Goal: Information Seeking & Learning: Learn about a topic

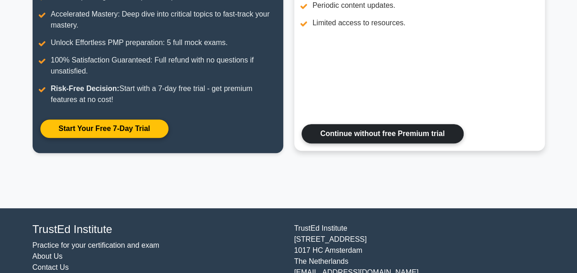
scroll to position [188, 0]
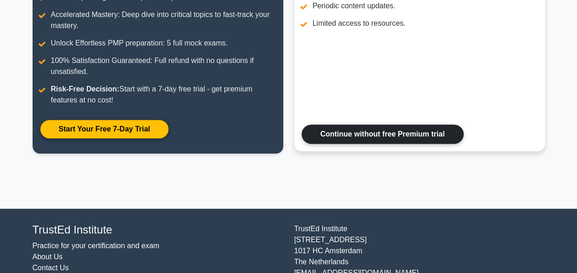
click at [408, 134] on link "Continue without free Premium trial" at bounding box center [382, 133] width 162 height 19
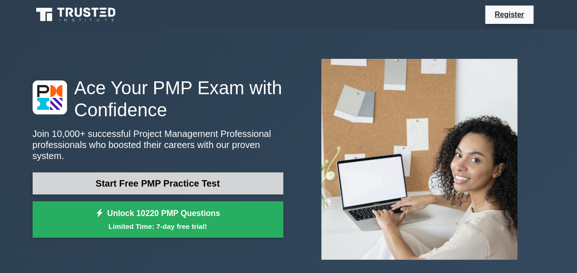
click at [175, 181] on link "Start Free PMP Practice Test" at bounding box center [158, 183] width 251 height 22
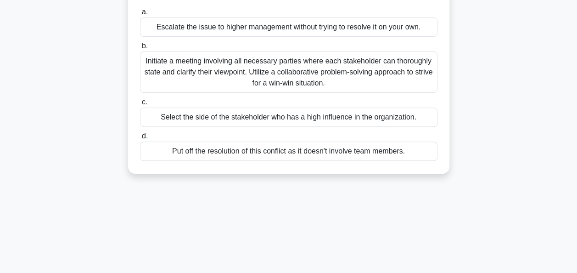
scroll to position [128, 0]
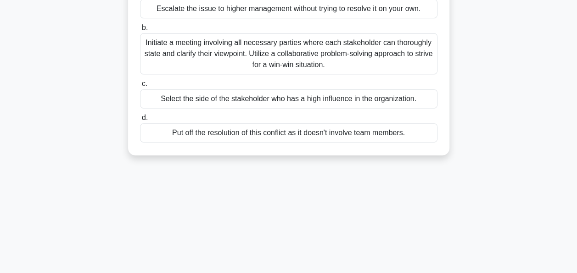
click at [146, 37] on div "Initiate a meeting involving all necessary parties where each stakeholder can t…" at bounding box center [288, 53] width 297 height 41
click at [140, 31] on input "b. Initiate a meeting involving all necessary parties where each stakeholder ca…" at bounding box center [140, 28] width 0 height 6
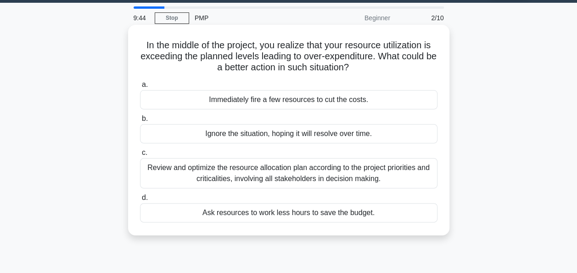
scroll to position [0, 0]
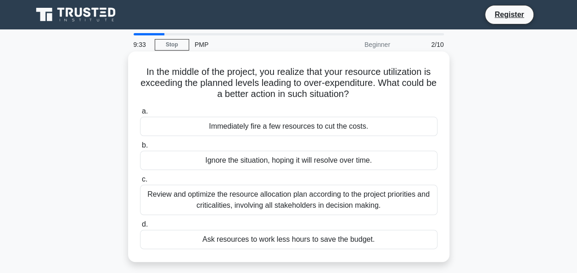
click at [233, 200] on div "Review and optimize the resource allocation plan according to the project prior…" at bounding box center [288, 199] width 297 height 30
click at [140, 182] on input "c. Review and optimize the resource allocation plan according to the project pr…" at bounding box center [140, 179] width 0 height 6
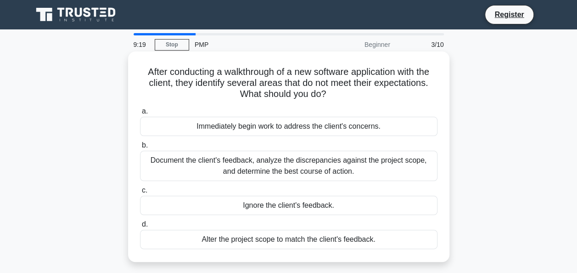
click at [254, 163] on div "Document the client's feedback, analyze the discrepancies against the project s…" at bounding box center [288, 166] width 297 height 30
click at [140, 148] on input "b. Document the client's feedback, analyze the discrepancies against the projec…" at bounding box center [140, 145] width 0 height 6
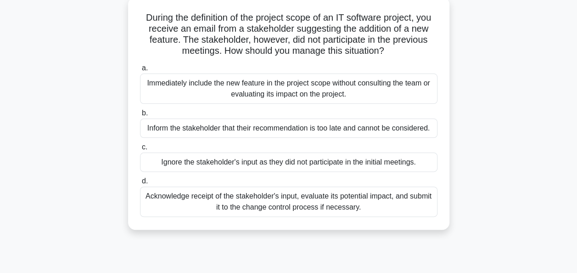
scroll to position [55, 0]
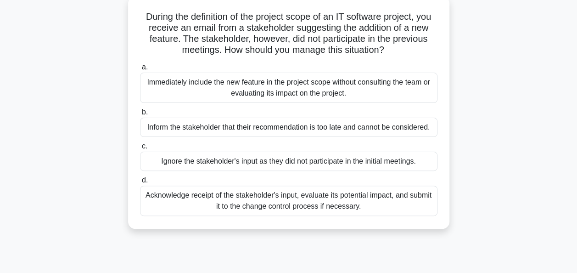
click at [268, 198] on div "Acknowledge receipt of the stakeholder's input, evaluate its potential impact, …" at bounding box center [288, 200] width 297 height 30
click at [140, 183] on input "d. Acknowledge receipt of the stakeholder's input, evaluate its potential impac…" at bounding box center [140, 180] width 0 height 6
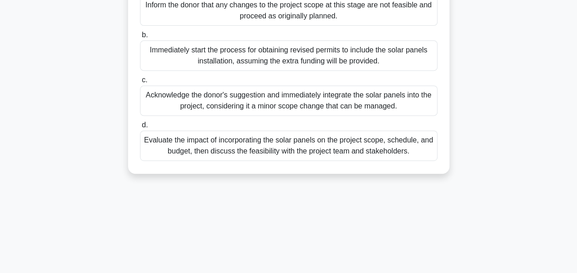
scroll to position [184, 0]
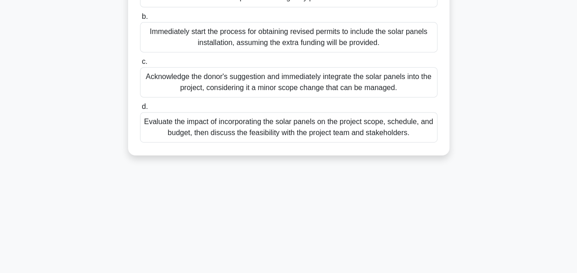
click at [239, 141] on div "Evaluate the impact of incorporating the solar panels on the project scope, sch…" at bounding box center [288, 127] width 297 height 30
click at [140, 110] on input "d. Evaluate the impact of incorporating the solar panels on the project scope, …" at bounding box center [140, 107] width 0 height 6
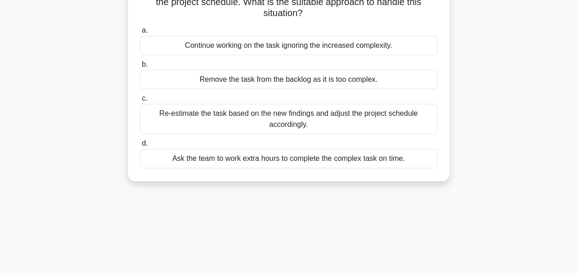
scroll to position [110, 0]
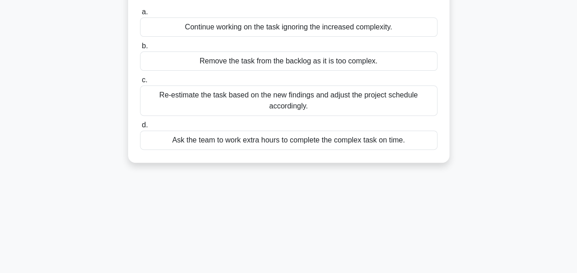
click at [243, 96] on div "Re-estimate the task based on the new findings and adjust the project schedule …" at bounding box center [288, 100] width 297 height 30
click at [140, 83] on input "c. Re-estimate the task based on the new findings and adjust the project schedu…" at bounding box center [140, 80] width 0 height 6
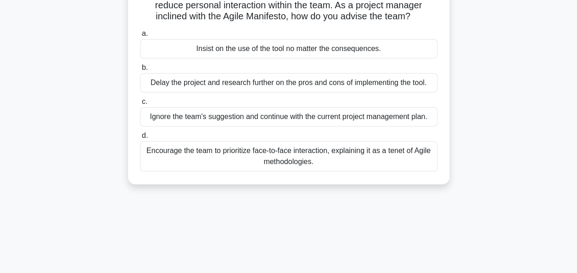
scroll to position [92, 0]
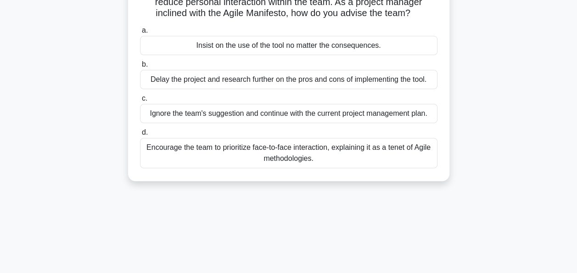
click at [217, 150] on div "Encourage the team to prioritize face-to-face interaction, explaining it as a t…" at bounding box center [288, 153] width 297 height 30
click at [140, 135] on input "d. Encourage the team to prioritize face-to-face interaction, explaining it as …" at bounding box center [140, 132] width 0 height 6
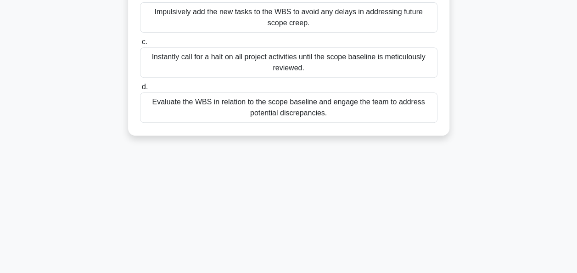
scroll to position [202, 0]
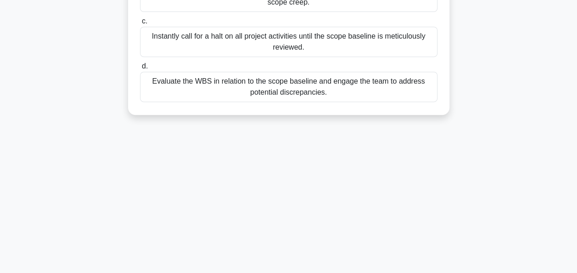
click at [259, 84] on div "Evaluate the WBS in relation to the scope baseline and engage the team to addre…" at bounding box center [288, 87] width 297 height 30
click at [140, 69] on input "d. Evaluate the WBS in relation to the scope baseline and engage the team to ad…" at bounding box center [140, 66] width 0 height 6
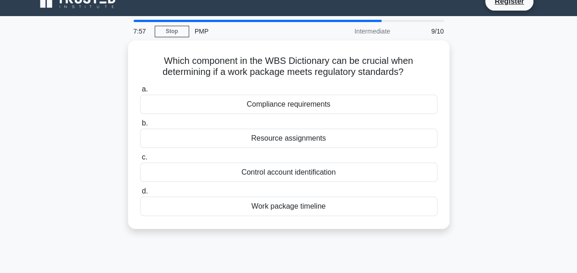
scroll to position [0, 0]
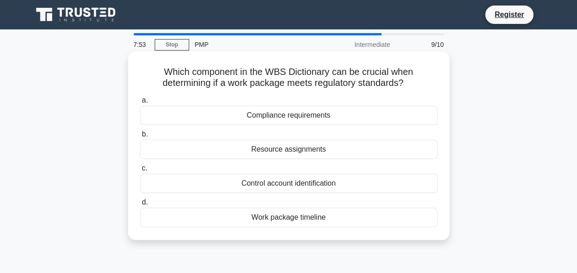
click at [278, 117] on div "Compliance requirements" at bounding box center [288, 115] width 297 height 19
click at [140, 103] on input "a. Compliance requirements" at bounding box center [140, 100] width 0 height 6
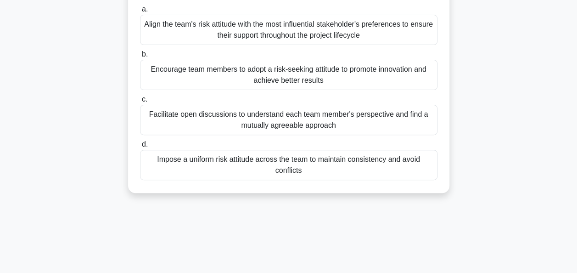
scroll to position [92, 0]
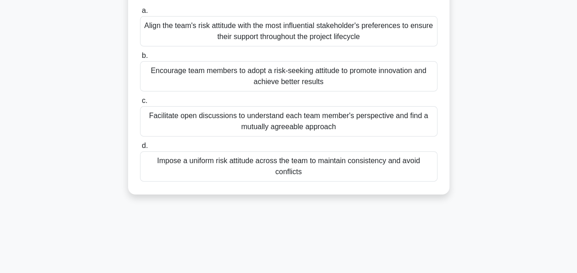
click at [278, 117] on div "Facilitate open discussions to understand each team member's perspective and fi…" at bounding box center [288, 121] width 297 height 30
click at [140, 104] on input "c. Facilitate open discussions to understand each team member's perspective and…" at bounding box center [140, 101] width 0 height 6
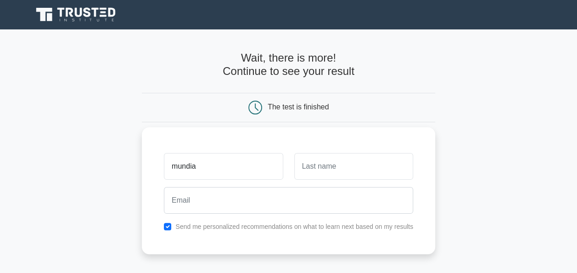
type input "mundia"
click at [310, 165] on input "text" at bounding box center [353, 166] width 119 height 27
type input "m"
click at [167, 229] on input "checkbox" at bounding box center [167, 226] width 7 height 7
checkbox input "false"
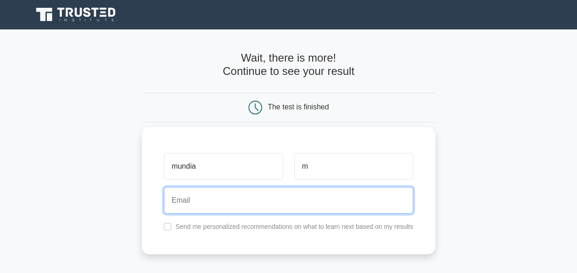
click at [195, 204] on input "email" at bounding box center [288, 200] width 249 height 27
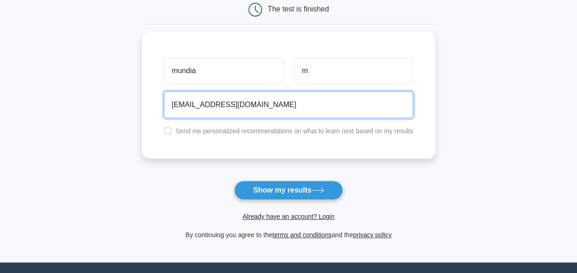
scroll to position [128, 0]
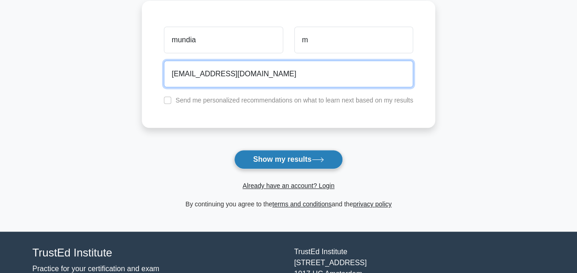
type input "mundia01@GMAIL.COM"
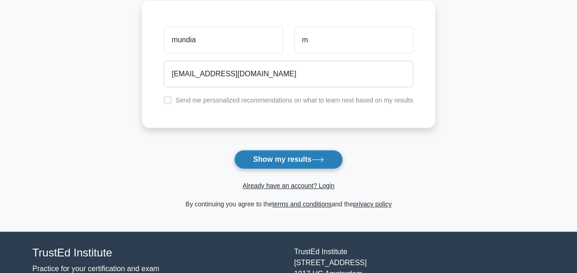
click at [295, 162] on button "Show my results" at bounding box center [288, 159] width 108 height 19
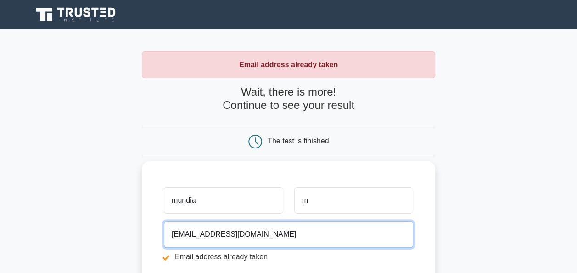
click at [205, 233] on input "mundia01@GMAIL.COM" at bounding box center [288, 234] width 249 height 27
type input "mundiamatongo@yahoo.com"
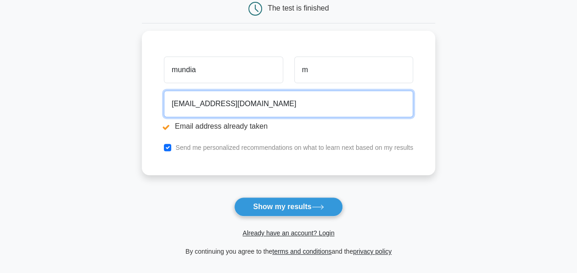
scroll to position [140, 0]
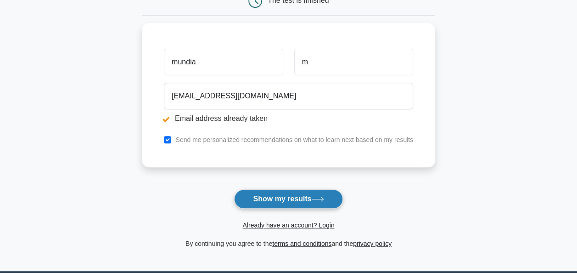
click at [295, 195] on button "Show my results" at bounding box center [288, 198] width 108 height 19
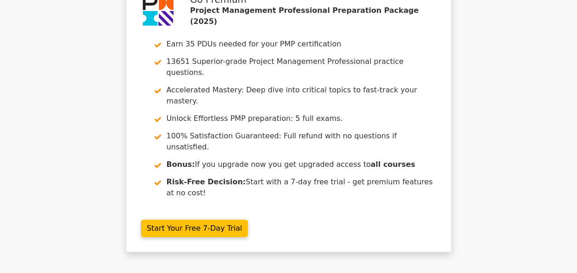
scroll to position [1668, 0]
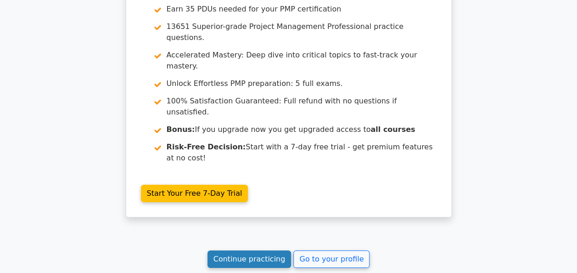
click at [261, 250] on link "Continue practicing" at bounding box center [249, 258] width 84 height 17
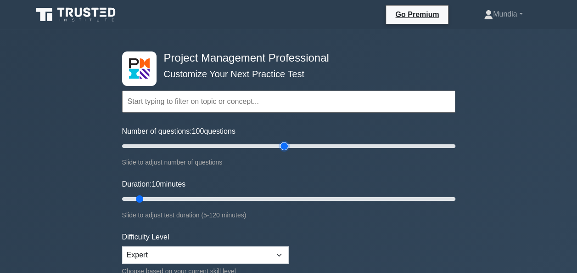
drag, startPoint x: 131, startPoint y: 146, endPoint x: 286, endPoint y: 162, distance: 156.3
type input "100"
click at [286, 151] on input "Number of questions: 100 questions" at bounding box center [288, 145] width 333 height 11
drag, startPoint x: 137, startPoint y: 196, endPoint x: 396, endPoint y: 199, distance: 259.7
type input "100"
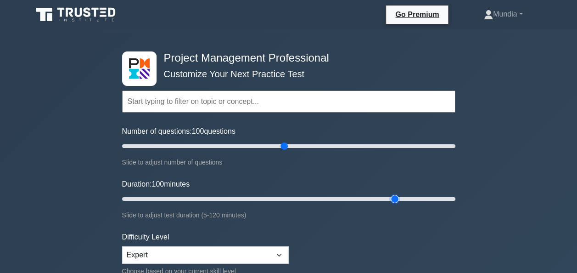
click at [396, 199] on input "Duration: 100 minutes" at bounding box center [288, 198] width 333 height 11
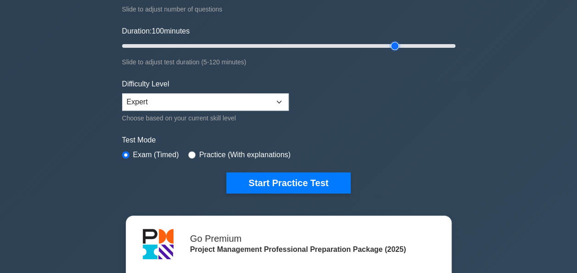
scroll to position [171, 0]
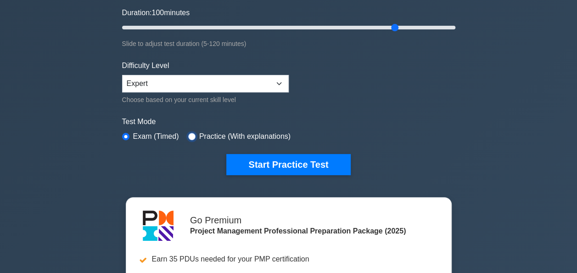
click at [190, 133] on input "radio" at bounding box center [191, 136] width 7 height 7
radio input "true"
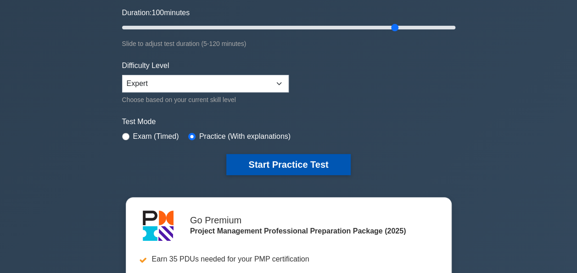
click at [281, 162] on button "Start Practice Test" at bounding box center [288, 164] width 124 height 21
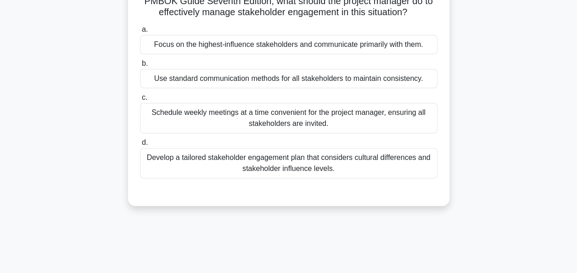
scroll to position [92, 0]
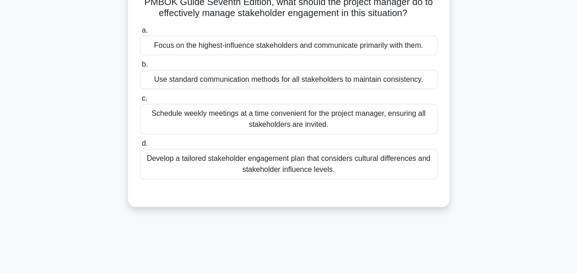
click at [305, 158] on div "Develop a tailored stakeholder engagement plan that considers cultural differen…" at bounding box center [288, 164] width 297 height 30
click at [140, 146] on input "d. Develop a tailored stakeholder engagement plan that considers cultural diffe…" at bounding box center [140, 143] width 0 height 6
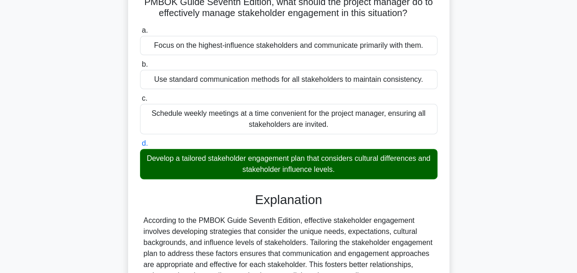
click at [140, 28] on input "a. Focus on the highest-influence stakeholders and communicate primarily with t…" at bounding box center [140, 31] width 0 height 6
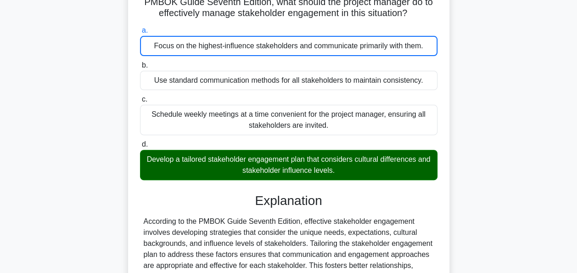
click at [140, 62] on input "b. Use standard communication methods for all stakeholders to maintain consiste…" at bounding box center [140, 65] width 0 height 6
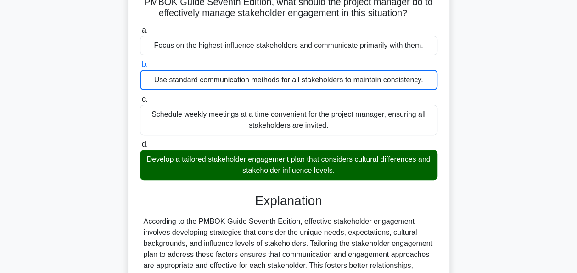
click at [140, 96] on input "c. Schedule weekly meetings at a time convenient for the project manager, ensur…" at bounding box center [140, 99] width 0 height 6
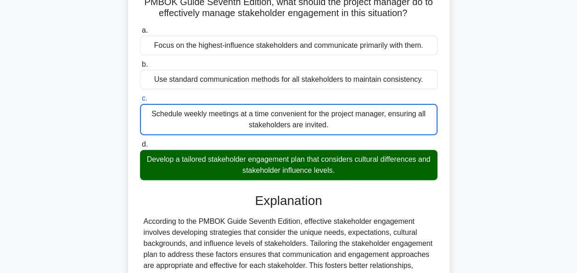
click at [140, 141] on input "d. Develop a tailored stakeholder engagement plan that considers cultural diffe…" at bounding box center [140, 144] width 0 height 6
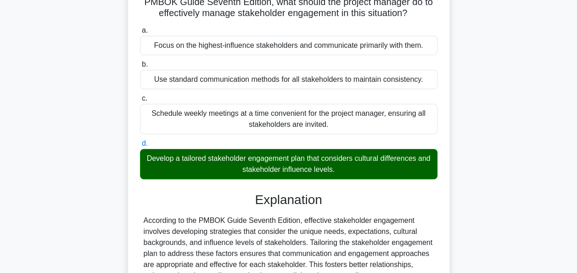
click at [140, 28] on input "a. Focus on the highest-influence stakeholders and communicate primarily with t…" at bounding box center [140, 31] width 0 height 6
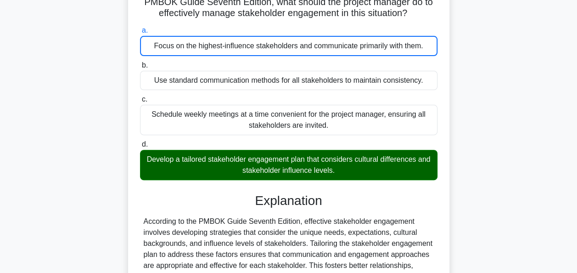
click at [140, 62] on input "b. Use standard communication methods for all stakeholders to maintain consiste…" at bounding box center [140, 65] width 0 height 6
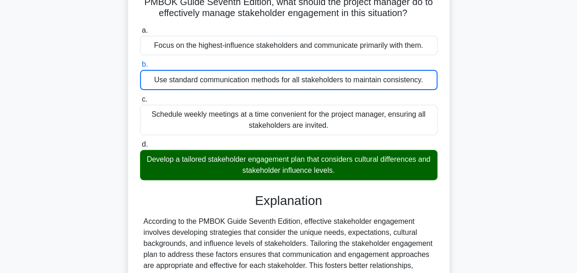
click at [342, 219] on div "According to the PMBOK Guide Seventh Edition, effective stakeholder engagement …" at bounding box center [289, 249] width 290 height 66
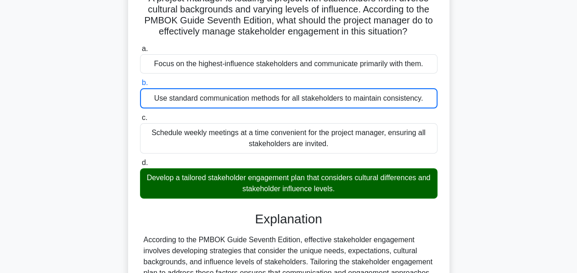
click at [209, 243] on div "According to the PMBOK Guide Seventh Edition, effective stakeholder engagement …" at bounding box center [289, 267] width 290 height 66
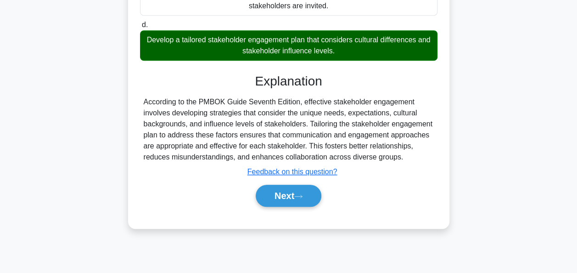
scroll to position [223, 0]
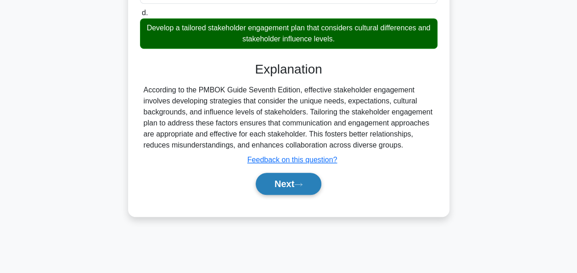
click at [286, 188] on button "Next" at bounding box center [289, 184] width 66 height 22
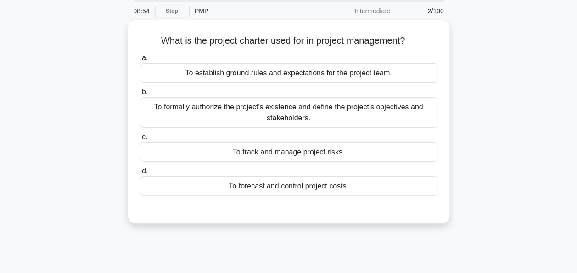
scroll to position [0, 0]
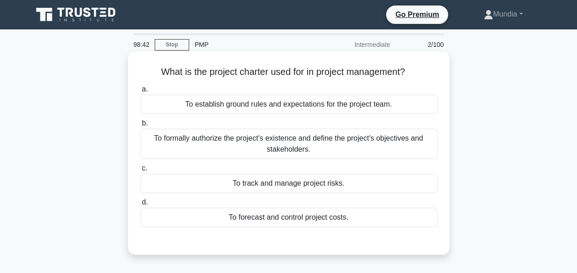
click at [246, 145] on div "To formally authorize the project's existence and define the project's objectiv…" at bounding box center [288, 143] width 297 height 30
click at [140, 126] on input "b. To formally authorize the project's existence and define the project's objec…" at bounding box center [140, 123] width 0 height 6
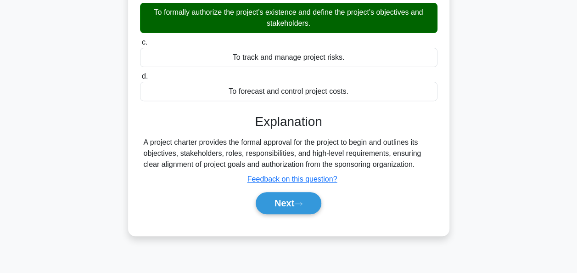
scroll to position [159, 0]
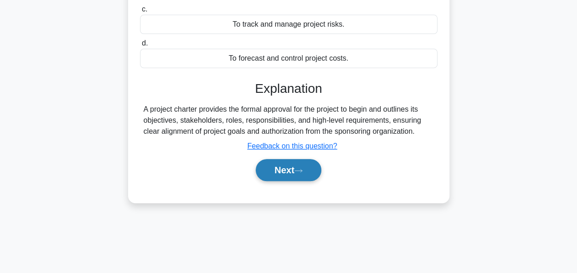
click at [299, 167] on button "Next" at bounding box center [289, 170] width 66 height 22
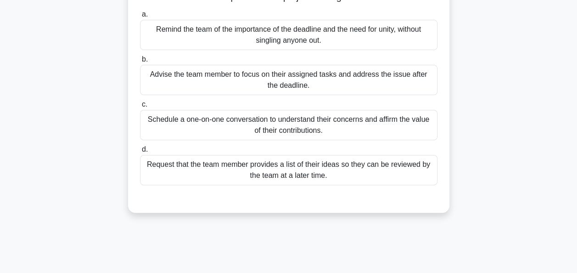
scroll to position [109, 0]
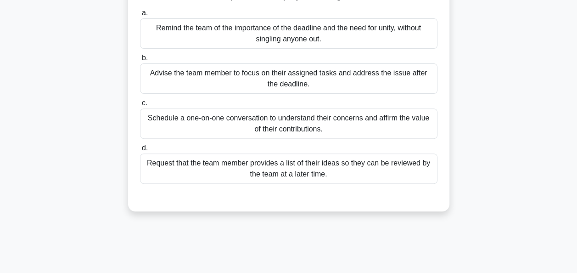
click at [245, 116] on div "Schedule a one-on-one conversation to understand their concerns and affirm the …" at bounding box center [288, 123] width 297 height 30
click at [140, 106] on input "c. Schedule a one-on-one conversation to understand their concerns and affirm t…" at bounding box center [140, 103] width 0 height 6
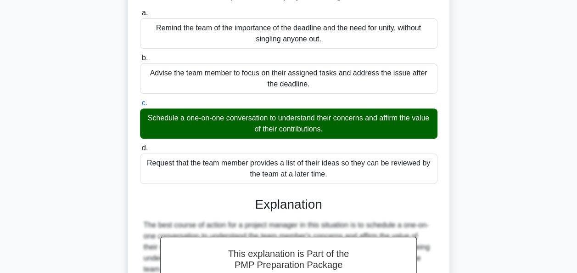
click at [140, 145] on input "d. Request that the team member provides a list of their ideas so they can be r…" at bounding box center [140, 148] width 0 height 6
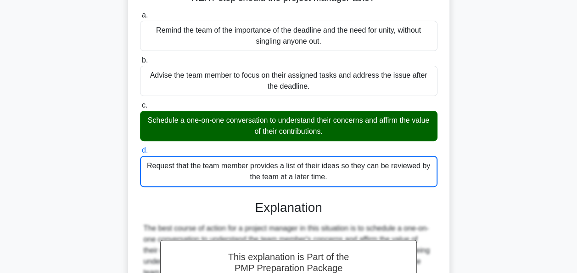
click at [72, 201] on div "A team member has been displaying reduced engagement and productivity. Upon inq…" at bounding box center [288, 204] width 523 height 520
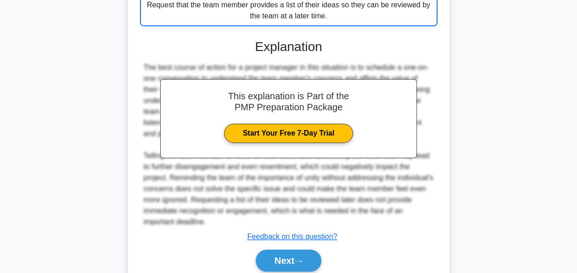
scroll to position [304, 0]
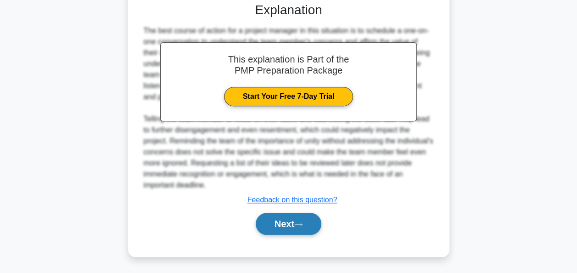
click at [284, 223] on button "Next" at bounding box center [289, 223] width 66 height 22
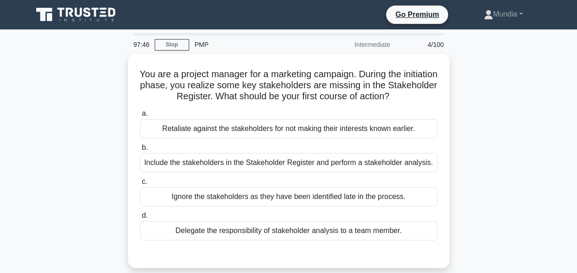
scroll to position [18, 0]
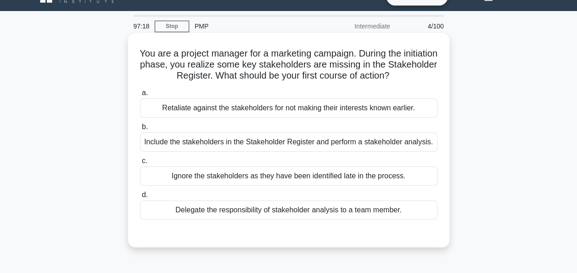
click at [246, 142] on div "Include the stakeholders in the Stakeholder Register and perform a stakeholder …" at bounding box center [288, 141] width 297 height 19
click at [140, 130] on input "b. Include the stakeholders in the Stakeholder Register and perform a stakehold…" at bounding box center [140, 127] width 0 height 6
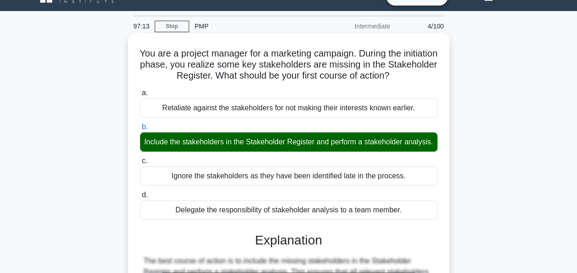
click at [140, 158] on input "c. Ignore the stakeholders as they have been identified late in the process." at bounding box center [140, 161] width 0 height 6
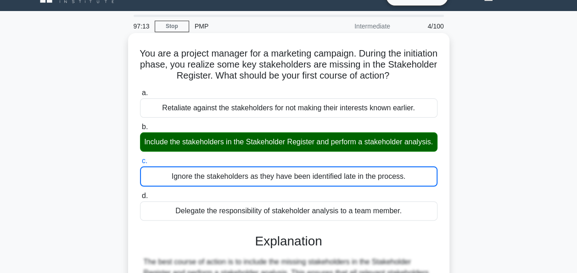
click at [140, 193] on input "d. Delegate the responsibility of stakeholder analysis to a team member." at bounding box center [140, 196] width 0 height 6
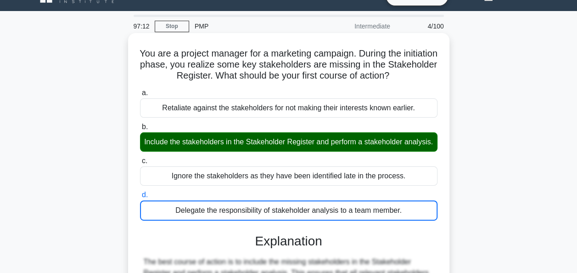
click at [140, 90] on input "a. Retaliate against the stakeholders for not making their interests known earl…" at bounding box center [140, 93] width 0 height 6
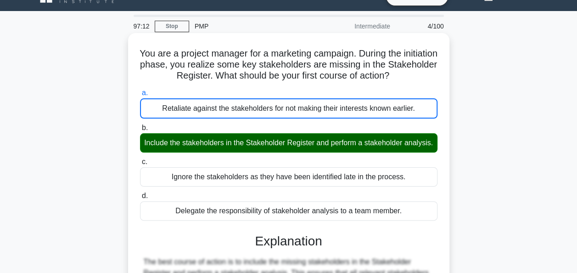
click at [140, 125] on input "b. Include the stakeholders in the Stakeholder Register and perform a stakehold…" at bounding box center [140, 128] width 0 height 6
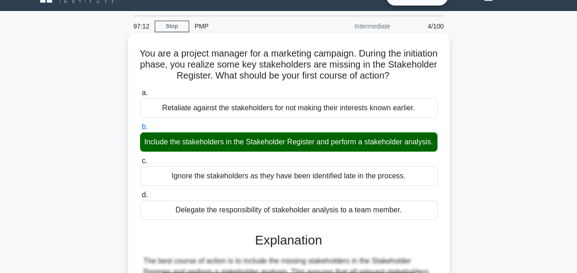
click at [140, 158] on input "c. Ignore the stakeholders as they have been identified late in the process." at bounding box center [140, 161] width 0 height 6
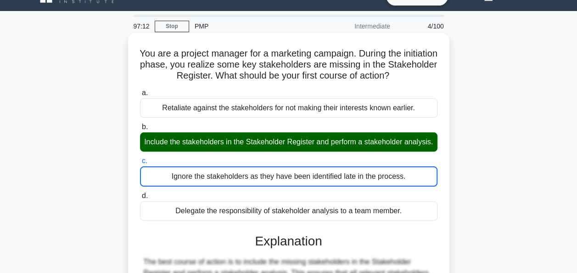
click at [140, 193] on input "d. Delegate the responsibility of stakeholder analysis to a team member." at bounding box center [140, 196] width 0 height 6
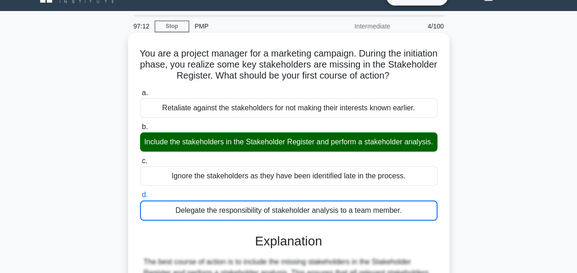
click at [140, 90] on input "a. Retaliate against the stakeholders for not making their interests known earl…" at bounding box center [140, 93] width 0 height 6
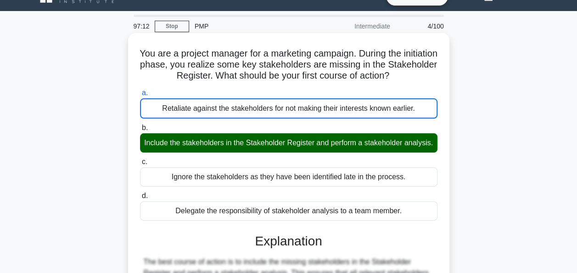
click at [140, 125] on input "b. Include the stakeholders in the Stakeholder Register and perform a stakehold…" at bounding box center [140, 128] width 0 height 6
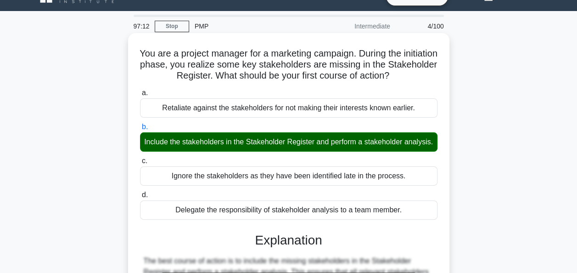
click at [140, 158] on input "c. Ignore the stakeholders as they have been identified late in the process." at bounding box center [140, 161] width 0 height 6
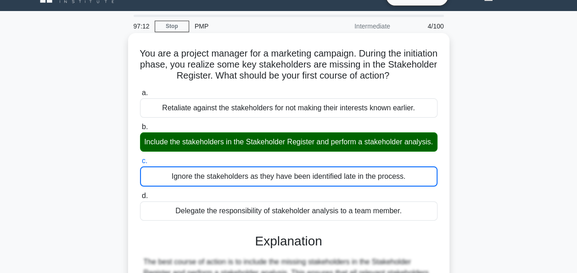
click at [140, 193] on input "d. Delegate the responsibility of stakeholder analysis to a team member." at bounding box center [140, 196] width 0 height 6
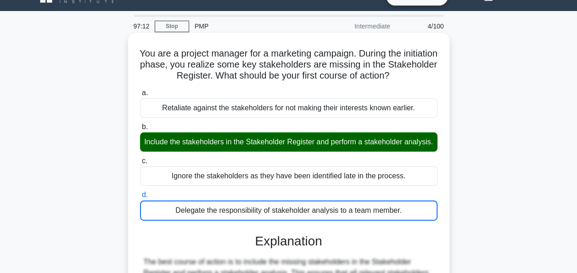
click at [140, 90] on input "a. Retaliate against the stakeholders for not making their interests known earl…" at bounding box center [140, 93] width 0 height 6
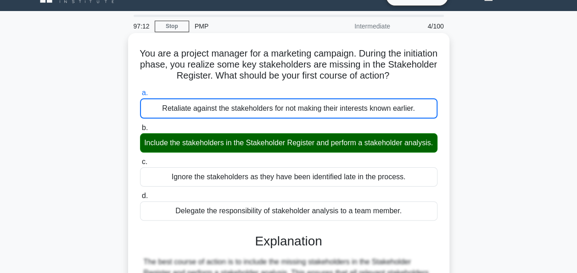
click at [140, 125] on input "b. Include the stakeholders in the Stakeholder Register and perform a stakehold…" at bounding box center [140, 128] width 0 height 6
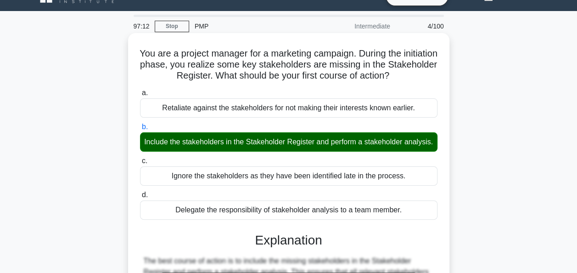
click at [140, 158] on input "c. Ignore the stakeholders as they have been identified late in the process." at bounding box center [140, 161] width 0 height 6
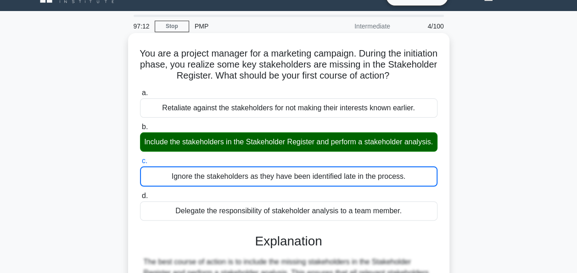
click at [140, 193] on input "d. Delegate the responsibility of stakeholder analysis to a team member." at bounding box center [140, 196] width 0 height 6
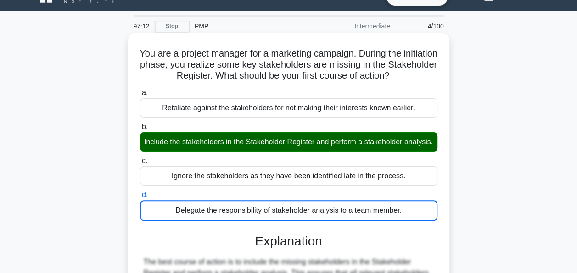
click at [140, 90] on input "a. Retaliate against the stakeholders for not making their interests known earl…" at bounding box center [140, 93] width 0 height 6
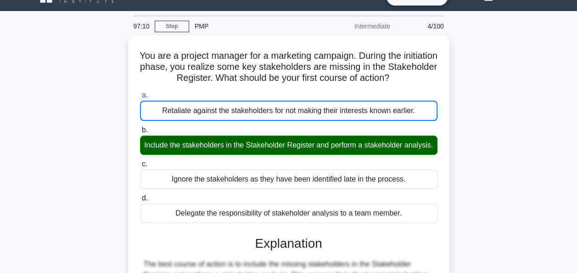
click at [92, 174] on div "You are a project manager for a marketing campaign. During the initiation phase…" at bounding box center [288, 240] width 523 height 410
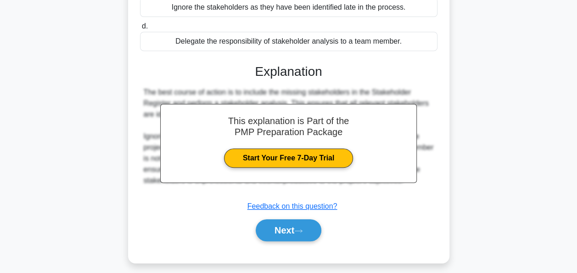
scroll to position [202, 0]
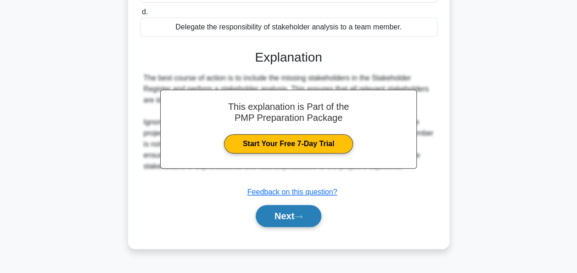
click at [279, 226] on button "Next" at bounding box center [289, 216] width 66 height 22
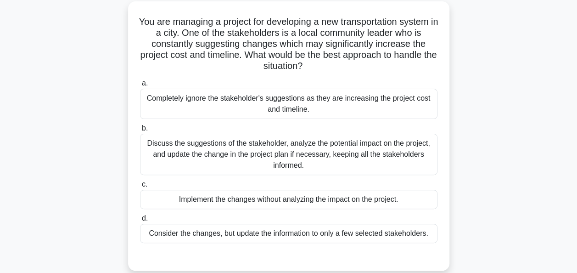
scroll to position [55, 0]
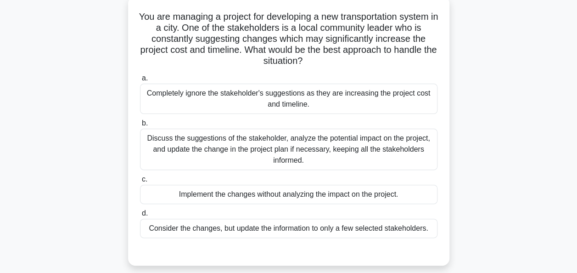
click at [262, 151] on div "Discuss the suggestions of the stakeholder, analyze the potential impact on the…" at bounding box center [288, 148] width 297 height 41
click at [140, 126] on input "b. Discuss the suggestions of the stakeholder, analyze the potential impact on …" at bounding box center [140, 123] width 0 height 6
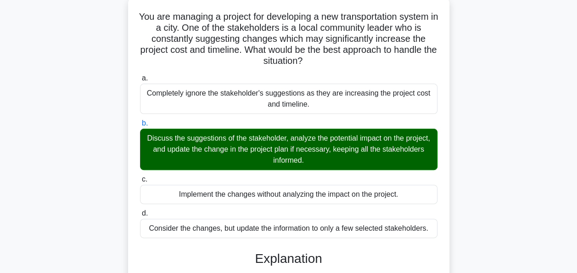
click at [140, 176] on input "c. Implement the changes without analyzing the impact on the project." at bounding box center [140, 179] width 0 height 6
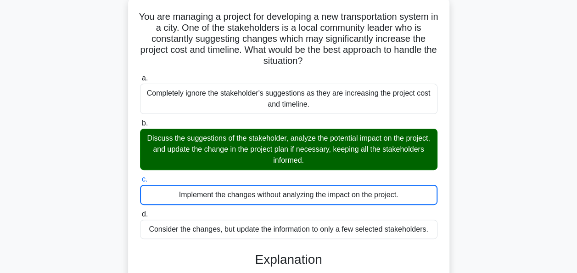
click at [140, 211] on input "d. Consider the changes, but update the information to only a few selected stak…" at bounding box center [140, 214] width 0 height 6
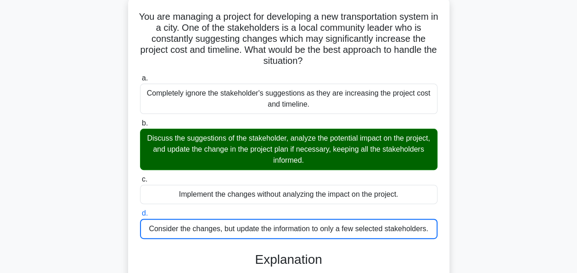
click at [140, 75] on input "a. Completely ignore the stakeholder's suggestions as they are increasing the p…" at bounding box center [140, 78] width 0 height 6
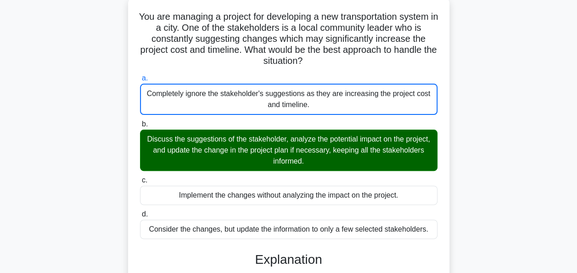
click at [140, 121] on input "b. Discuss the suggestions of the stakeholder, analyze the potential impact on …" at bounding box center [140, 124] width 0 height 6
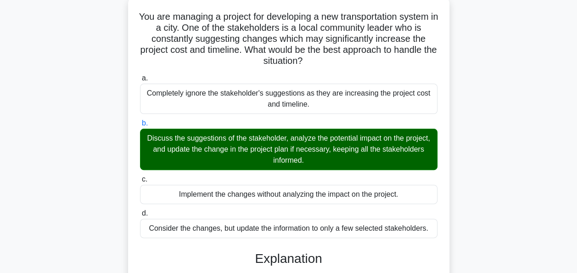
click at [140, 176] on input "c. Implement the changes without analyzing the impact on the project." at bounding box center [140, 179] width 0 height 6
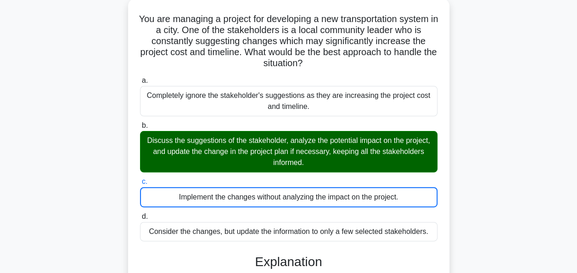
click at [524, 178] on div "You are managing a project for developing a new transportation system in a city…" at bounding box center [288, 253] width 523 height 509
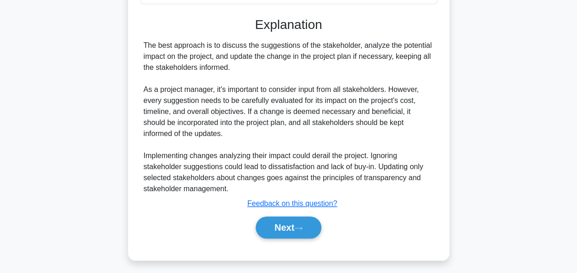
scroll to position [293, 0]
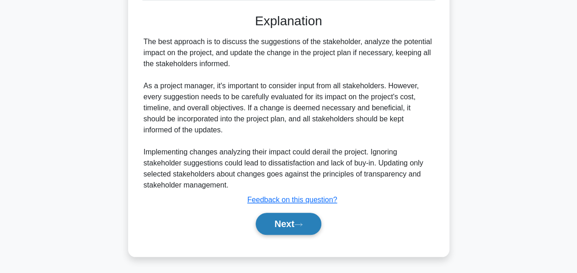
click at [292, 216] on button "Next" at bounding box center [289, 223] width 66 height 22
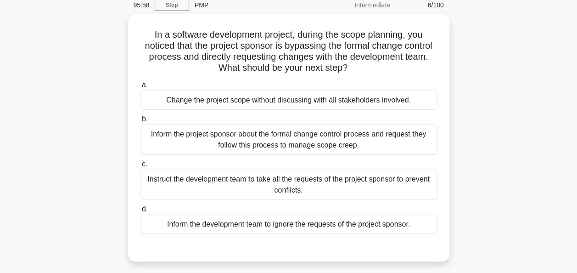
scroll to position [58, 0]
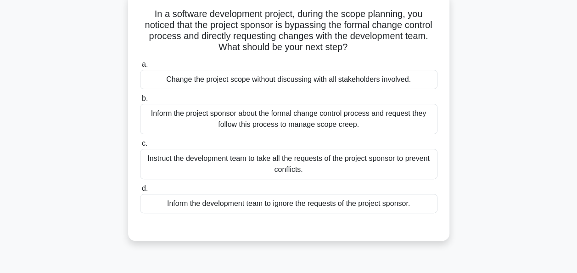
click at [231, 117] on div "Inform the project sponsor about the formal change control process and request …" at bounding box center [288, 119] width 297 height 30
click at [140, 101] on input "b. Inform the project sponsor about the formal change control process and reque…" at bounding box center [140, 98] width 0 height 6
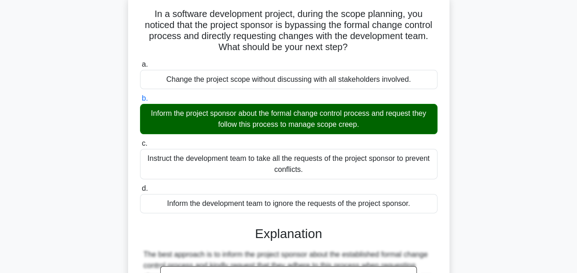
click at [140, 140] on input "c. Instruct the development team to take all the requests of the project sponso…" at bounding box center [140, 143] width 0 height 6
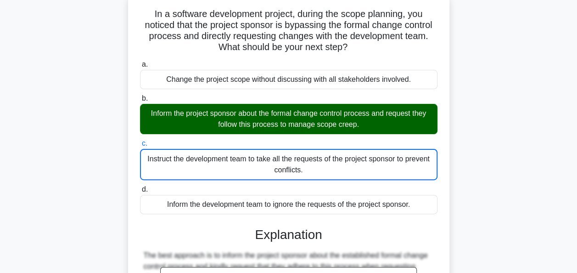
click at [140, 186] on input "d. Inform the development team to ignore the requests of the project sponsor." at bounding box center [140, 189] width 0 height 6
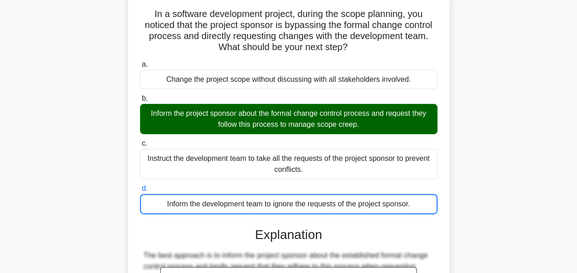
click at [140, 61] on input "a. Change the project scope without discussing with all stakeholders involved." at bounding box center [140, 64] width 0 height 6
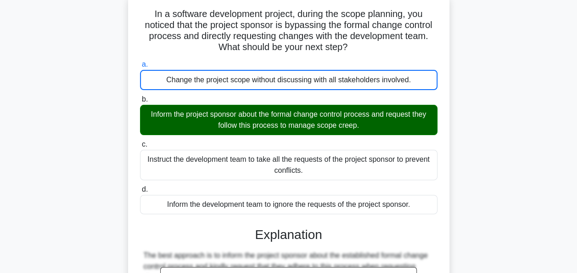
click at [140, 96] on input "b. Inform the project sponsor about the formal change control process and reque…" at bounding box center [140, 99] width 0 height 6
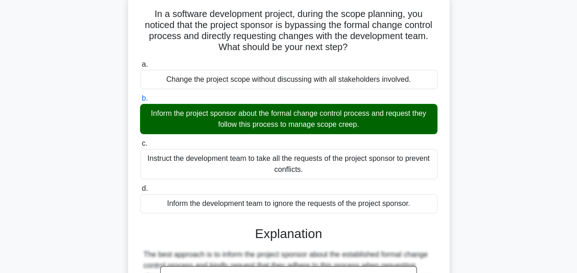
click at [140, 140] on input "c. Instruct the development team to take all the requests of the project sponso…" at bounding box center [140, 143] width 0 height 6
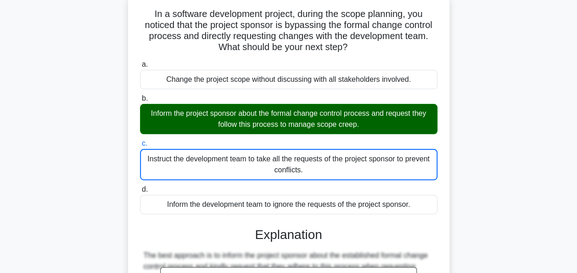
click at [140, 186] on input "d. Inform the development team to ignore the requests of the project sponsor." at bounding box center [140, 189] width 0 height 6
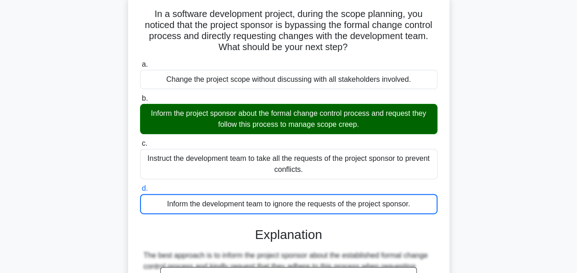
click at [140, 61] on input "a. Change the project scope without discussing with all stakeholders involved." at bounding box center [140, 64] width 0 height 6
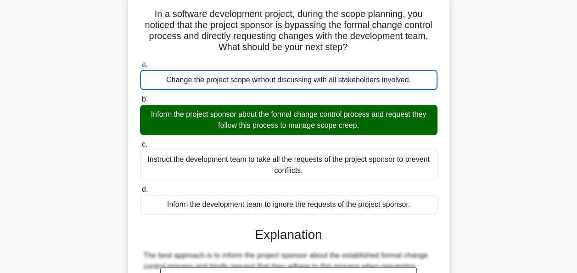
click at [140, 96] on input "b. Inform the project sponsor about the formal change control process and reque…" at bounding box center [140, 99] width 0 height 6
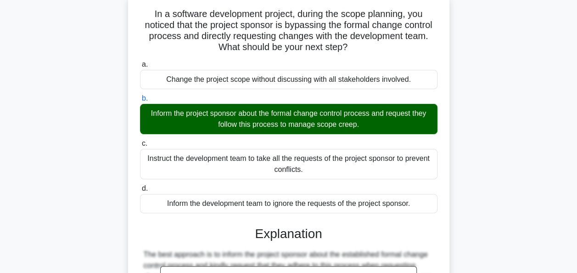
click at [140, 140] on input "c. Instruct the development team to take all the requests of the project sponso…" at bounding box center [140, 143] width 0 height 6
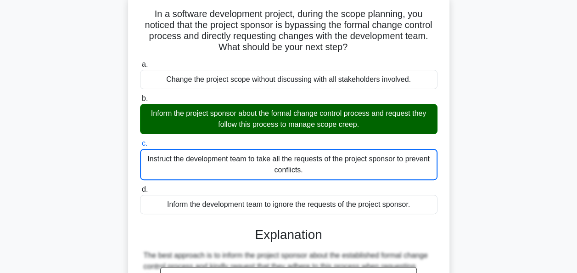
click at [140, 186] on input "d. Inform the development team to ignore the requests of the project sponsor." at bounding box center [140, 189] width 0 height 6
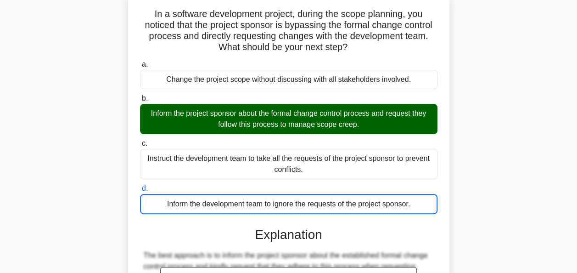
click at [140, 61] on input "a. Change the project scope without discussing with all stakeholders involved." at bounding box center [140, 64] width 0 height 6
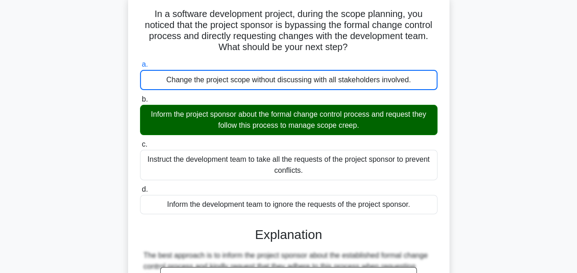
click at [140, 96] on input "b. Inform the project sponsor about the formal change control process and reque…" at bounding box center [140, 99] width 0 height 6
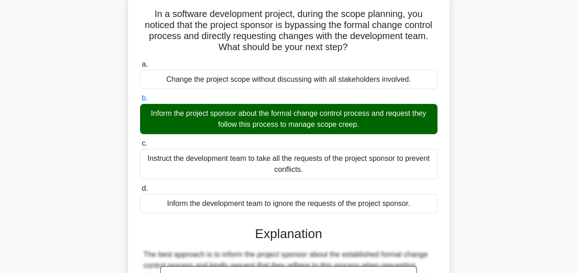
click at [140, 140] on input "c. Instruct the development team to take all the requests of the project sponso…" at bounding box center [140, 143] width 0 height 6
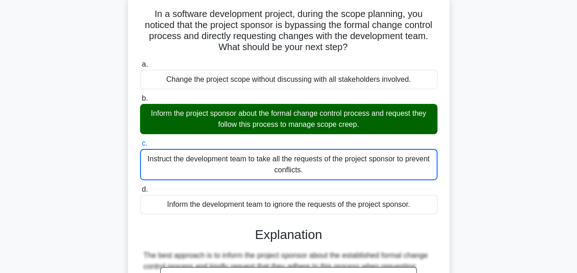
click at [140, 186] on input "d. Inform the development team to ignore the requests of the project sponsor." at bounding box center [140, 189] width 0 height 6
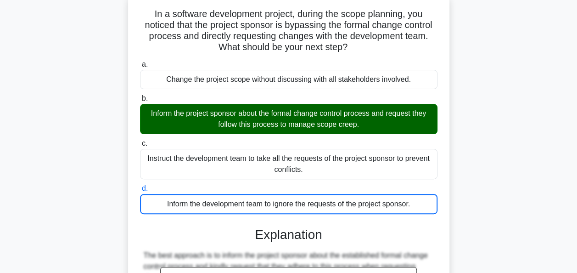
click at [140, 61] on input "a. Change the project scope without discussing with all stakeholders involved." at bounding box center [140, 64] width 0 height 6
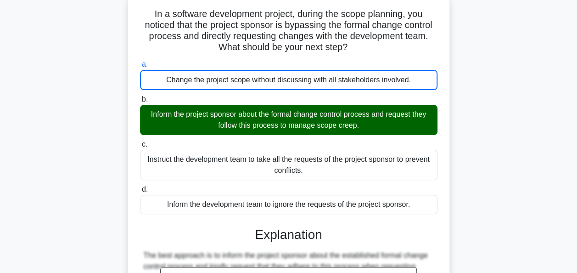
click at [140, 96] on input "b. Inform the project sponsor about the formal change control process and reque…" at bounding box center [140, 99] width 0 height 6
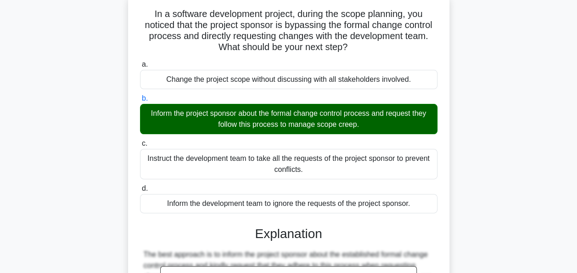
click at [140, 140] on input "c. Instruct the development team to take all the requests of the project sponso…" at bounding box center [140, 143] width 0 height 6
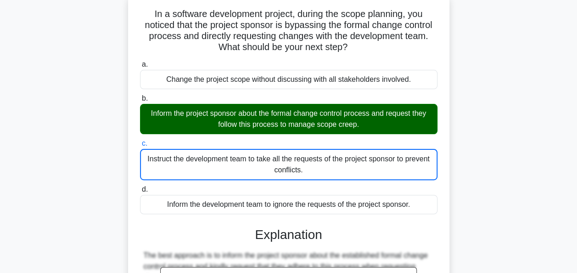
click at [140, 186] on input "d. Inform the development team to ignore the requests of the project sponsor." at bounding box center [140, 189] width 0 height 6
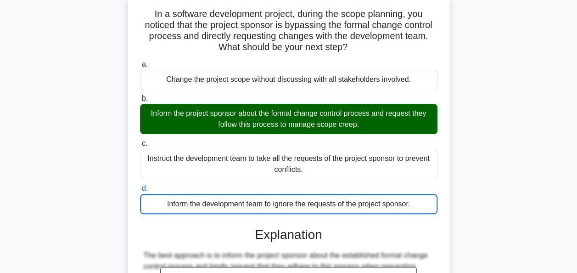
click at [140, 61] on input "a. Change the project scope without discussing with all stakeholders involved." at bounding box center [140, 64] width 0 height 6
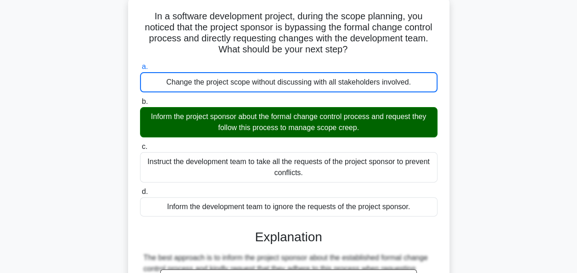
click at [515, 142] on div "In a software development project, during the scope planning, you noticed that …" at bounding box center [288, 217] width 523 height 443
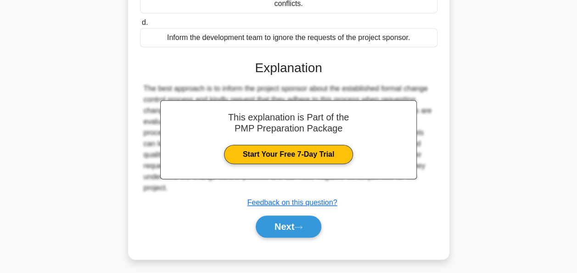
scroll to position [227, 0]
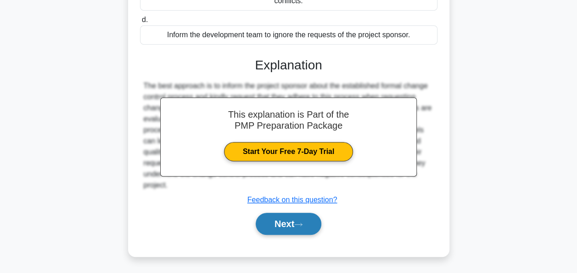
click at [289, 223] on button "Next" at bounding box center [289, 223] width 66 height 22
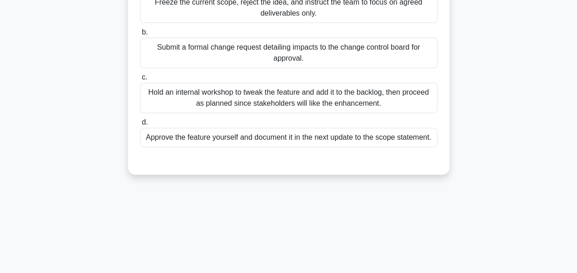
scroll to position [168, 0]
click at [290, 50] on div "Submit a formal change request detailing impacts to the change control board fo…" at bounding box center [288, 53] width 297 height 30
click at [140, 35] on input "b. Submit a formal change request detailing impacts to the change control board…" at bounding box center [140, 32] width 0 height 6
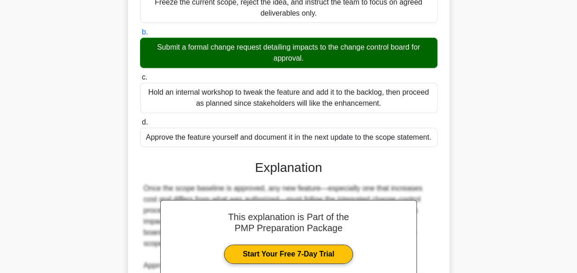
click at [140, 74] on input "c. Hold an internal workshop to tweak the feature and add it to the backlog, th…" at bounding box center [140, 77] width 0 height 6
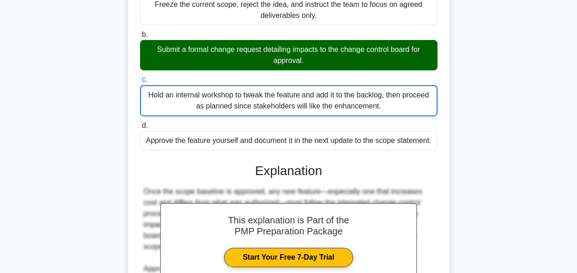
click at [483, 142] on div "The city transit authority hired your team to design smart ticket kiosks. Durin…" at bounding box center [288, 146] width 523 height 520
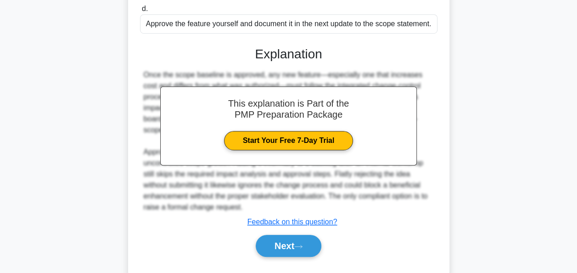
scroll to position [304, 0]
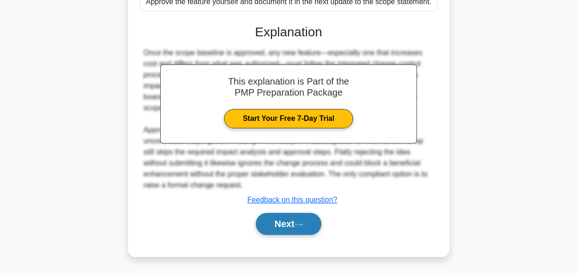
click at [298, 222] on icon at bounding box center [298, 224] width 8 height 5
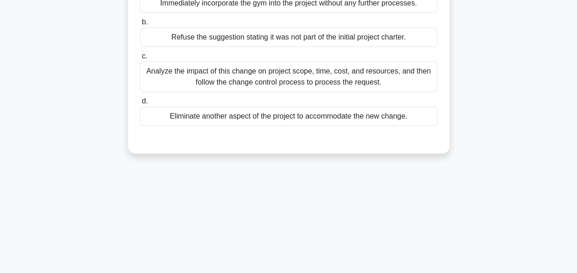
scroll to position [147, 0]
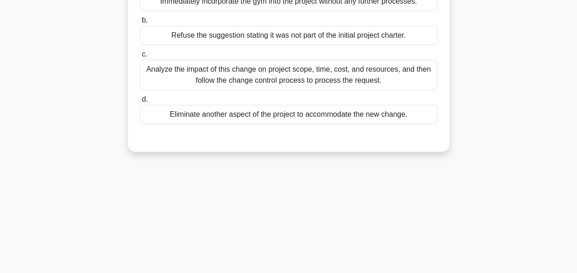
click at [269, 71] on div "Analyze the impact of this change on project scope, time, cost, and resources, …" at bounding box center [288, 75] width 297 height 30
click at [140, 57] on input "c. Analyze the impact of this change on project scope, time, cost, and resource…" at bounding box center [140, 54] width 0 height 6
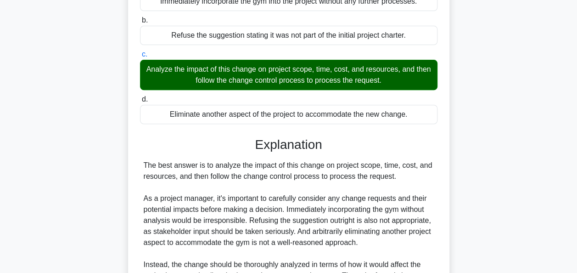
click at [140, 96] on input "d. Eliminate another aspect of the project to accommodate the new change." at bounding box center [140, 99] width 0 height 6
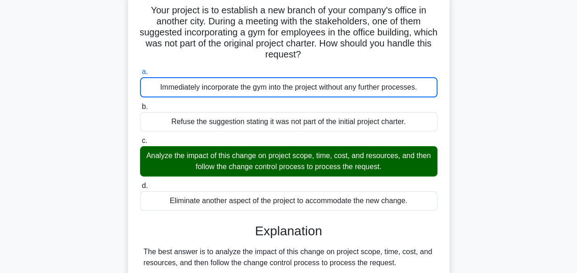
scroll to position [0, 0]
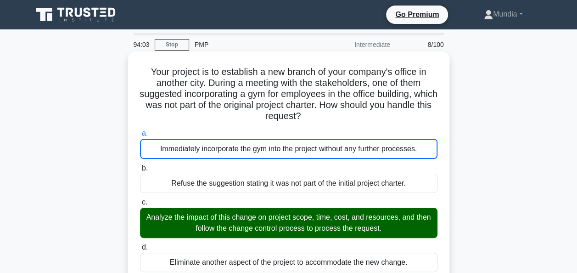
click at [140, 165] on input "b. Refuse the suggestion stating it was not part of the initial project charter." at bounding box center [140, 168] width 0 height 6
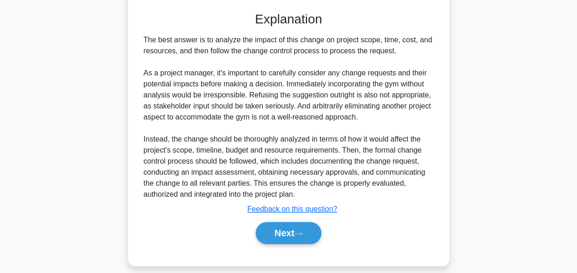
scroll to position [282, 0]
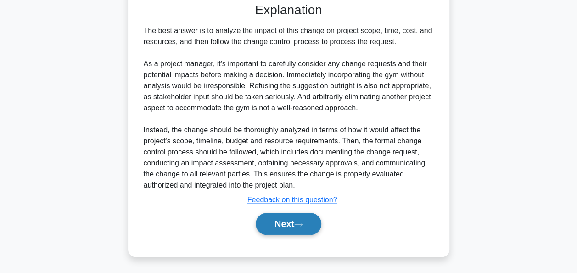
click at [278, 226] on button "Next" at bounding box center [289, 223] width 66 height 22
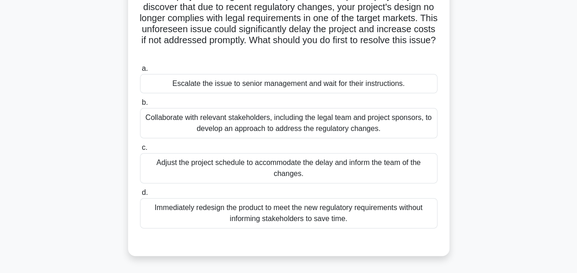
scroll to position [76, 0]
drag, startPoint x: 256, startPoint y: 134, endPoint x: 251, endPoint y: 124, distance: 11.5
click at [251, 124] on div "Collaborate with relevant stakeholders, including the legal team and project sp…" at bounding box center [288, 122] width 297 height 30
click at [140, 105] on input "b. Collaborate with relevant stakeholders, including the legal team and project…" at bounding box center [140, 102] width 0 height 6
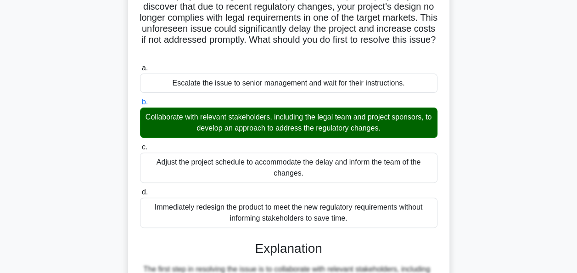
click at [140, 144] on input "c. Adjust the project schedule to accommodate the delay and inform the team of …" at bounding box center [140, 147] width 0 height 6
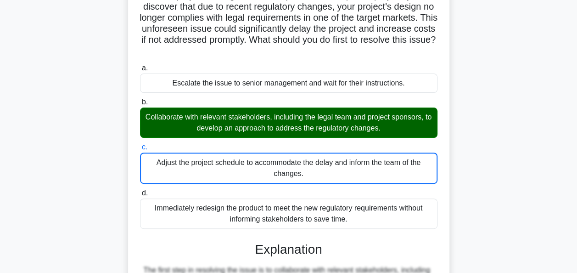
click at [140, 190] on input "d. Immediately redesign the product to meet the new regulatory requirements wit…" at bounding box center [140, 193] width 0 height 6
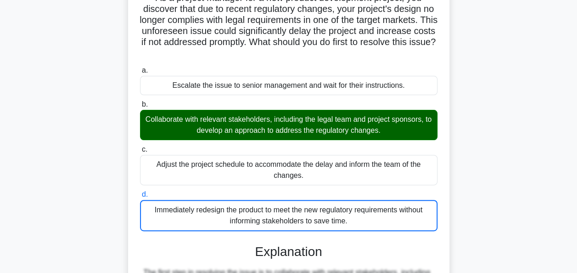
click at [491, 177] on div "As a project manager for a new product development project, you discover that d…" at bounding box center [288, 221] width 523 height 487
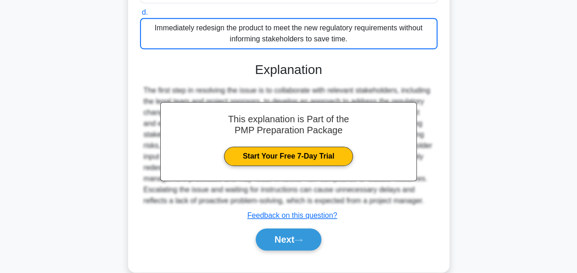
scroll to position [271, 0]
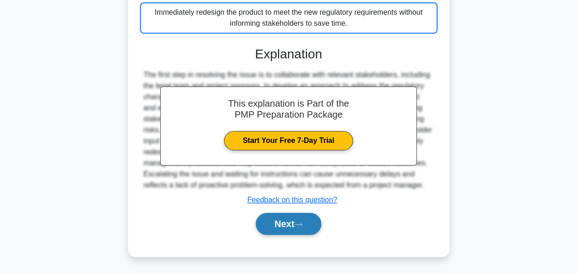
click at [296, 216] on button "Next" at bounding box center [289, 223] width 66 height 22
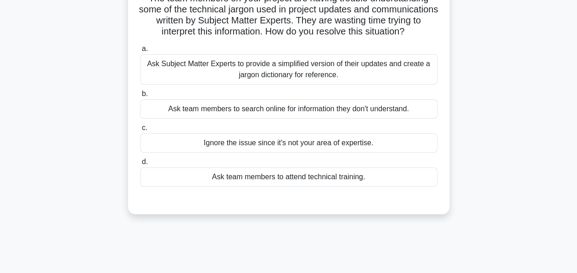
scroll to position [92, 0]
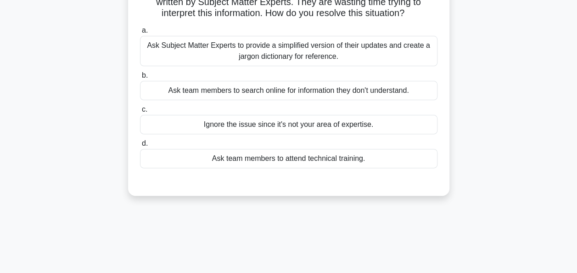
click at [272, 168] on div "Ask team members to attend technical training." at bounding box center [288, 158] width 297 height 19
click at [140, 146] on input "d. Ask team members to attend technical training." at bounding box center [140, 143] width 0 height 6
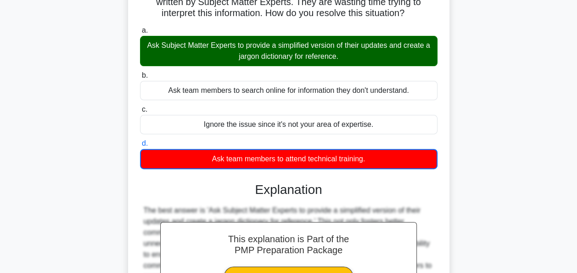
click at [140, 28] on input "a. Ask Subject Matter Experts to provide a simplified version of their updates …" at bounding box center [140, 31] width 0 height 6
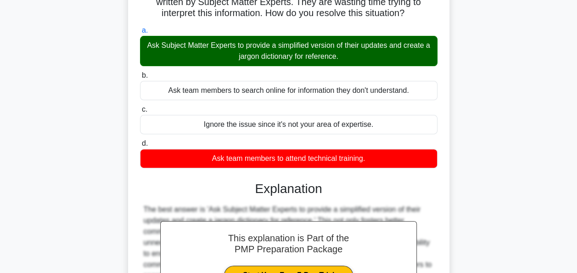
click at [140, 73] on input "b. Ask team members to search online for information they don't understand." at bounding box center [140, 76] width 0 height 6
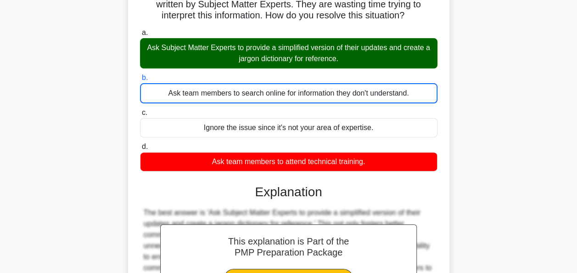
click at [489, 128] on div "The team members on your project are having trouble understanding some of the t…" at bounding box center [288, 189] width 523 height 454
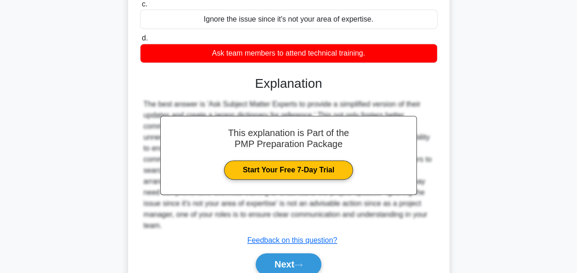
scroll to position [249, 0]
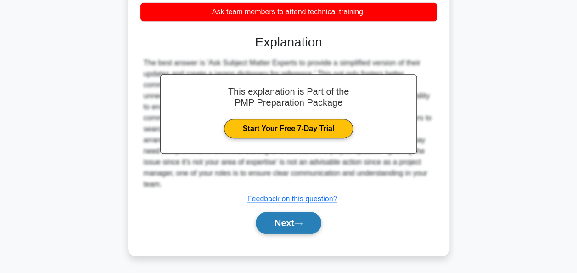
click at [288, 223] on button "Next" at bounding box center [289, 223] width 66 height 22
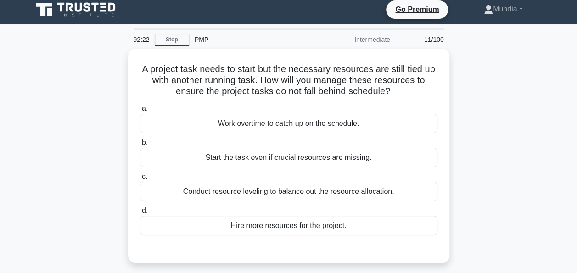
scroll to position [3, 0]
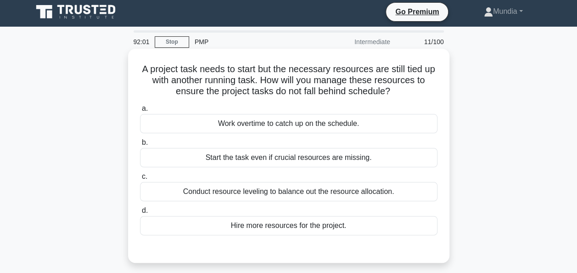
click at [286, 191] on div "Conduct resource leveling to balance out the resource allocation." at bounding box center [288, 191] width 297 height 19
click at [140, 179] on input "c. Conduct resource leveling to balance out the resource allocation." at bounding box center [140, 176] width 0 height 6
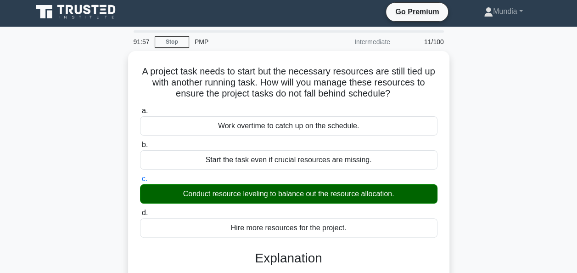
click at [499, 191] on div "A project task needs to start but the necessary resources are still tied up wit…" at bounding box center [288, 266] width 523 height 431
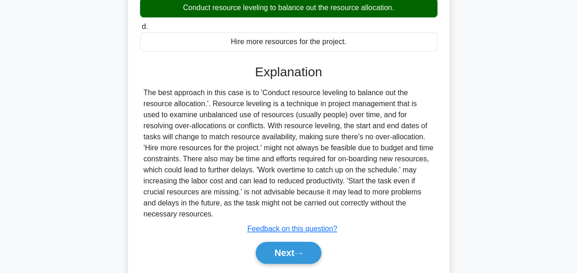
scroll to position [223, 0]
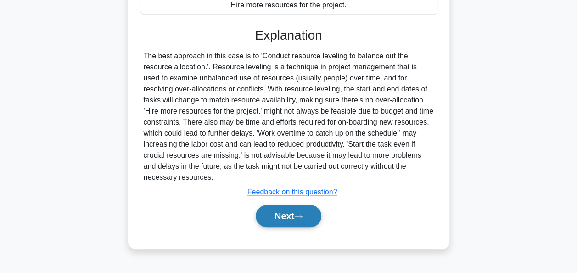
click at [293, 210] on button "Next" at bounding box center [289, 216] width 66 height 22
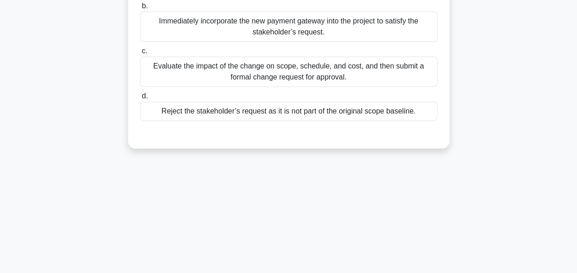
scroll to position [165, 0]
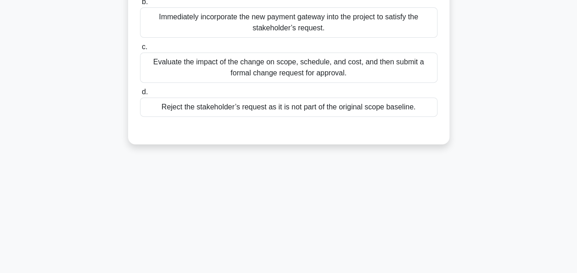
click at [301, 83] on div "Evaluate the impact of the change on scope, schedule, and cost, and then submit…" at bounding box center [288, 67] width 297 height 30
click at [140, 50] on input "c. Evaluate the impact of the change on scope, schedule, and cost, and then sub…" at bounding box center [140, 47] width 0 height 6
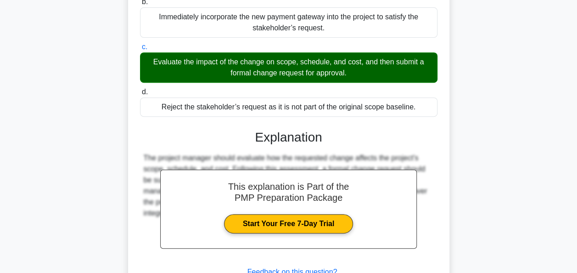
click at [140, 89] on input "d. Reject the stakeholder’s request as it is not part of the original scope bas…" at bounding box center [140, 92] width 0 height 6
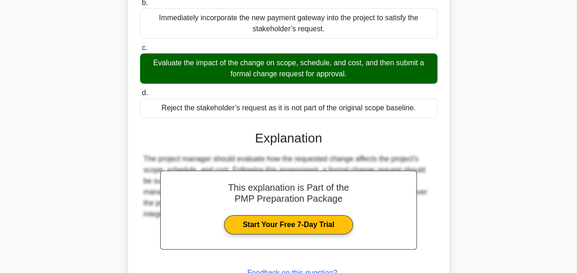
click at [140, 0] on input "b. Immediately incorporate the new payment gateway into the project to satisfy …" at bounding box center [140, 3] width 0 height 6
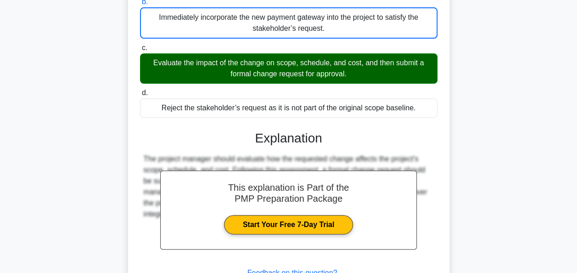
click at [140, 45] on input "c. Evaluate the impact of the change on scope, schedule, and cost, and then sub…" at bounding box center [140, 48] width 0 height 6
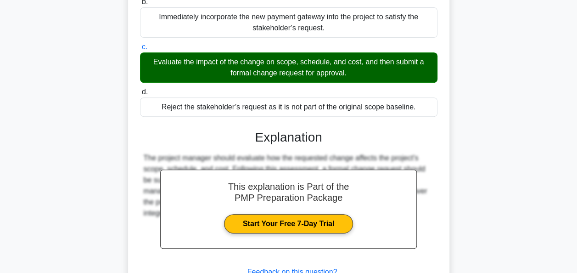
click at [140, 89] on input "d. Reject the stakeholder’s request as it is not part of the original scope bas…" at bounding box center [140, 92] width 0 height 6
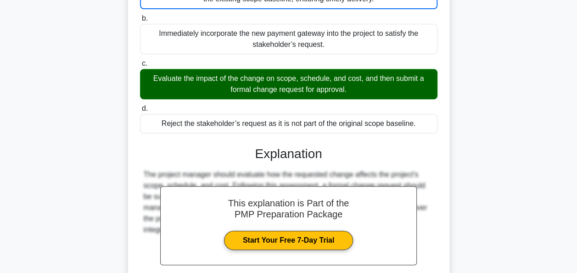
click at [140, 16] on input "b. Immediately incorporate the new payment gateway into the project to satisfy …" at bounding box center [140, 19] width 0 height 6
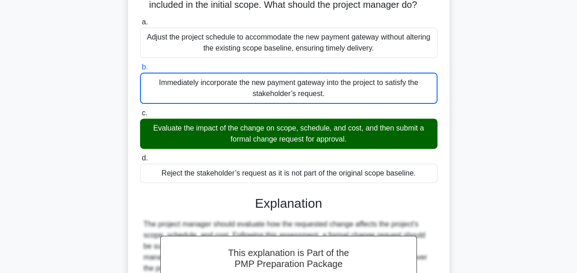
click at [140, 110] on input "c. Evaluate the impact of the change on scope, schedule, and cost, and then sub…" at bounding box center [140, 113] width 0 height 6
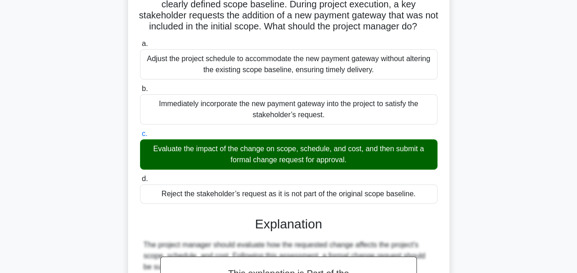
click at [140, 176] on input "d. Reject the stakeholder’s request as it is not part of the original scope bas…" at bounding box center [140, 179] width 0 height 6
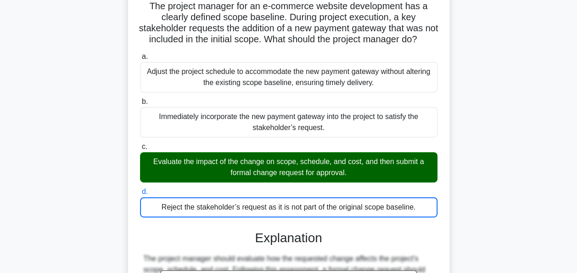
click at [140, 54] on input "a. Adjust the project schedule to accommodate the new payment gateway without a…" at bounding box center [140, 57] width 0 height 6
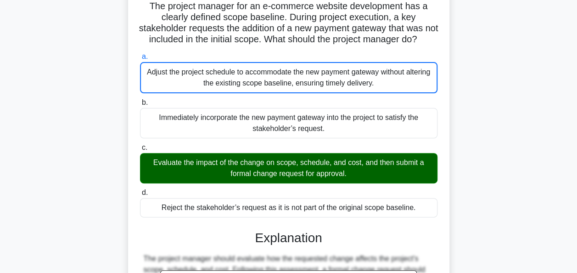
click at [140, 100] on input "b. Immediately incorporate the new payment gateway into the project to satisfy …" at bounding box center [140, 103] width 0 height 6
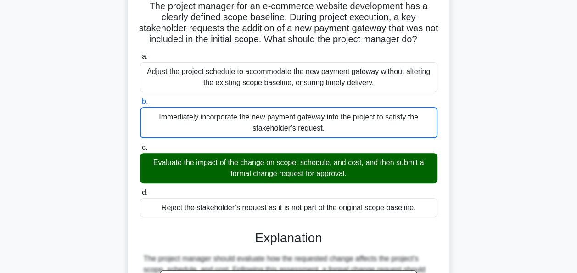
click at [140, 145] on input "c. Evaluate the impact of the change on scope, schedule, and cost, and then sub…" at bounding box center [140, 148] width 0 height 6
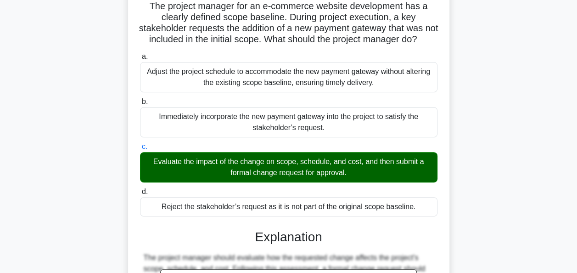
click at [140, 189] on input "d. Reject the stakeholder’s request as it is not part of the original scope bas…" at bounding box center [140, 192] width 0 height 6
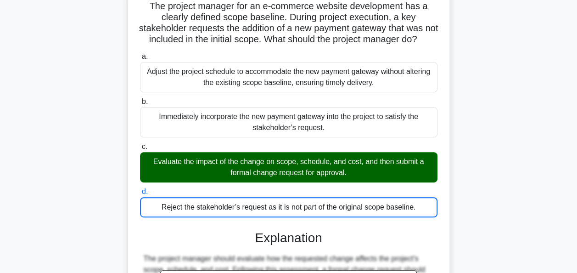
scroll to position [6, 0]
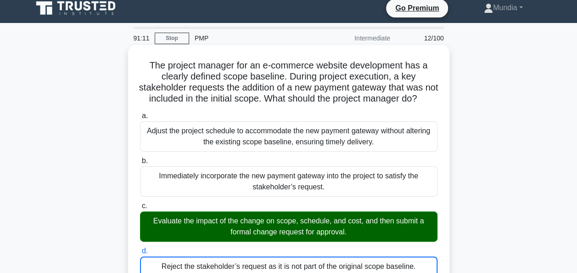
click at [140, 113] on input "a. Adjust the project schedule to accommodate the new payment gateway without a…" at bounding box center [140, 116] width 0 height 6
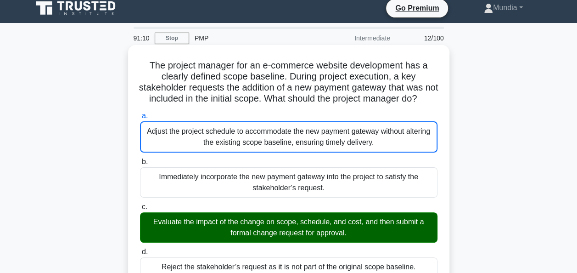
click at [140, 159] on input "b. Immediately incorporate the new payment gateway into the project to satisfy …" at bounding box center [140, 162] width 0 height 6
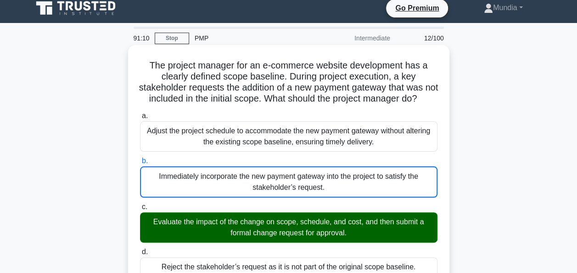
scroll to position [0, 0]
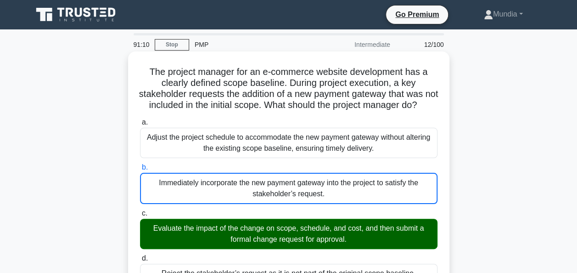
click at [140, 210] on input "c. Evaluate the impact of the change on scope, schedule, and cost, and then sub…" at bounding box center [140, 213] width 0 height 6
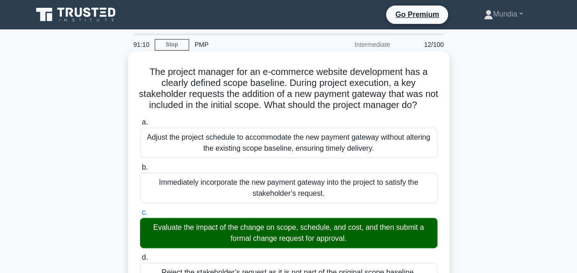
click at [140, 254] on input "d. Reject the stakeholder’s request as it is not part of the original scope bas…" at bounding box center [140, 257] width 0 height 6
click at [140, 119] on input "a. Adjust the project schedule to accommodate the new payment gateway without a…" at bounding box center [140, 122] width 0 height 6
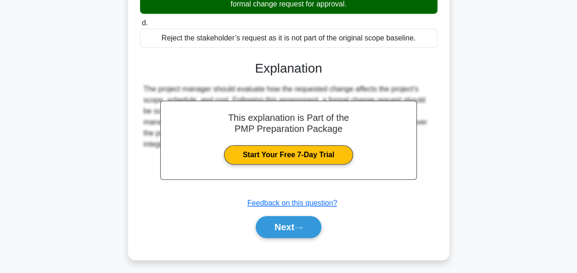
scroll to position [249, 0]
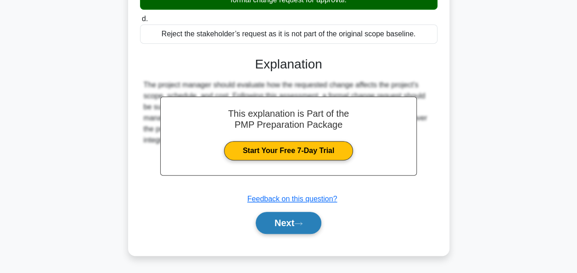
click at [289, 223] on button "Next" at bounding box center [289, 223] width 66 height 22
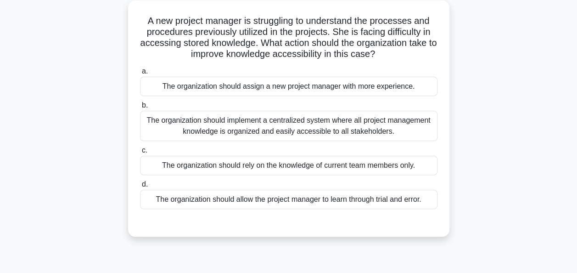
scroll to position [55, 0]
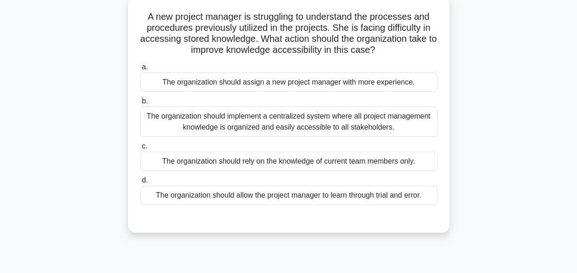
click at [296, 128] on div "The organization should implement a centralized system where all project manage…" at bounding box center [288, 121] width 297 height 30
click at [140, 104] on input "b. The organization should implement a centralized system where all project man…" at bounding box center [140, 101] width 0 height 6
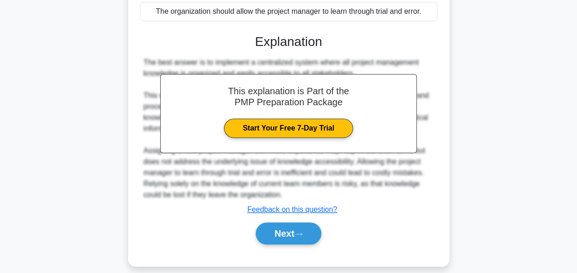
scroll to position [248, 0]
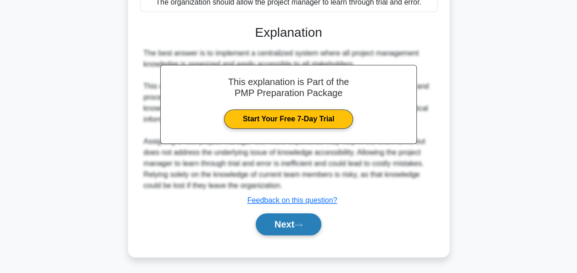
click at [287, 229] on button "Next" at bounding box center [289, 224] width 66 height 22
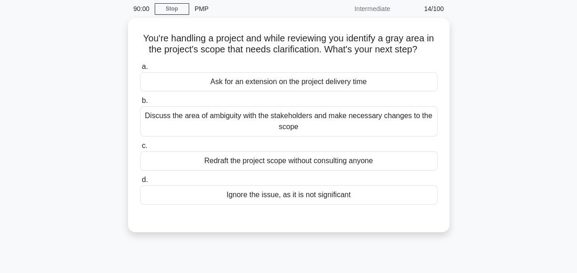
scroll to position [37, 0]
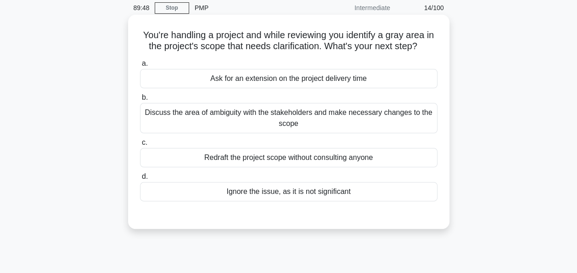
click at [239, 116] on div "Discuss the area of ambiguity with the stakeholders and make necessary changes …" at bounding box center [288, 118] width 297 height 30
click at [140, 100] on input "b. Discuss the area of ambiguity with the stakeholders and make necessary chang…" at bounding box center [140, 98] width 0 height 6
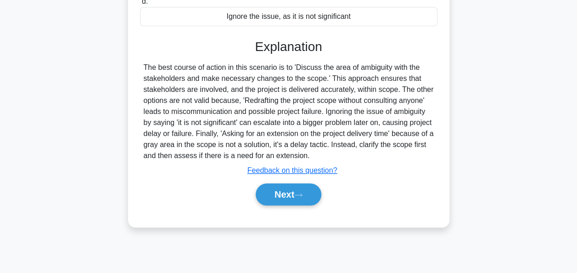
scroll to position [223, 0]
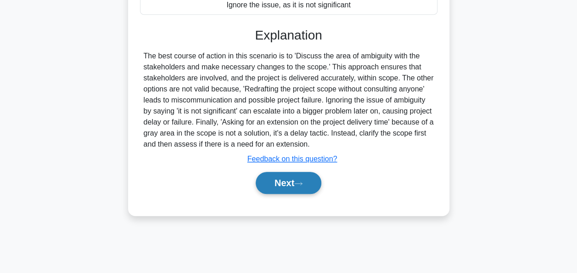
click at [291, 186] on button "Next" at bounding box center [289, 183] width 66 height 22
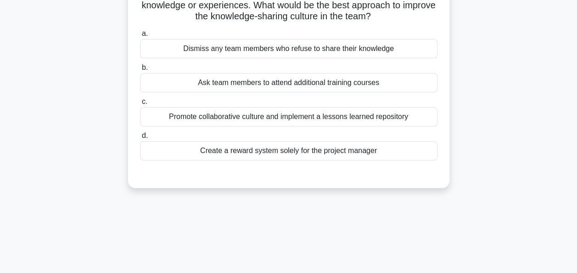
scroll to position [92, 0]
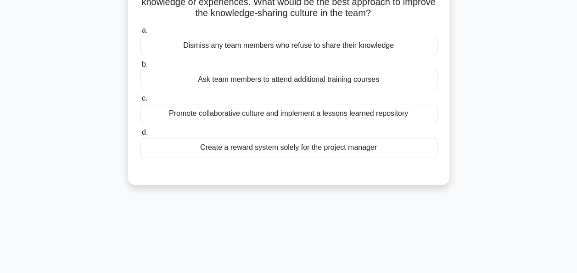
click at [321, 110] on div "Promote collaborative culture and implement a lessons learned repository" at bounding box center [288, 113] width 297 height 19
click at [140, 101] on input "c. Promote collaborative culture and implement a lessons learned repository" at bounding box center [140, 98] width 0 height 6
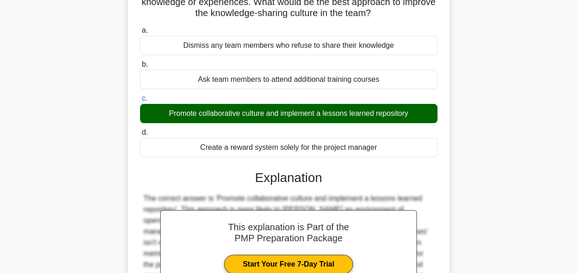
click at [140, 129] on input "d. Create a reward system solely for the project manager" at bounding box center [140, 132] width 0 height 6
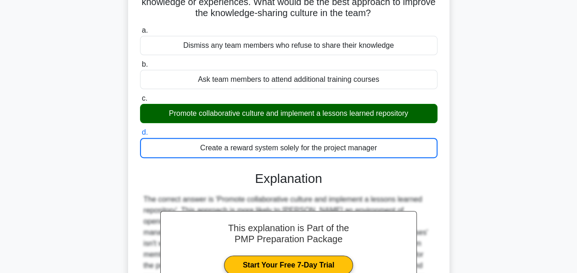
click at [140, 28] on input "a. Dismiss any team members who refuse to share their knowledge" at bounding box center [140, 31] width 0 height 6
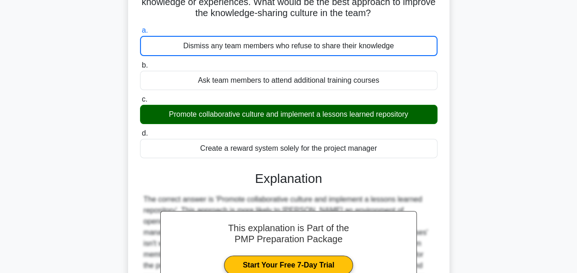
click at [140, 62] on input "b. Ask team members to attend additional training courses" at bounding box center [140, 65] width 0 height 6
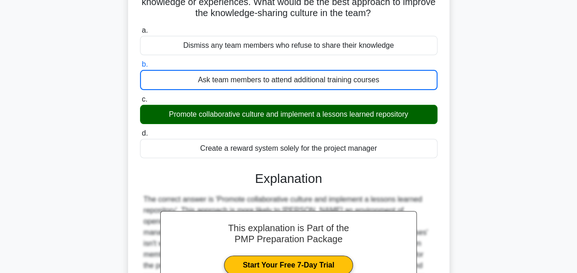
click at [140, 96] on input "c. Promote collaborative culture and implement a lessons learned repository" at bounding box center [140, 99] width 0 height 6
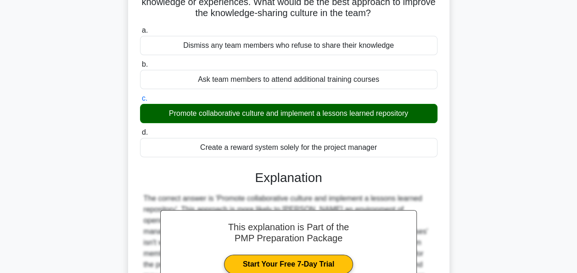
click at [140, 129] on input "d. Create a reward system solely for the project manager" at bounding box center [140, 132] width 0 height 6
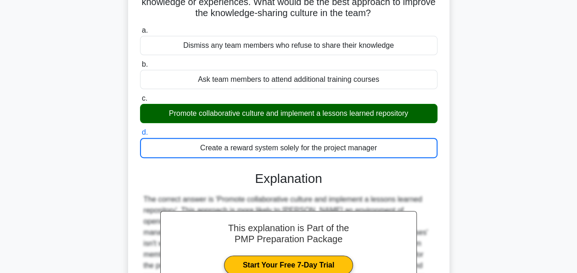
click at [140, 28] on input "a. Dismiss any team members who refuse to share their knowledge" at bounding box center [140, 31] width 0 height 6
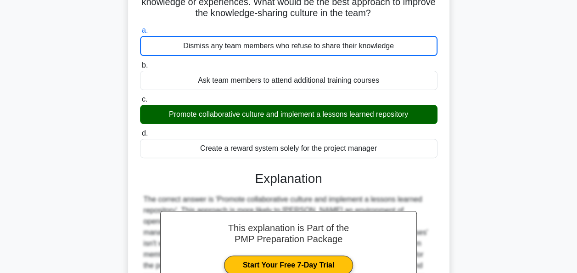
click at [140, 62] on input "b. Ask team members to attend additional training courses" at bounding box center [140, 65] width 0 height 6
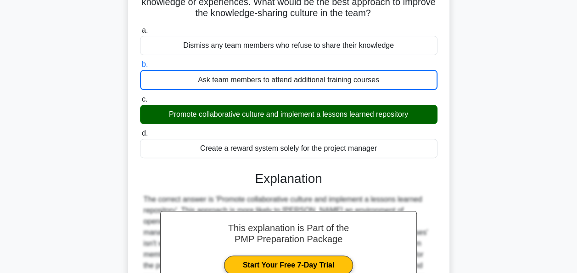
click at [140, 96] on input "c. Promote collaborative culture and implement a lessons learned repository" at bounding box center [140, 99] width 0 height 6
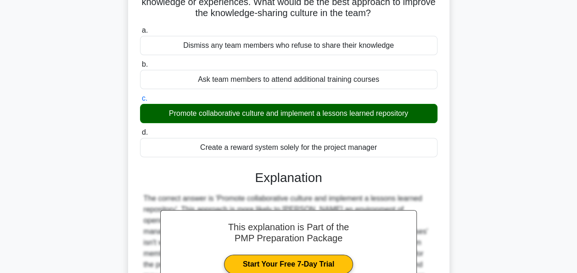
click at [140, 129] on input "d. Create a reward system solely for the project manager" at bounding box center [140, 132] width 0 height 6
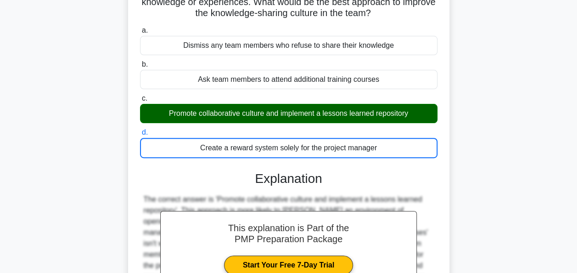
click at [140, 28] on input "a. Dismiss any team members who refuse to share their knowledge" at bounding box center [140, 31] width 0 height 6
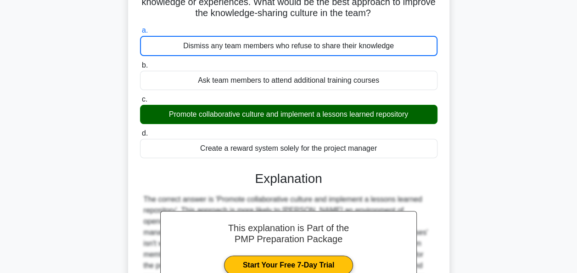
click at [140, 62] on input "b. Ask team members to attend additional training courses" at bounding box center [140, 65] width 0 height 6
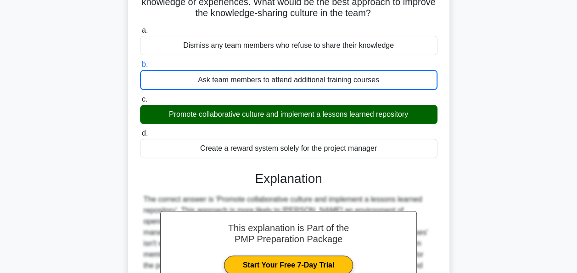
click at [140, 96] on input "c. Promote collaborative culture and implement a lessons learned repository" at bounding box center [140, 99] width 0 height 6
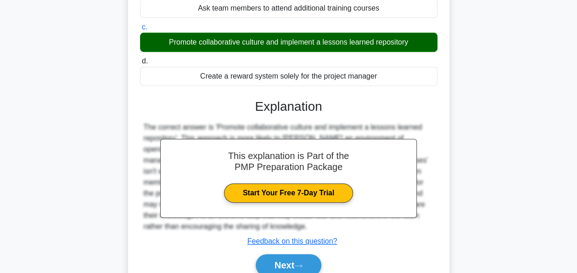
scroll to position [223, 0]
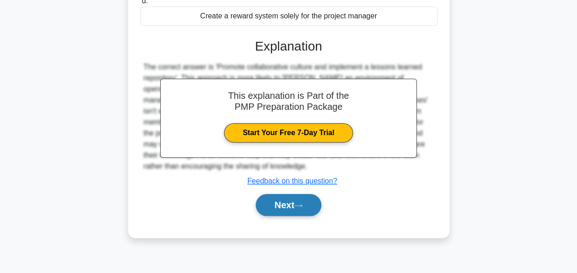
click at [284, 205] on button "Next" at bounding box center [289, 205] width 66 height 22
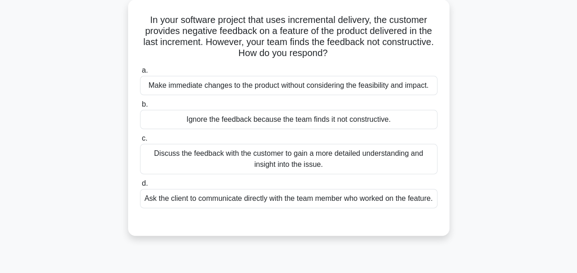
scroll to position [55, 0]
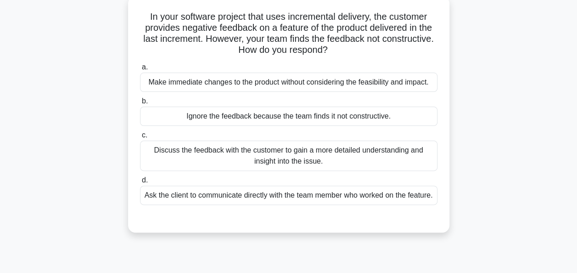
click at [285, 160] on div "Discuss the feedback with the customer to gain a more detailed understanding an…" at bounding box center [288, 155] width 297 height 30
click at [140, 138] on input "c. Discuss the feedback with the customer to gain a more detailed understanding…" at bounding box center [140, 135] width 0 height 6
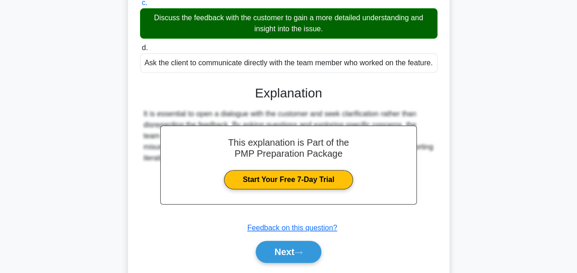
scroll to position [226, 0]
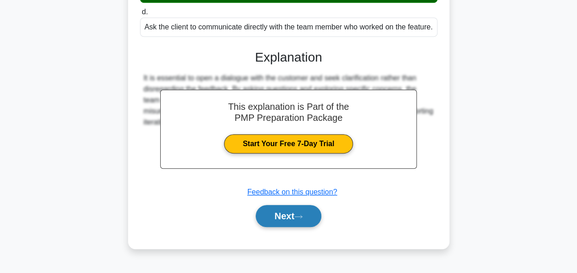
click at [286, 227] on button "Next" at bounding box center [289, 216] width 66 height 22
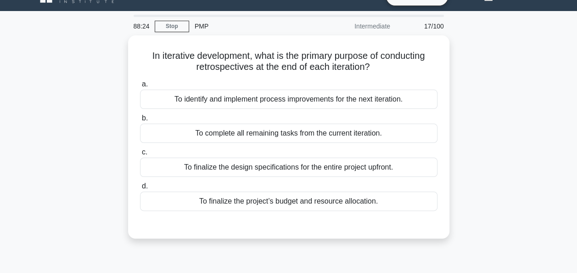
scroll to position [37, 0]
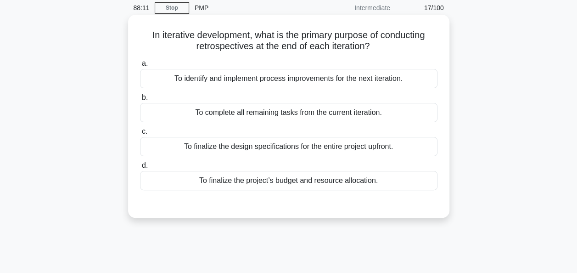
click at [245, 76] on div "To identify and implement process improvements for the next iteration." at bounding box center [288, 78] width 297 height 19
click at [140, 67] on input "a. To identify and implement process improvements for the next iteration." at bounding box center [140, 64] width 0 height 6
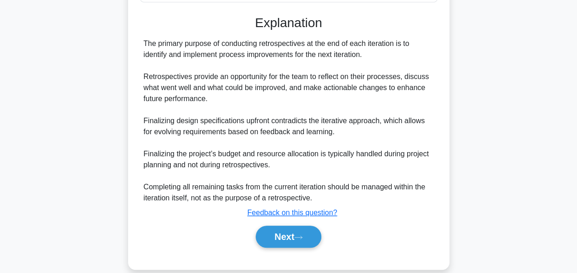
scroll to position [237, 0]
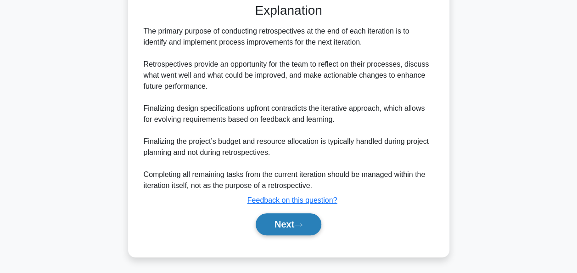
click at [272, 223] on button "Next" at bounding box center [289, 224] width 66 height 22
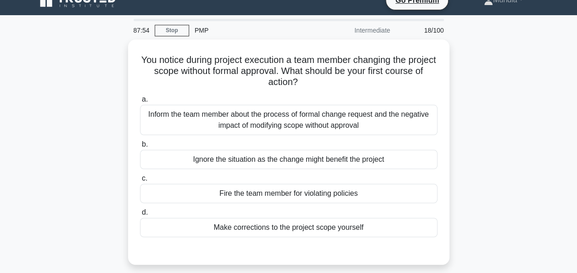
scroll to position [9, 0]
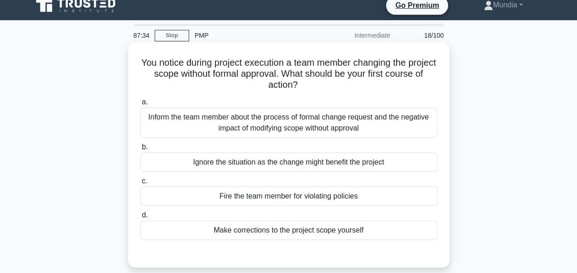
click at [325, 119] on div "Inform the team member about the process of formal change request and the negat…" at bounding box center [288, 122] width 297 height 30
click at [140, 105] on input "a. Inform the team member about the process of formal change request and the ne…" at bounding box center [140, 102] width 0 height 6
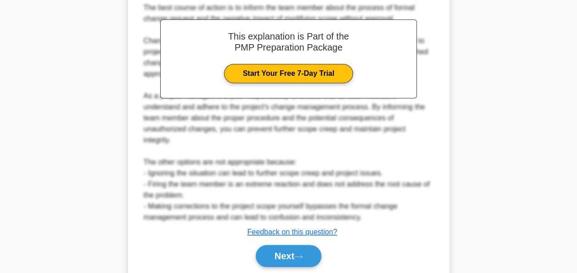
scroll to position [314, 0]
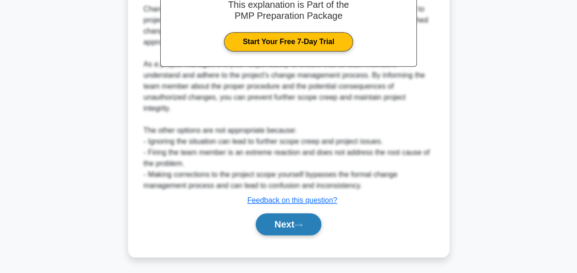
click at [291, 232] on button "Next" at bounding box center [289, 224] width 66 height 22
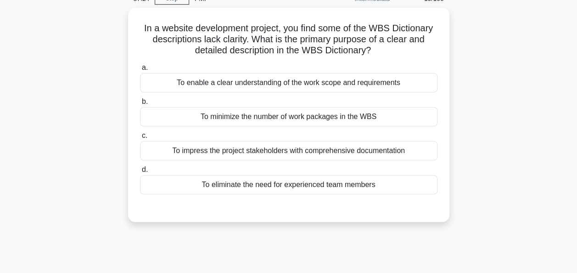
scroll to position [9, 0]
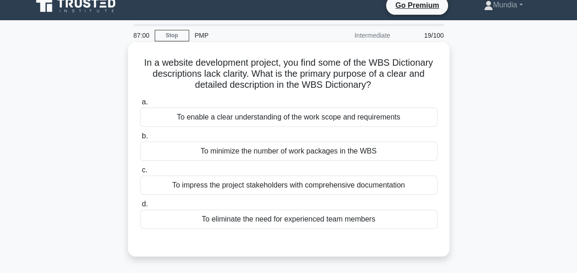
click at [272, 119] on div "To enable a clear understanding of the work scope and requirements" at bounding box center [288, 116] width 297 height 19
click at [140, 105] on input "a. To enable a clear understanding of the work scope and requirements" at bounding box center [140, 102] width 0 height 6
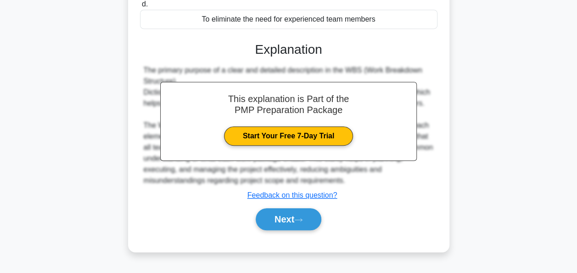
scroll to position [223, 0]
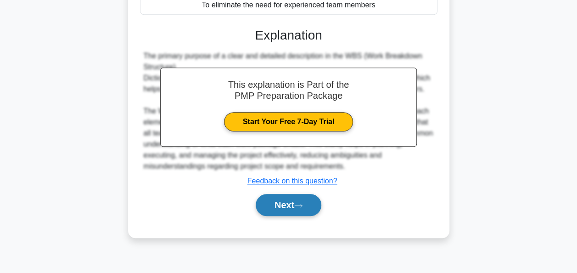
click at [283, 207] on button "Next" at bounding box center [289, 205] width 66 height 22
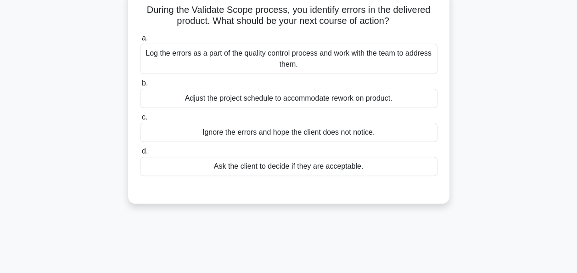
scroll to position [52, 0]
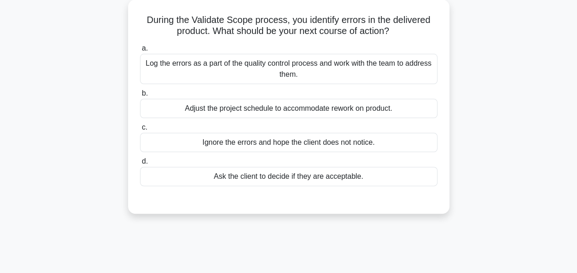
click at [241, 68] on div "Log the errors as a part of the quality control process and work with the team …" at bounding box center [288, 69] width 297 height 30
click at [140, 51] on input "a. Log the errors as a part of the quality control process and work with the te…" at bounding box center [140, 48] width 0 height 6
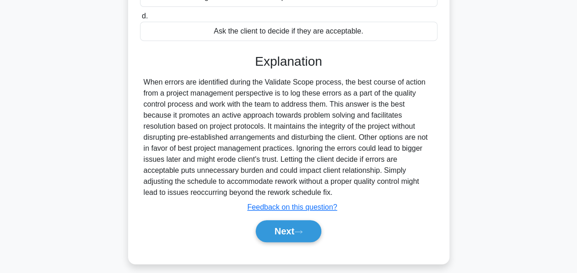
scroll to position [223, 0]
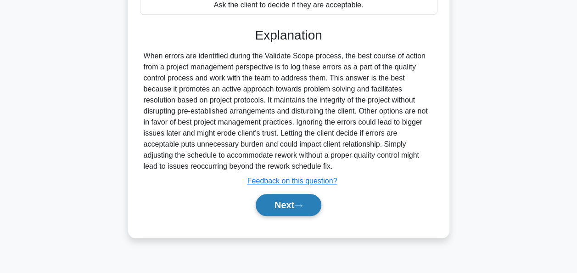
click at [264, 208] on button "Next" at bounding box center [289, 205] width 66 height 22
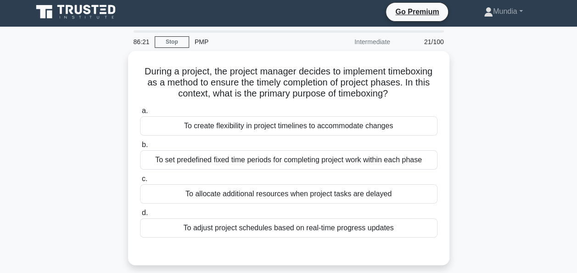
scroll to position [0, 0]
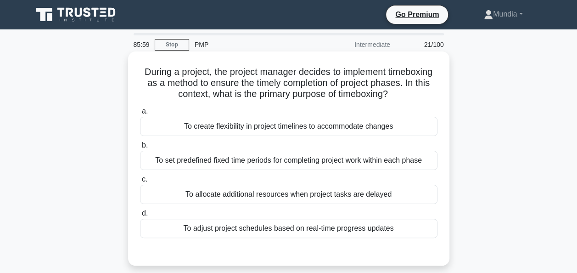
click at [312, 164] on div "To set predefined fixed time periods for completing project work within each ph…" at bounding box center [288, 160] width 297 height 19
click at [140, 148] on input "b. To set predefined fixed time periods for completing project work within each…" at bounding box center [140, 145] width 0 height 6
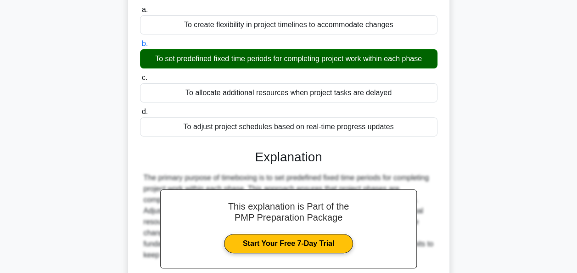
scroll to position [184, 0]
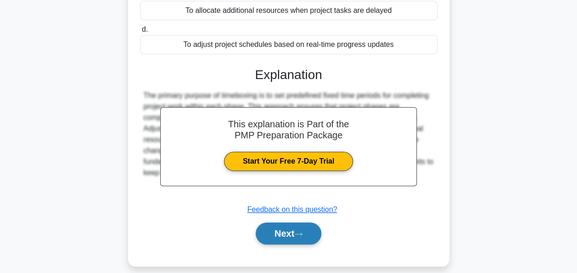
click at [283, 236] on button "Next" at bounding box center [289, 233] width 66 height 22
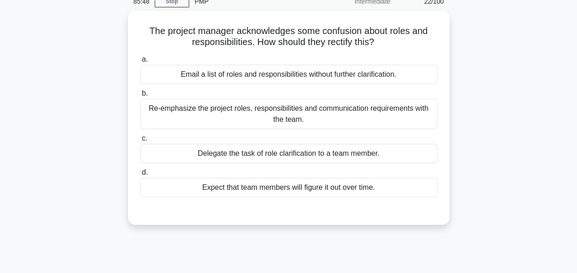
scroll to position [37, 0]
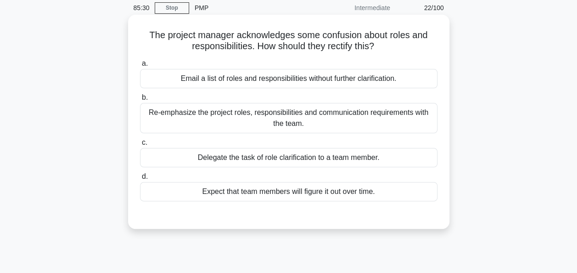
click at [305, 118] on div "Re-emphasize the project roles, responsibilities and communication requirements…" at bounding box center [288, 118] width 297 height 30
click at [140, 100] on input "b. Re-emphasize the project roles, responsibilities and communication requireme…" at bounding box center [140, 98] width 0 height 6
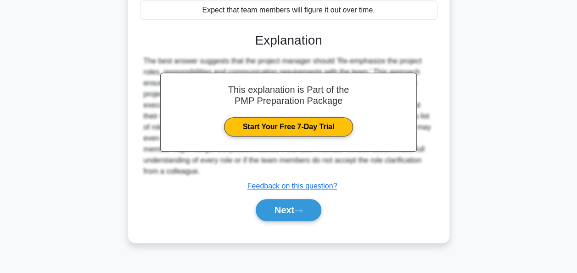
scroll to position [223, 0]
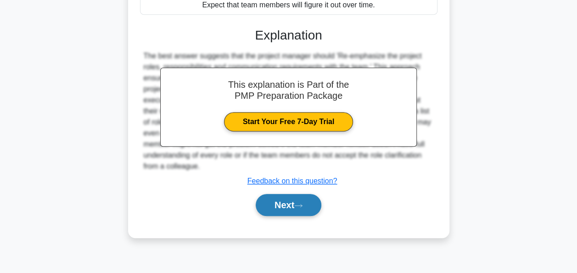
click at [278, 205] on button "Next" at bounding box center [289, 205] width 66 height 22
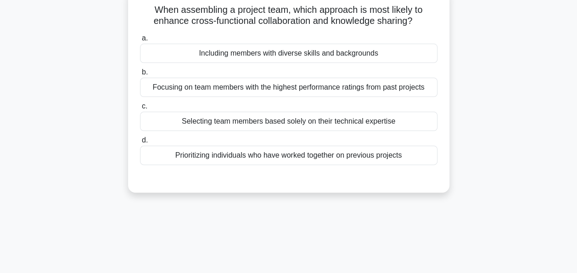
scroll to position [0, 0]
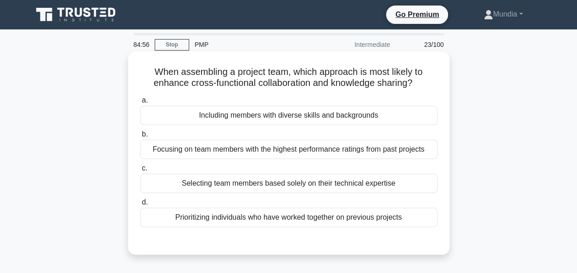
click at [338, 117] on div "Including members with diverse skills and backgrounds" at bounding box center [288, 115] width 297 height 19
click at [140, 103] on input "a. Including members with diverse skills and backgrounds" at bounding box center [140, 100] width 0 height 6
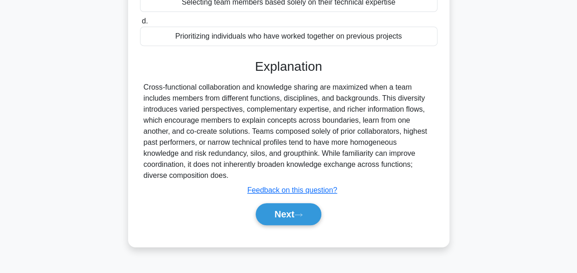
scroll to position [223, 0]
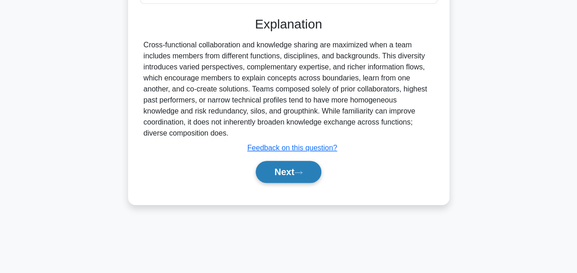
click at [292, 174] on button "Next" at bounding box center [289, 172] width 66 height 22
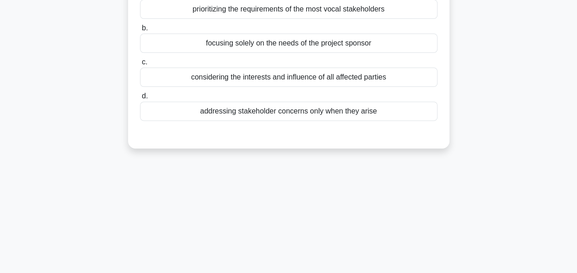
scroll to position [33, 0]
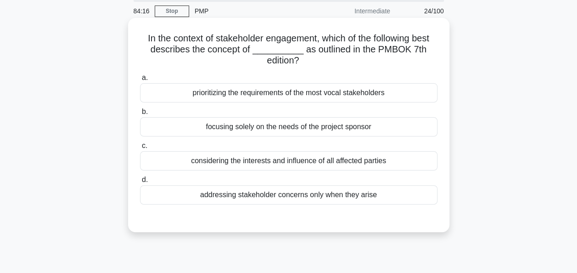
click at [299, 162] on div "considering the interests and influence of all affected parties" at bounding box center [288, 160] width 297 height 19
click at [140, 149] on input "c. considering the interests and influence of all affected parties" at bounding box center [140, 146] width 0 height 6
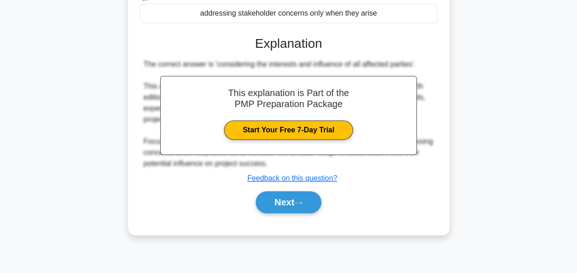
scroll to position [223, 0]
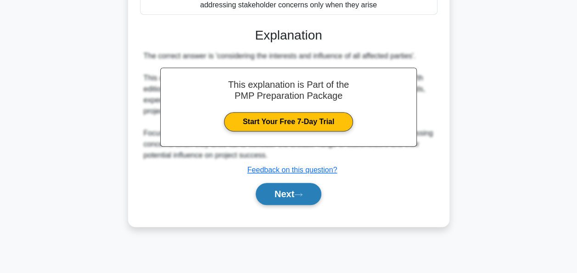
click at [265, 196] on button "Next" at bounding box center [289, 194] width 66 height 22
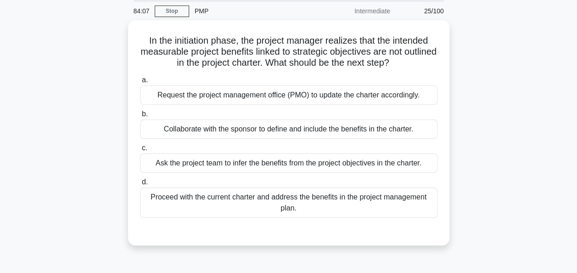
scroll to position [28, 0]
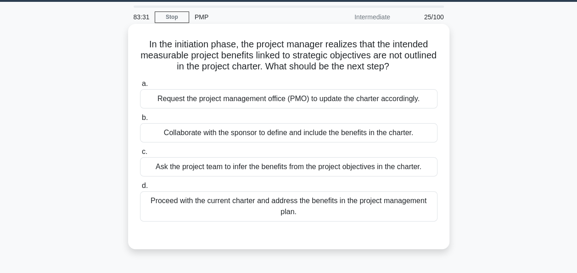
click at [314, 136] on div "Collaborate with the sponsor to define and include the benefits in the charter." at bounding box center [288, 132] width 297 height 19
click at [140, 121] on input "b. Collaborate with the sponsor to define and include the benefits in the chart…" at bounding box center [140, 118] width 0 height 6
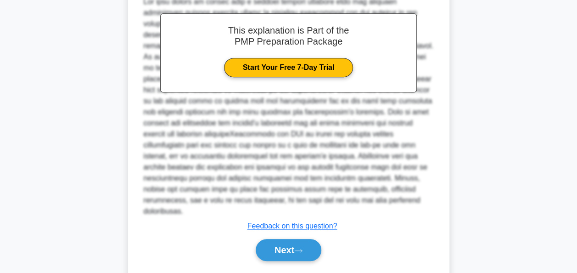
scroll to position [303, 0]
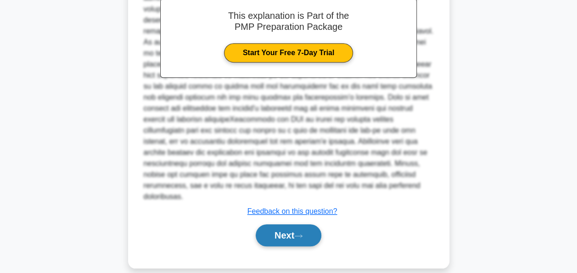
click at [287, 224] on button "Next" at bounding box center [289, 235] width 66 height 22
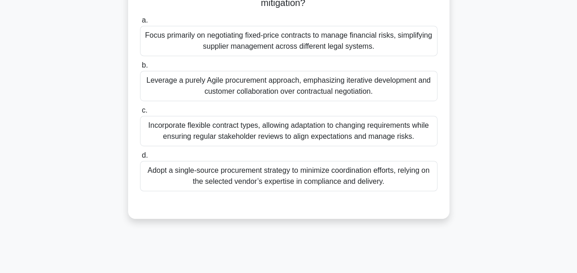
scroll to position [223, 0]
click at [308, 88] on div "Leverage a purely Agile procurement approach, emphasizing iterative development…" at bounding box center [288, 86] width 297 height 30
click at [140, 68] on input "b. Leverage a purely Agile procurement approach, emphasizing iterative developm…" at bounding box center [140, 65] width 0 height 6
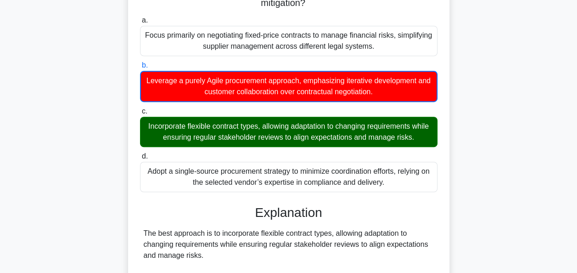
click at [140, 108] on input "c. Incorporate flexible contract types, allowing adaptation to changing require…" at bounding box center [140, 111] width 0 height 6
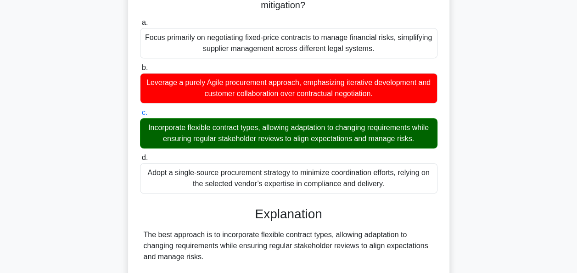
click at [516, 195] on div ".spinner_0XTQ{transform-origin:center;animation:spinner_y6GP .75s linear infini…" at bounding box center [288, 184] width 523 height 706
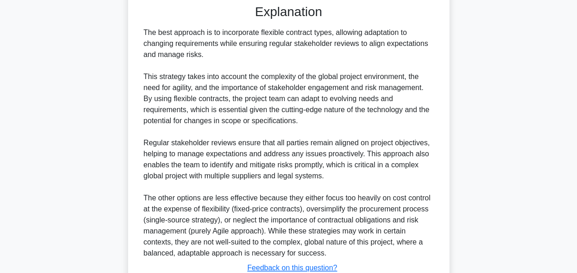
scroll to position [490, 0]
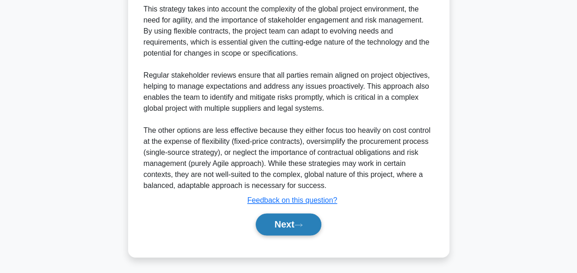
click at [277, 223] on button "Next" at bounding box center [289, 224] width 66 height 22
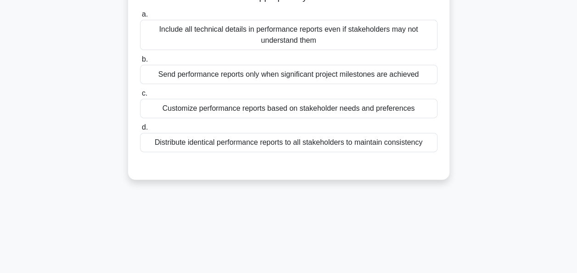
scroll to position [128, 0]
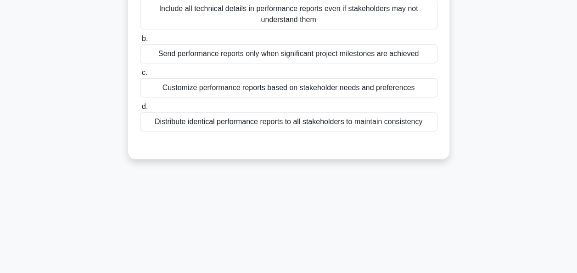
click at [314, 91] on div "Customize performance reports based on stakeholder needs and preferences" at bounding box center [288, 87] width 297 height 19
click at [140, 76] on input "c. Customize performance reports based on stakeholder needs and preferences" at bounding box center [140, 73] width 0 height 6
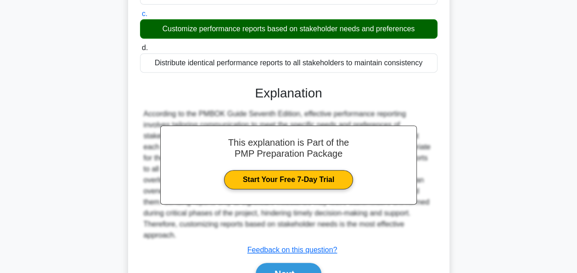
scroll to position [226, 0]
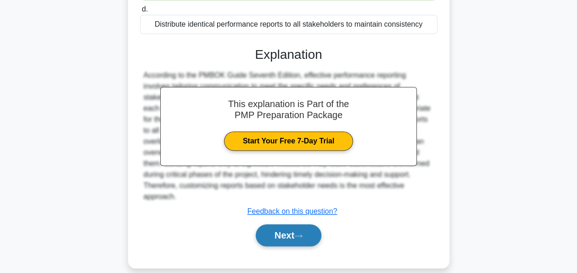
click at [286, 224] on button "Next" at bounding box center [289, 235] width 66 height 22
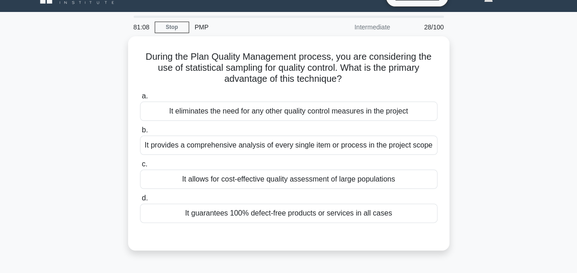
scroll to position [18, 0]
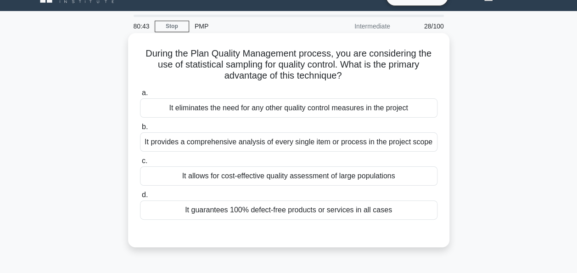
click at [296, 173] on div "It allows for cost-effective quality assessment of large populations" at bounding box center [288, 175] width 297 height 19
click at [140, 164] on input "c. It allows for cost-effective quality assessment of large populations" at bounding box center [140, 161] width 0 height 6
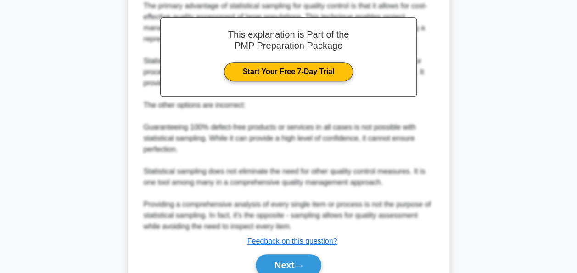
scroll to position [314, 0]
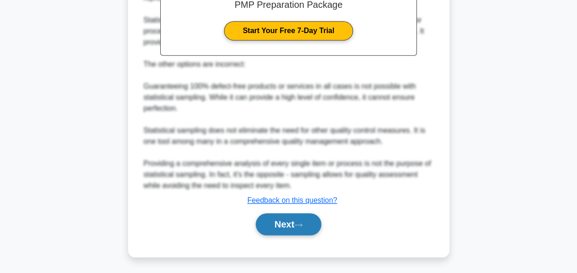
click at [273, 229] on button "Next" at bounding box center [289, 224] width 66 height 22
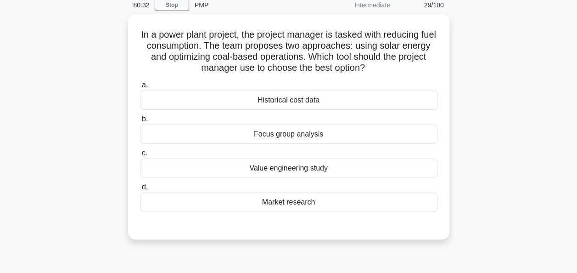
scroll to position [0, 0]
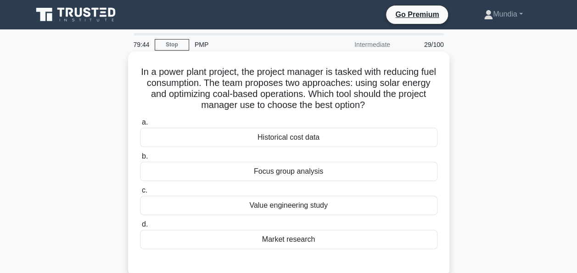
click at [284, 238] on div "Market research" at bounding box center [288, 238] width 297 height 19
click at [140, 227] on input "d. Market research" at bounding box center [140, 224] width 0 height 6
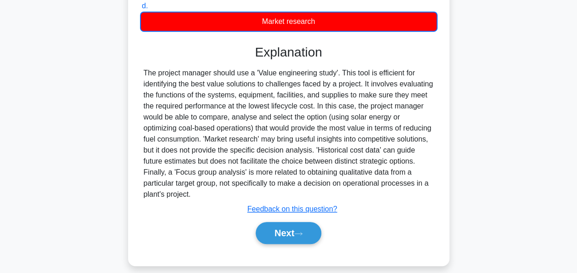
scroll to position [227, 0]
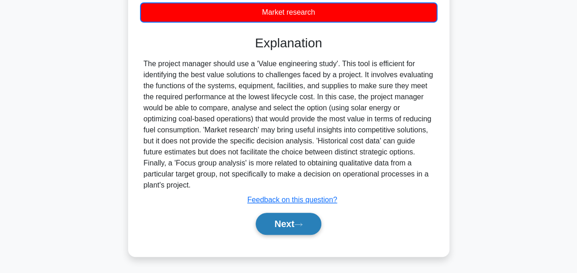
click at [287, 230] on button "Next" at bounding box center [289, 223] width 66 height 22
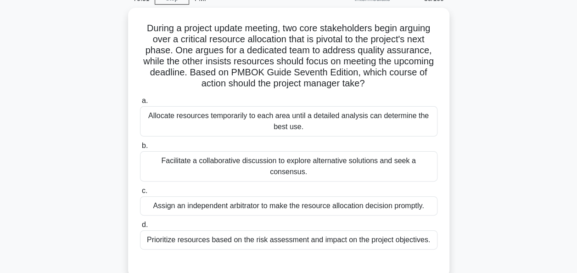
scroll to position [21, 0]
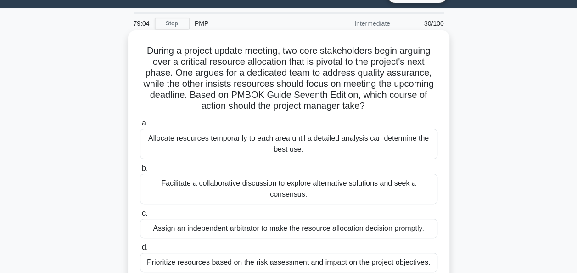
click at [323, 182] on div "Facilitate a collaborative discussion to explore alternative solutions and seek…" at bounding box center [288, 188] width 297 height 30
click at [140, 171] on input "b. Facilitate a collaborative discussion to explore alternative solutions and s…" at bounding box center [140, 168] width 0 height 6
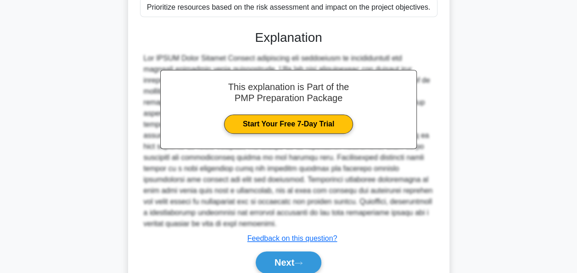
scroll to position [314, 0]
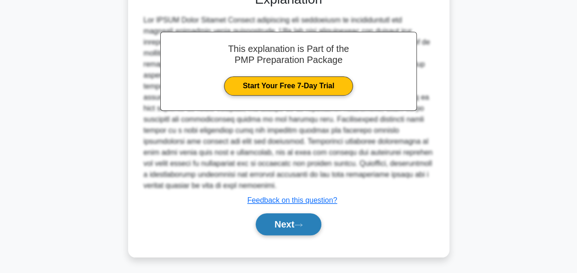
click at [288, 225] on button "Next" at bounding box center [289, 224] width 66 height 22
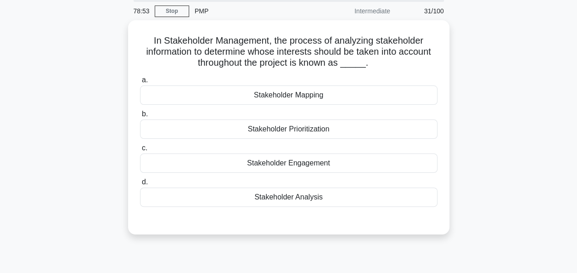
scroll to position [0, 0]
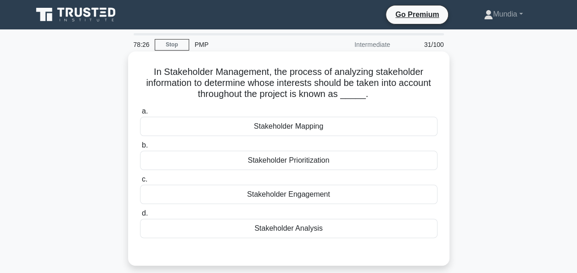
click at [282, 229] on div "Stakeholder Analysis" at bounding box center [288, 227] width 297 height 19
click at [140, 216] on input "d. Stakeholder Analysis" at bounding box center [140, 213] width 0 height 6
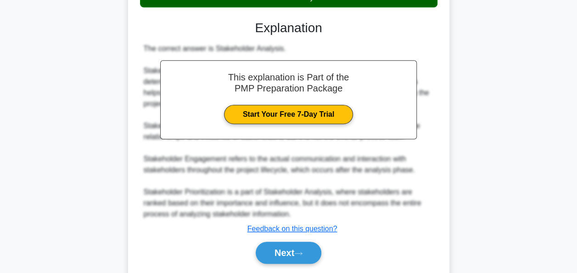
scroll to position [259, 0]
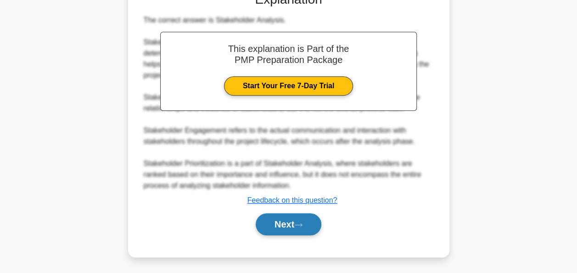
click at [287, 222] on button "Next" at bounding box center [289, 224] width 66 height 22
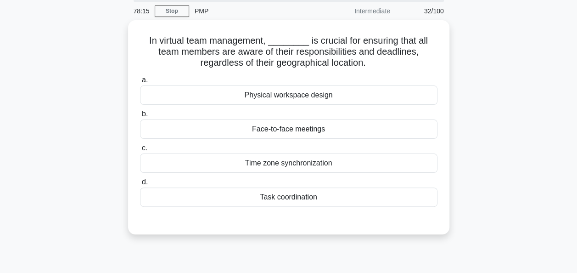
scroll to position [21, 0]
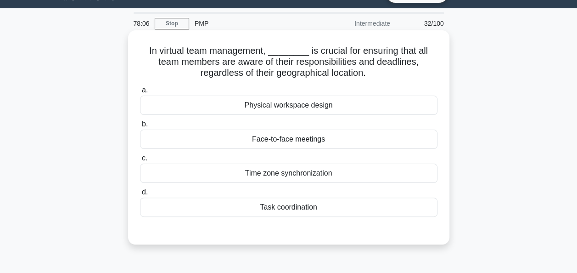
click at [302, 137] on div "Face-to-face meetings" at bounding box center [288, 138] width 297 height 19
click at [140, 127] on input "b. Face-to-face meetings" at bounding box center [140, 124] width 0 height 6
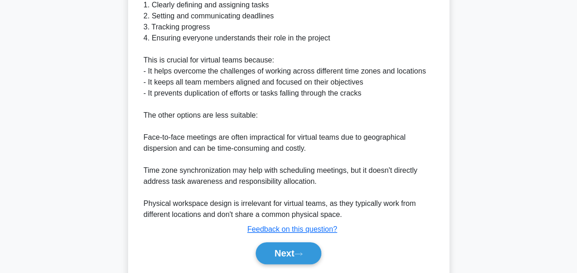
scroll to position [348, 0]
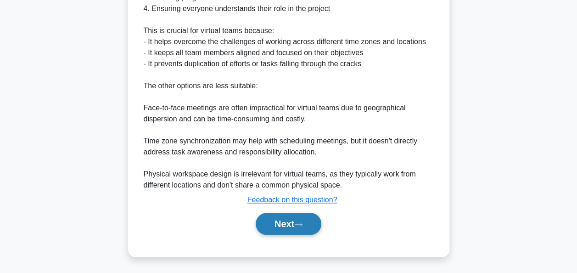
click at [267, 223] on button "Next" at bounding box center [289, 223] width 66 height 22
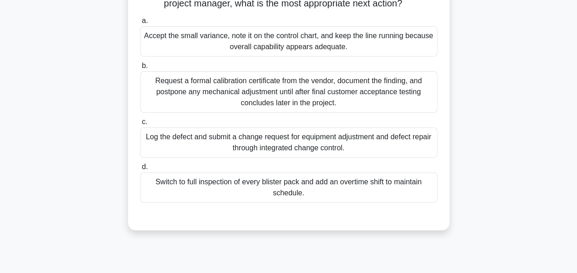
scroll to position [125, 0]
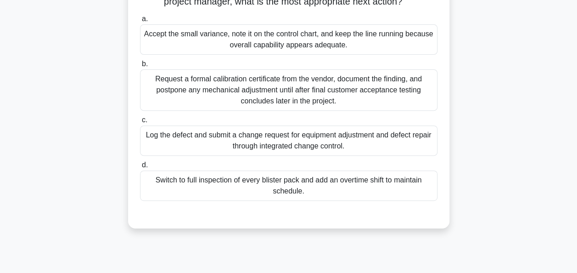
click at [270, 153] on div "Log the defect and submit a change request for equipment adjustment and defect …" at bounding box center [288, 140] width 297 height 30
click at [140, 123] on input "c. Log the defect and submit a change request for equipment adjustment and defe…" at bounding box center [140, 120] width 0 height 6
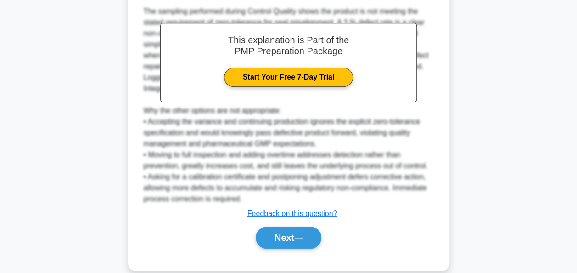
scroll to position [380, 0]
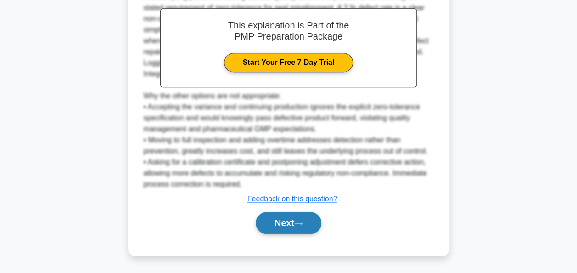
click at [274, 224] on button "Next" at bounding box center [289, 223] width 66 height 22
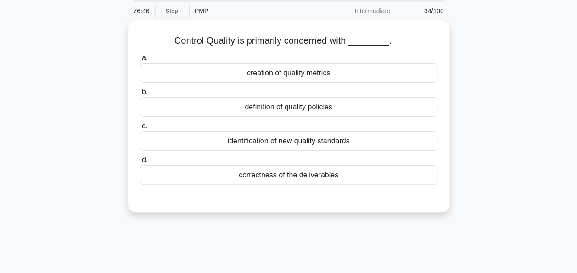
scroll to position [0, 0]
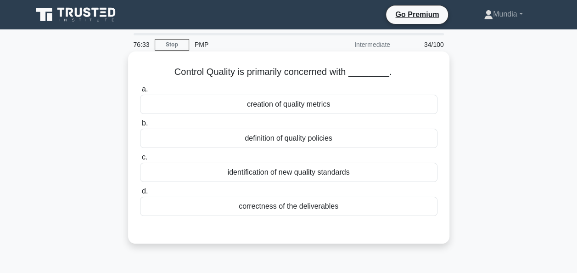
click at [279, 207] on div "correctness of the deliverables" at bounding box center [288, 205] width 297 height 19
click at [140, 194] on input "d. correctness of the deliverables" at bounding box center [140, 191] width 0 height 6
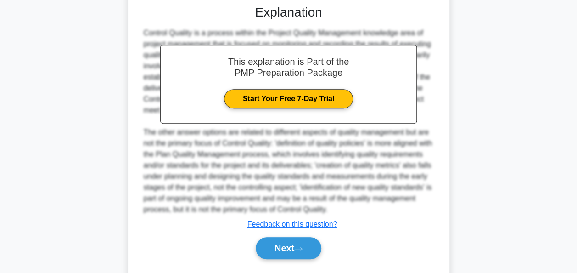
scroll to position [248, 0]
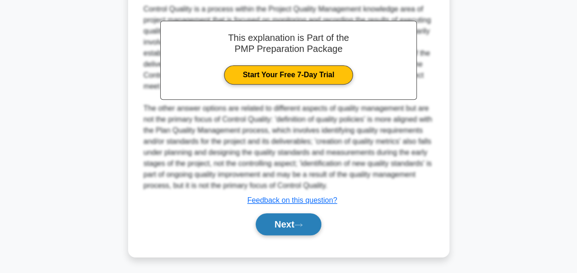
click at [284, 223] on button "Next" at bounding box center [289, 224] width 66 height 22
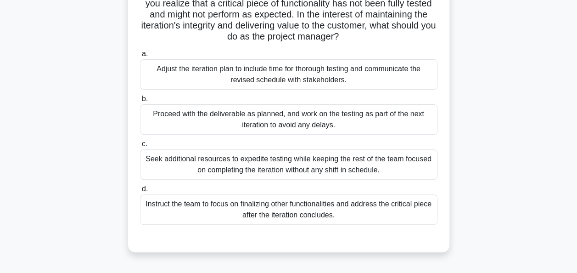
scroll to position [83, 0]
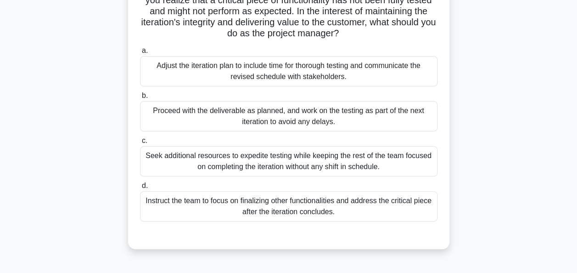
click at [273, 71] on div "Adjust the iteration plan to include time for thorough testing and communicate …" at bounding box center [288, 71] width 297 height 30
click at [140, 54] on input "a. Adjust the iteration plan to include time for thorough testing and communica…" at bounding box center [140, 51] width 0 height 6
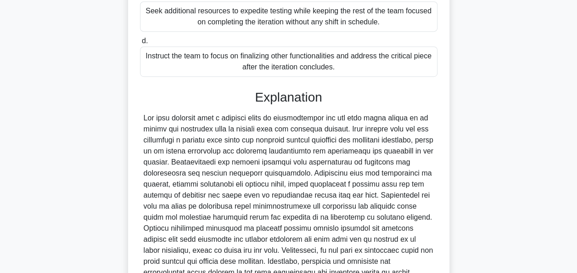
scroll to position [314, 0]
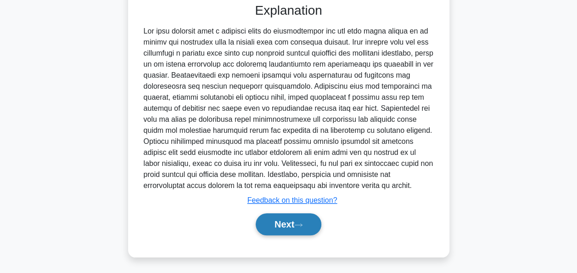
click at [293, 226] on button "Next" at bounding box center [289, 224] width 66 height 22
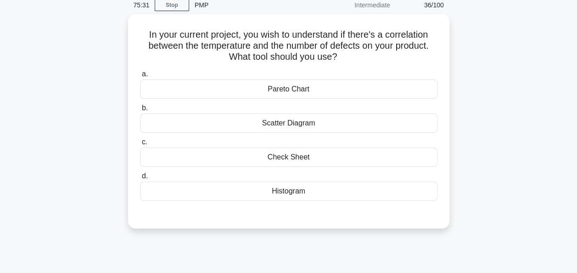
scroll to position [21, 0]
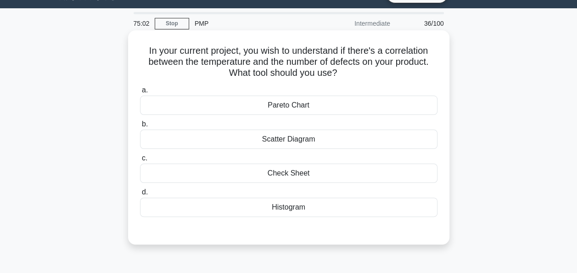
click at [294, 143] on div "Scatter Diagram" at bounding box center [288, 138] width 297 height 19
click at [140, 127] on input "b. Scatter Diagram" at bounding box center [140, 124] width 0 height 6
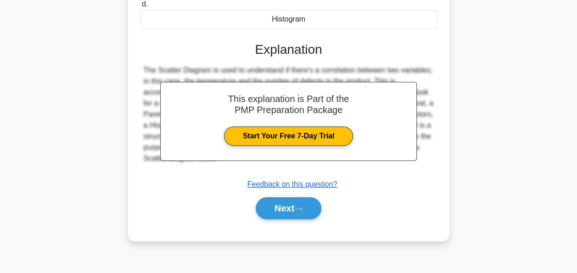
scroll to position [223, 0]
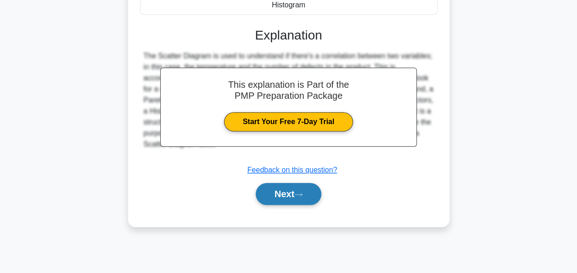
click at [281, 202] on button "Next" at bounding box center [289, 194] width 66 height 22
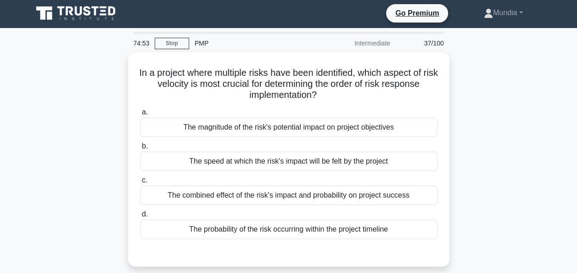
scroll to position [0, 0]
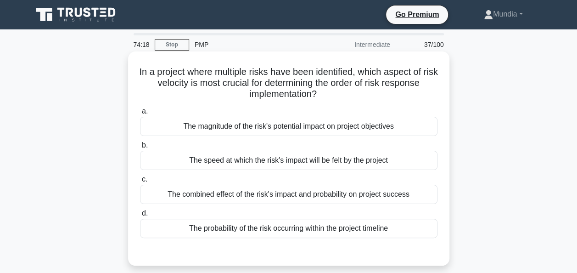
click at [260, 195] on div "The combined effect of the risk's impact and probability on project success" at bounding box center [288, 193] width 297 height 19
click at [140, 182] on input "c. The combined effect of the risk's impact and probability on project success" at bounding box center [140, 179] width 0 height 6
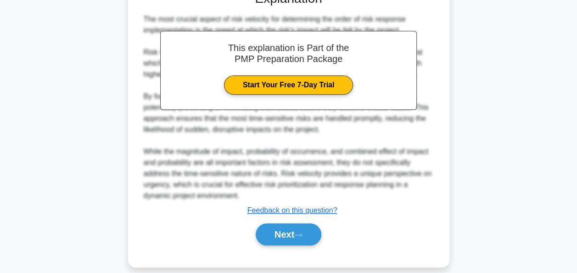
scroll to position [271, 0]
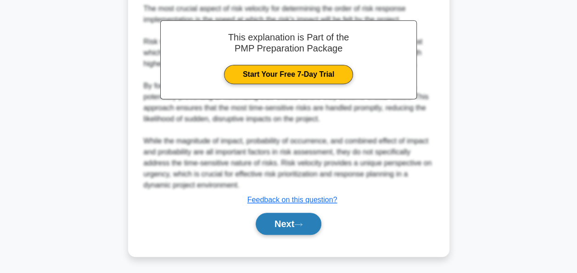
click at [291, 219] on button "Next" at bounding box center [289, 223] width 66 height 22
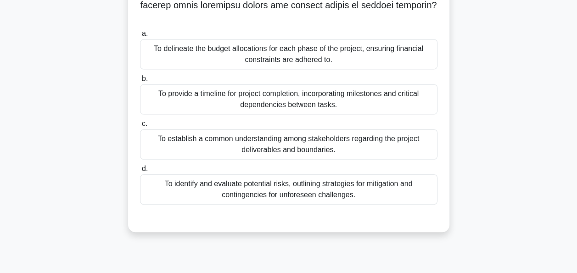
scroll to position [223, 0]
click at [462, 77] on div ".spinner_0XTQ{transform-origin:center;animation:spinner_y6GP .75s linear infini…" at bounding box center [288, 37] width 523 height 412
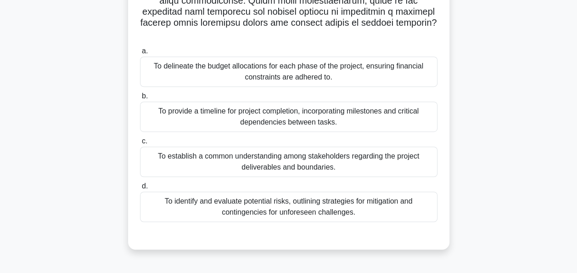
scroll to position [205, 0]
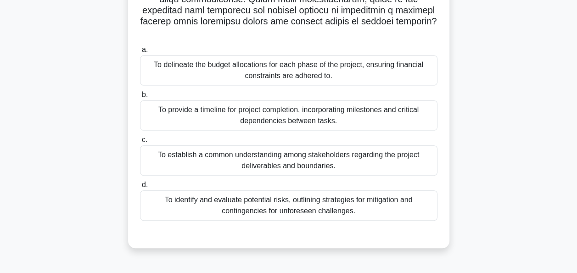
click at [287, 145] on div "To establish a common understanding among stakeholders regarding the project de…" at bounding box center [288, 160] width 297 height 30
click at [140, 139] on input "c. To establish a common understanding among stakeholders regarding the project…" at bounding box center [140, 140] width 0 height 6
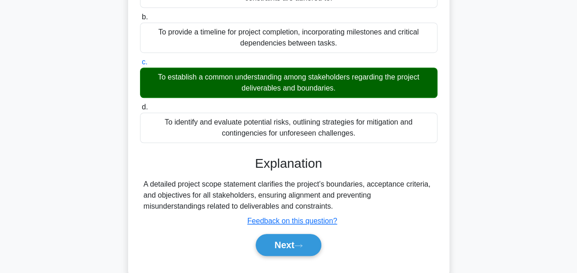
scroll to position [292, 0]
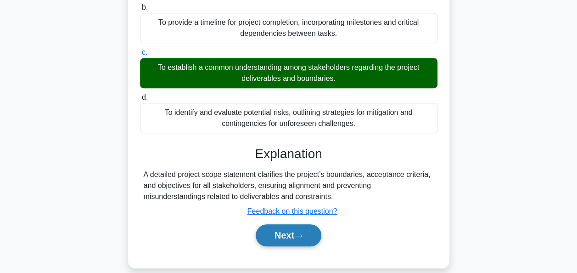
click at [286, 224] on button "Next" at bounding box center [289, 235] width 66 height 22
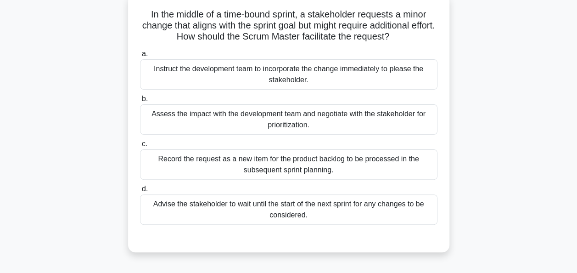
scroll to position [58, 0]
click at [299, 119] on div "Assess the impact with the development team and negotiate with the stakeholder …" at bounding box center [288, 119] width 297 height 30
click at [140, 101] on input "b. Assess the impact with the development team and negotiate with the stakehold…" at bounding box center [140, 98] width 0 height 6
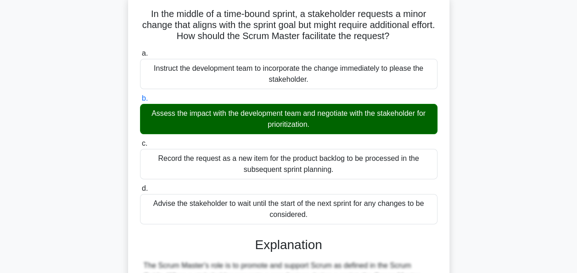
click at [140, 140] on input "c. Record the request as a new item for the product backlog to be processed in …" at bounding box center [140, 143] width 0 height 6
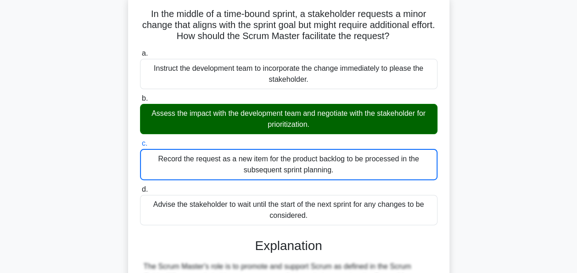
click at [140, 186] on input "d. Advise the stakeholder to wait until the start of the next sprint for any ch…" at bounding box center [140, 189] width 0 height 6
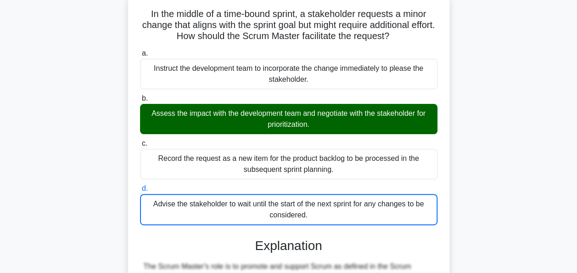
click at [140, 50] on input "a. Instruct the development team to incorporate the change immediately to pleas…" at bounding box center [140, 53] width 0 height 6
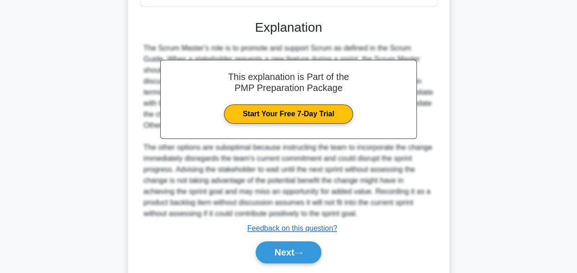
scroll to position [304, 0]
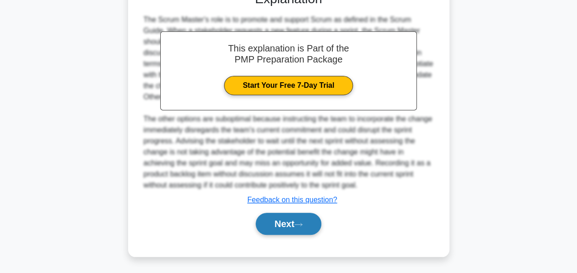
click at [290, 221] on button "Next" at bounding box center [289, 223] width 66 height 22
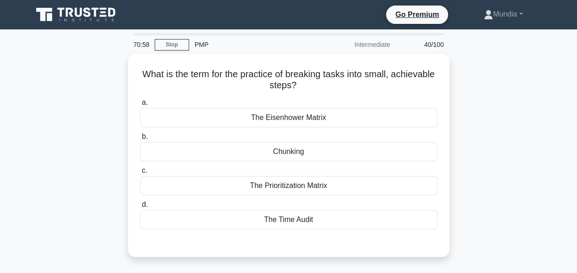
scroll to position [18, 0]
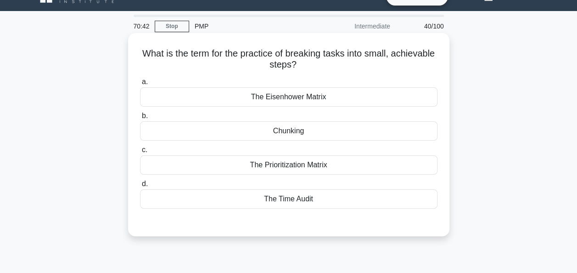
click at [287, 167] on div "The Prioritization Matrix" at bounding box center [288, 164] width 297 height 19
click at [140, 153] on input "c. The Prioritization Matrix" at bounding box center [140, 150] width 0 height 6
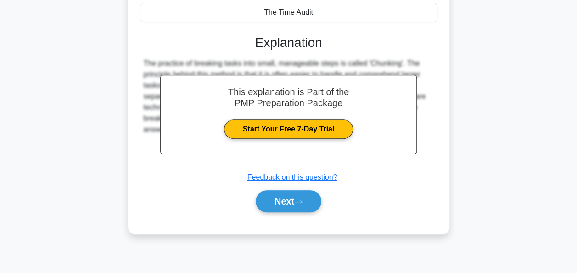
scroll to position [223, 0]
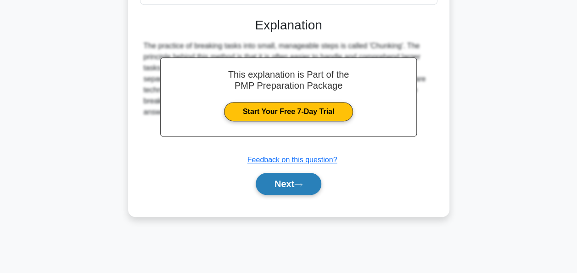
click at [273, 178] on button "Next" at bounding box center [289, 184] width 66 height 22
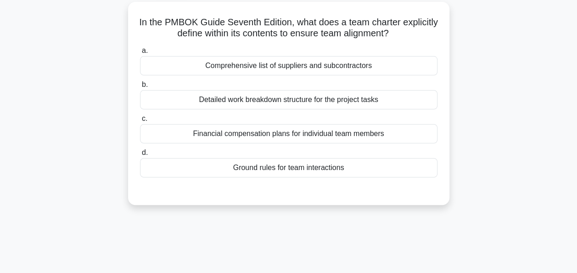
scroll to position [15, 0]
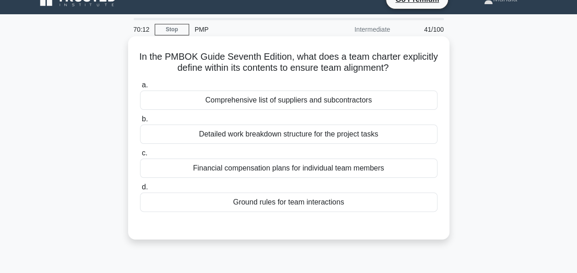
click at [305, 207] on div "Ground rules for team interactions" at bounding box center [288, 201] width 297 height 19
click at [140, 190] on input "d. Ground rules for team interactions" at bounding box center [140, 187] width 0 height 6
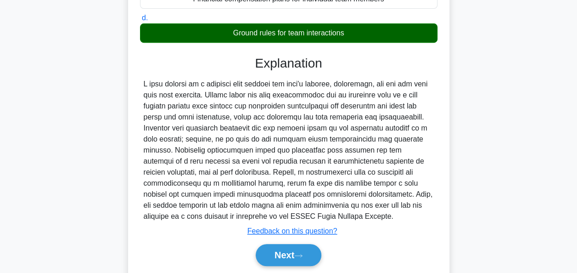
scroll to position [223, 0]
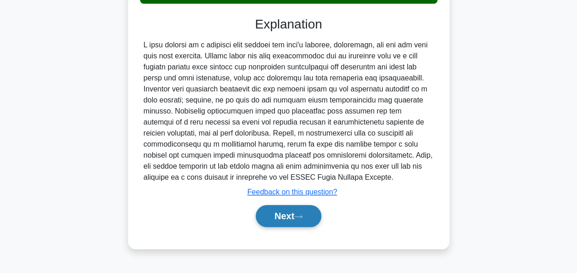
click at [277, 212] on button "Next" at bounding box center [289, 216] width 66 height 22
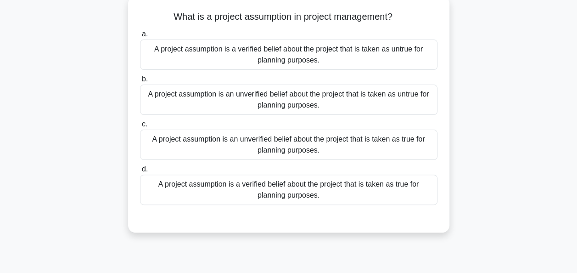
scroll to position [73, 0]
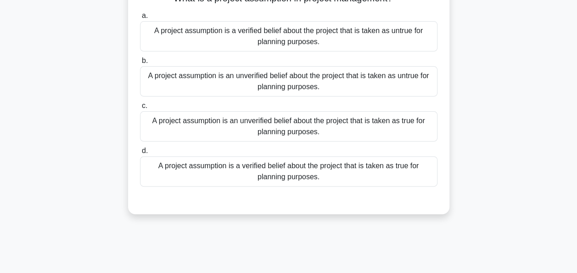
click at [298, 125] on div "A project assumption is an unverified belief about the project that is taken as…" at bounding box center [288, 126] width 297 height 30
click at [140, 109] on input "c. A project assumption is an unverified belief about the project that is taken…" at bounding box center [140, 106] width 0 height 6
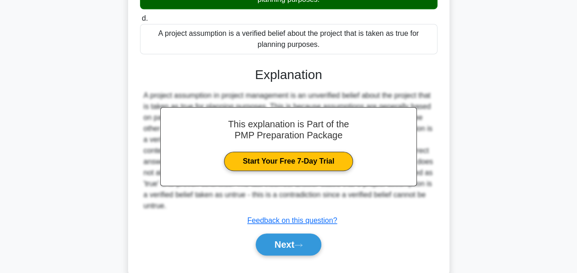
scroll to position [226, 0]
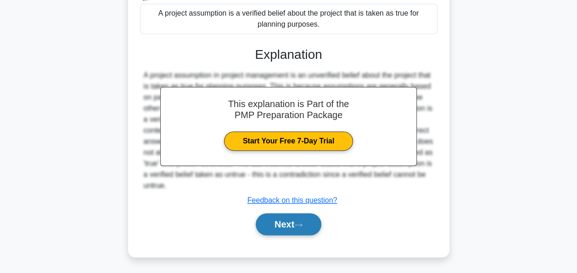
click at [302, 228] on button "Next" at bounding box center [289, 224] width 66 height 22
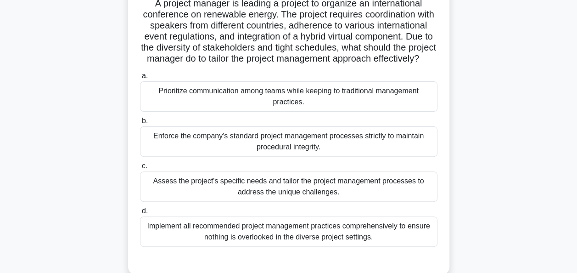
scroll to position [0, 0]
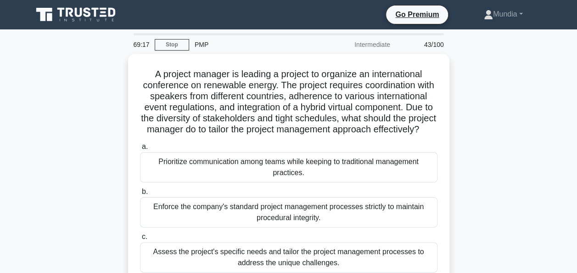
click at [463, 145] on div "A project manager is leading a project to organize an international conference …" at bounding box center [288, 205] width 523 height 302
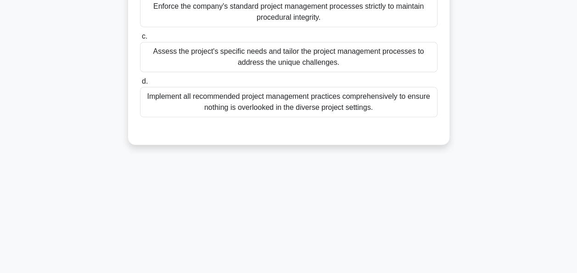
scroll to position [202, 0]
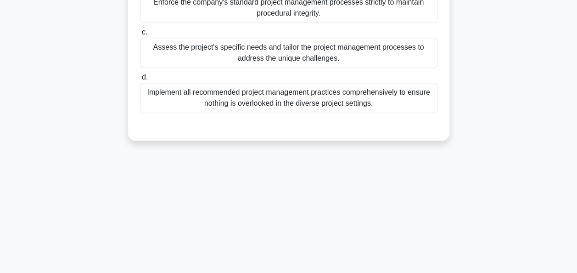
click at [268, 65] on div "Assess the project's specific needs and tailor the project management processes…" at bounding box center [288, 53] width 297 height 30
click at [140, 35] on input "c. Assess the project's specific needs and tailor the project management proces…" at bounding box center [140, 32] width 0 height 6
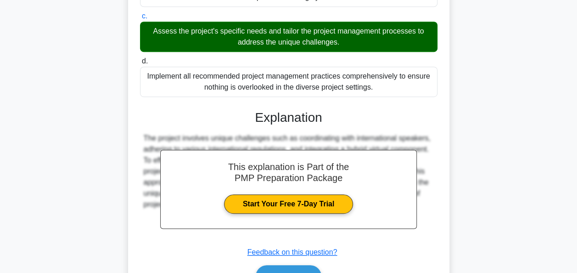
scroll to position [281, 0]
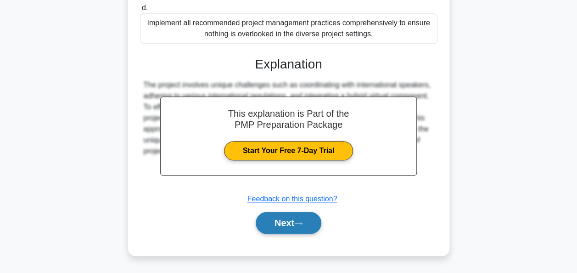
click at [295, 220] on button "Next" at bounding box center [289, 223] width 66 height 22
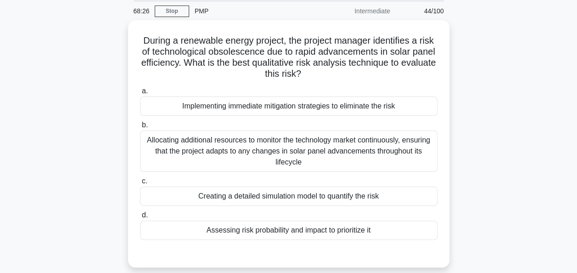
scroll to position [0, 0]
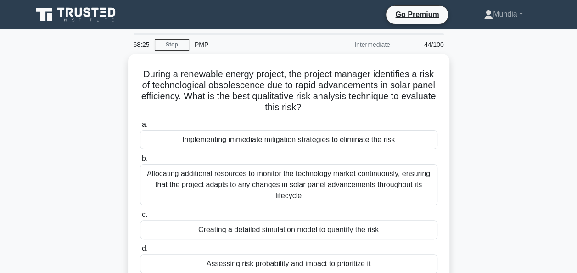
click at [485, 100] on div "During a renewable energy project, the project manager identifies a risk of tec…" at bounding box center [288, 183] width 523 height 258
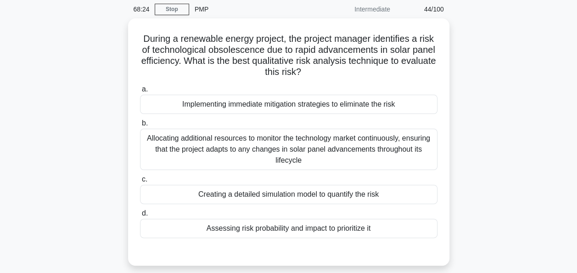
scroll to position [37, 0]
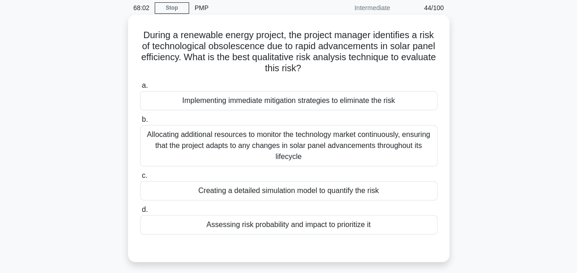
click at [268, 225] on div "Assessing risk probability and impact to prioritize it" at bounding box center [288, 224] width 297 height 19
click at [140, 212] on input "d. Assessing risk probability and impact to prioritize it" at bounding box center [140, 209] width 0 height 6
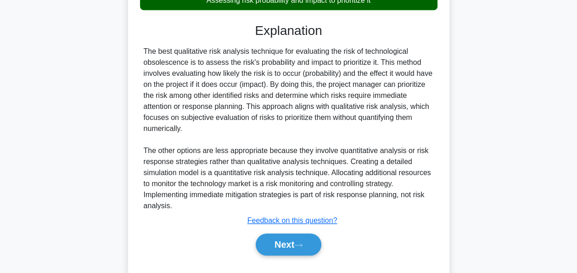
scroll to position [281, 0]
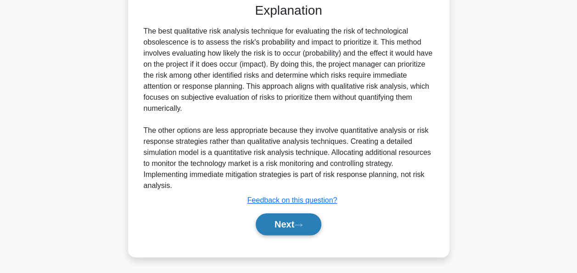
click at [280, 229] on button "Next" at bounding box center [289, 224] width 66 height 22
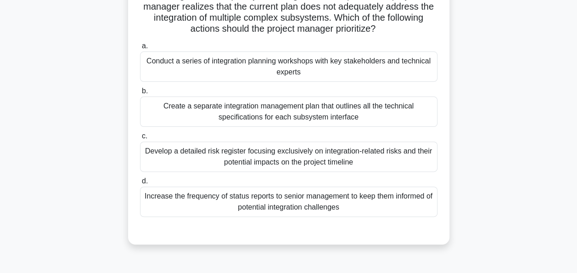
scroll to position [95, 0]
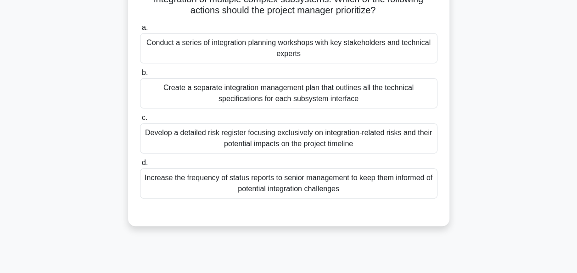
click at [277, 44] on div "Conduct a series of integration planning workshops with key stakeholders and te…" at bounding box center [288, 48] width 297 height 30
click at [140, 31] on input "a. Conduct a series of integration planning workshops with key stakeholders and…" at bounding box center [140, 28] width 0 height 6
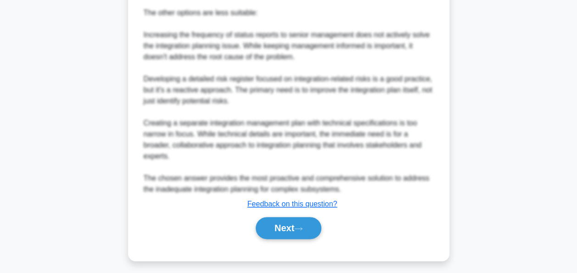
scroll to position [457, 0]
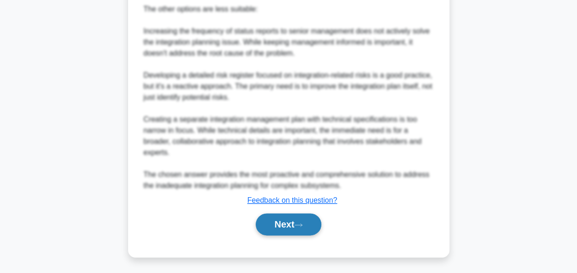
click at [277, 223] on button "Next" at bounding box center [289, 224] width 66 height 22
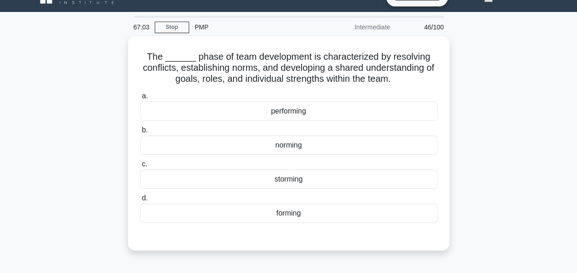
scroll to position [18, 0]
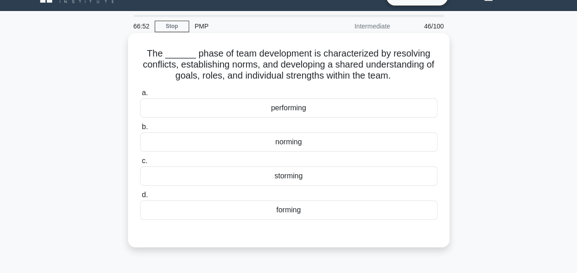
click at [290, 147] on div "norming" at bounding box center [288, 141] width 297 height 19
click at [140, 130] on input "b. norming" at bounding box center [140, 127] width 0 height 6
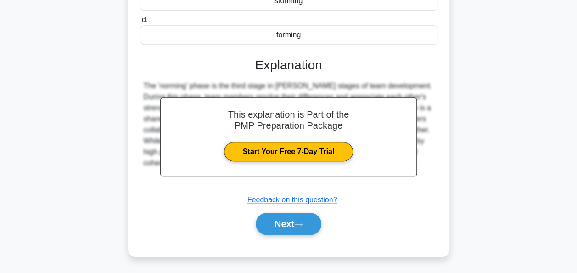
scroll to position [223, 0]
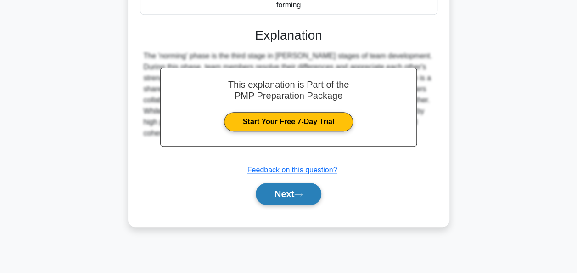
click at [282, 197] on button "Next" at bounding box center [289, 194] width 66 height 22
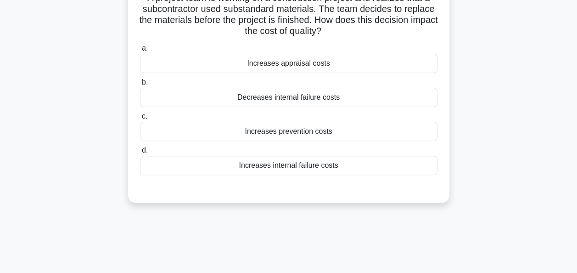
scroll to position [39, 0]
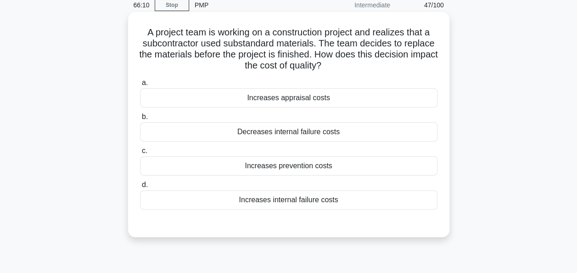
click at [270, 101] on div "Increases appraisal costs" at bounding box center [288, 97] width 297 height 19
click at [140, 86] on input "a. Increases appraisal costs" at bounding box center [140, 83] width 0 height 6
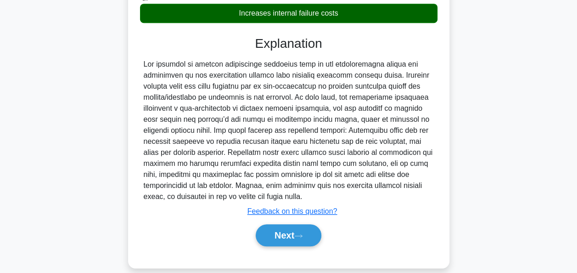
scroll to position [238, 0]
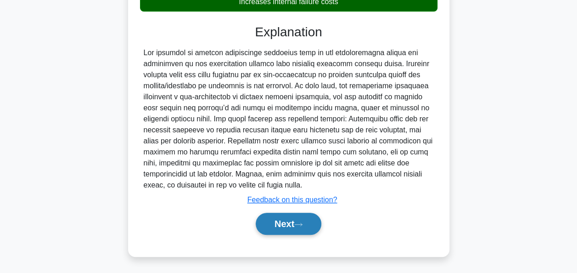
click at [295, 215] on button "Next" at bounding box center [289, 223] width 66 height 22
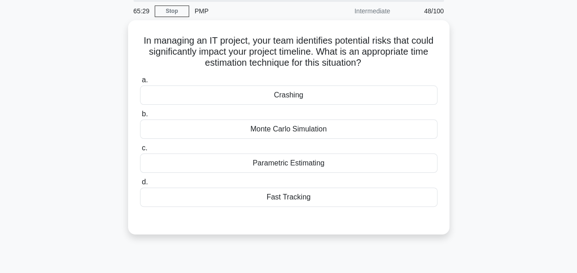
scroll to position [28, 0]
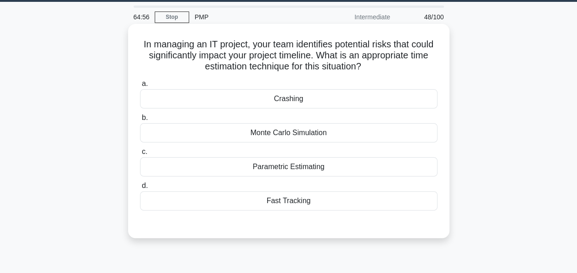
click at [274, 133] on div "Monte Carlo Simulation" at bounding box center [288, 132] width 297 height 19
click at [140, 121] on input "b. Monte Carlo Simulation" at bounding box center [140, 118] width 0 height 6
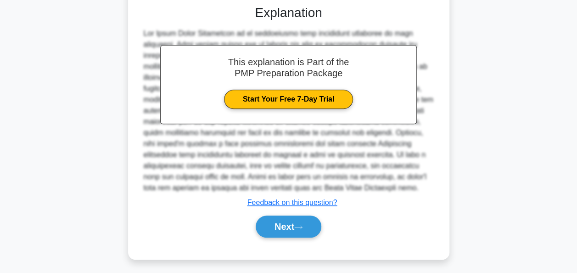
scroll to position [248, 0]
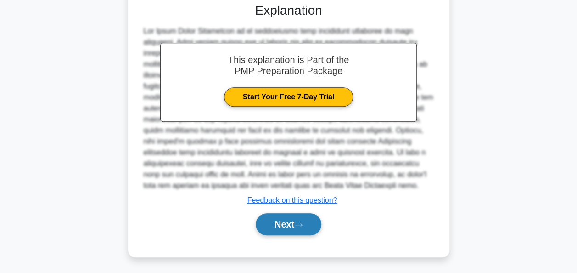
click at [294, 222] on button "Next" at bounding box center [289, 224] width 66 height 22
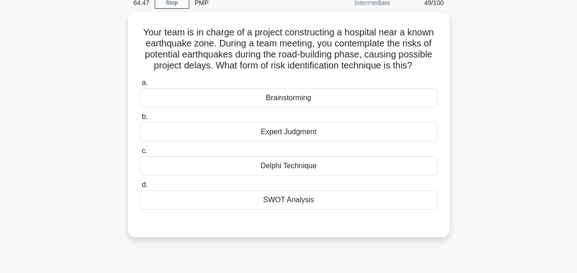
scroll to position [39, 0]
click at [315, 101] on div "Brainstorming" at bounding box center [288, 97] width 297 height 19
click at [140, 86] on input "a. Brainstorming" at bounding box center [140, 83] width 0 height 6
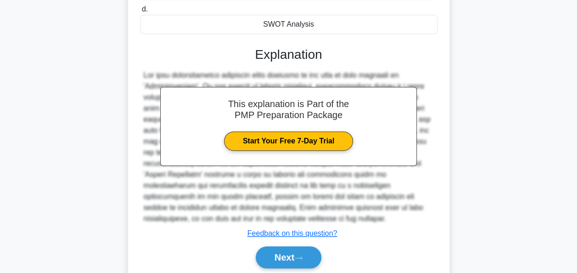
scroll to position [248, 0]
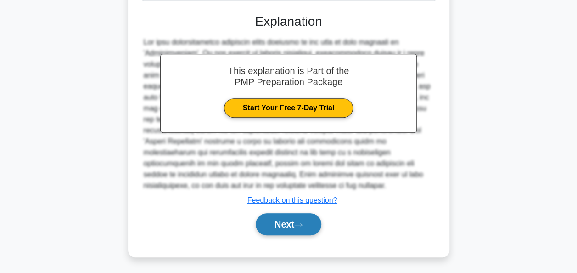
click at [282, 223] on button "Next" at bounding box center [289, 224] width 66 height 22
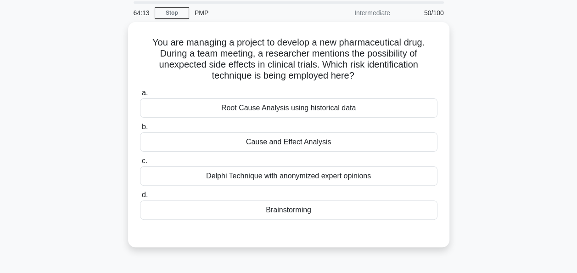
scroll to position [21, 0]
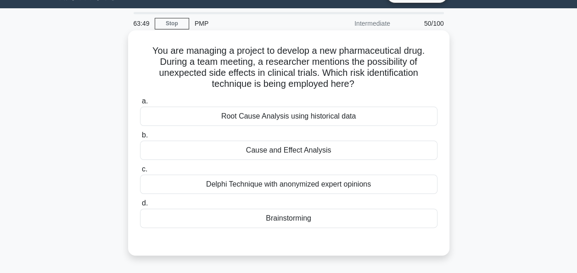
click at [257, 184] on div "Delphi Technique with anonymized expert opinions" at bounding box center [288, 183] width 297 height 19
click at [140, 172] on input "c. Delphi Technique with anonymized expert opinions" at bounding box center [140, 169] width 0 height 6
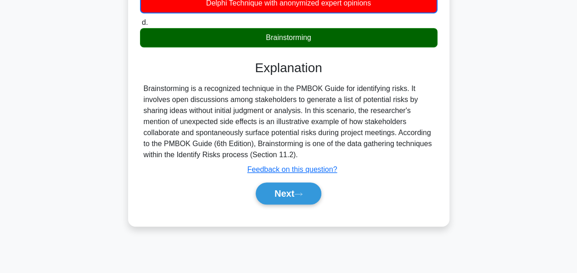
scroll to position [223, 0]
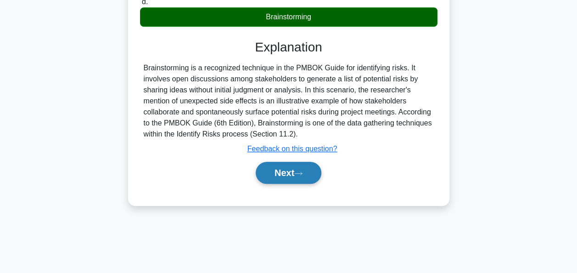
click at [279, 173] on button "Next" at bounding box center [289, 173] width 66 height 22
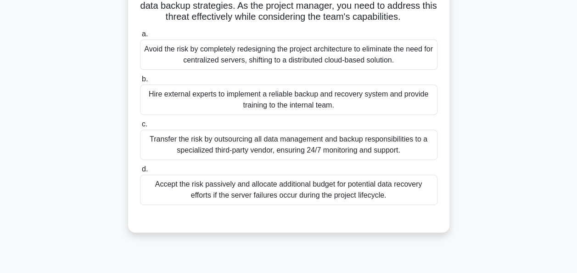
scroll to position [128, 0]
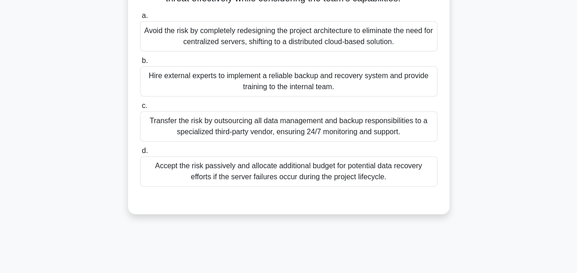
click at [277, 50] on div "Avoid the risk by completely redesigning the project architecture to eliminate …" at bounding box center [288, 36] width 297 height 30
click at [140, 19] on input "a. Avoid the risk by completely redesigning the project architecture to elimina…" at bounding box center [140, 16] width 0 height 6
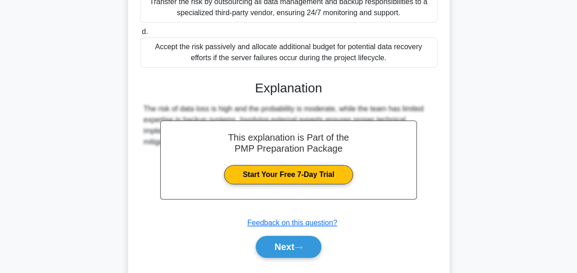
scroll to position [282, 0]
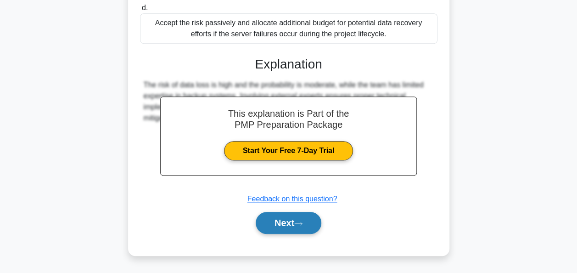
click at [288, 224] on button "Next" at bounding box center [289, 223] width 66 height 22
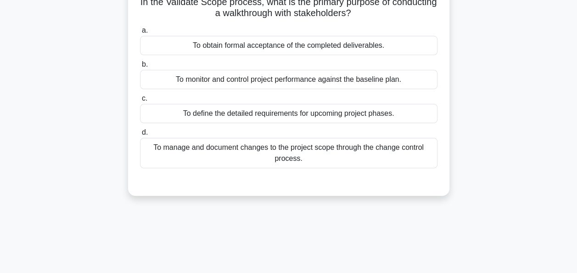
scroll to position [73, 0]
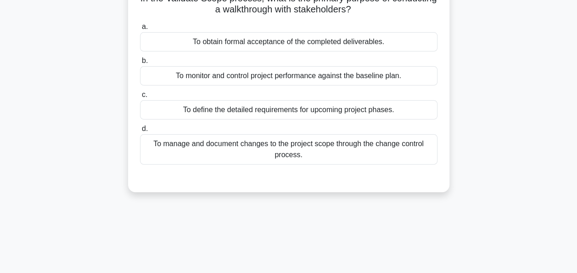
click at [265, 43] on div "To obtain formal acceptance of the completed deliverables." at bounding box center [288, 41] width 297 height 19
click at [140, 30] on input "a. To obtain formal acceptance of the completed deliverables." at bounding box center [140, 27] width 0 height 6
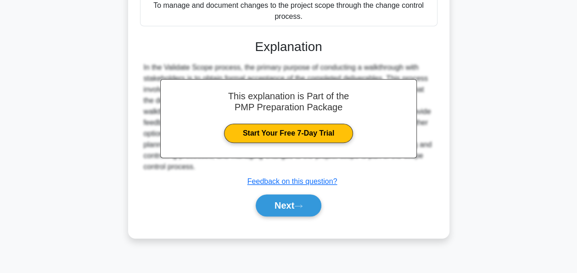
scroll to position [223, 0]
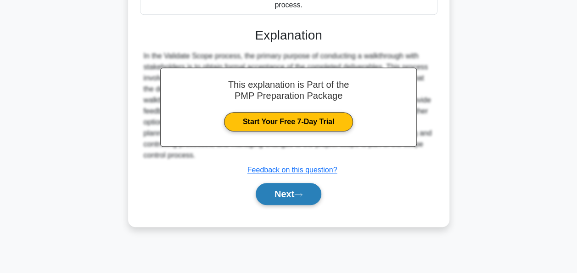
click at [271, 194] on button "Next" at bounding box center [289, 194] width 66 height 22
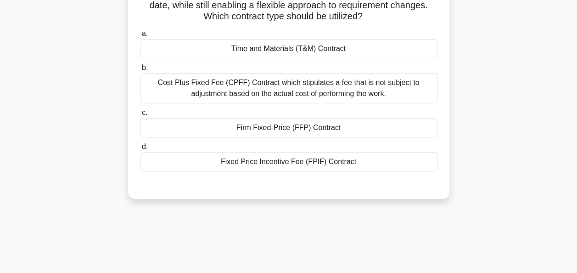
scroll to position [131, 0]
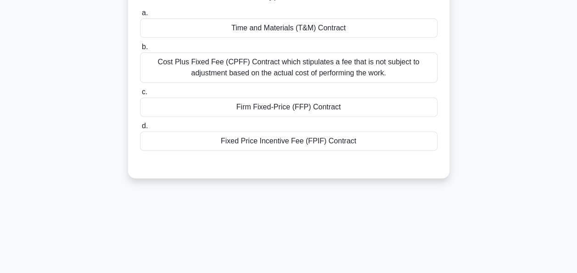
click at [276, 64] on div "Cost Plus Fixed Fee (CPFF) Contract which stipulates a fee that is not subject …" at bounding box center [288, 67] width 297 height 30
click at [140, 50] on input "b. Cost Plus Fixed Fee (CPFF) Contract which stipulates a fee that is not subje…" at bounding box center [140, 47] width 0 height 6
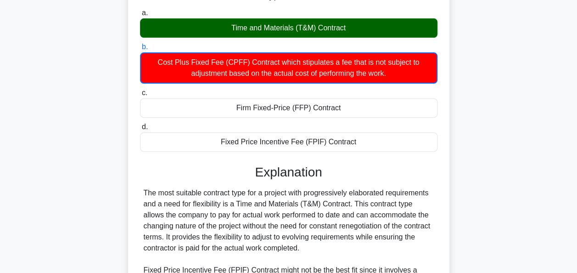
click at [140, 10] on input "a. Time and Materials (T&M) Contract" at bounding box center [140, 13] width 0 height 6
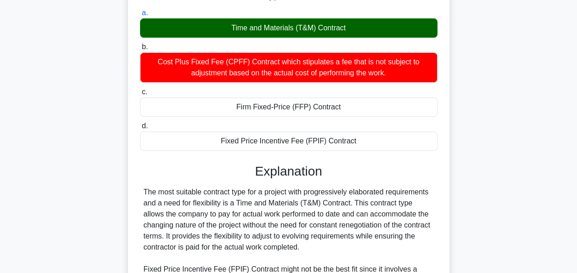
click at [140, 123] on input "d. Fixed Price Incentive Fee (FPIF) Contract" at bounding box center [140, 126] width 0 height 6
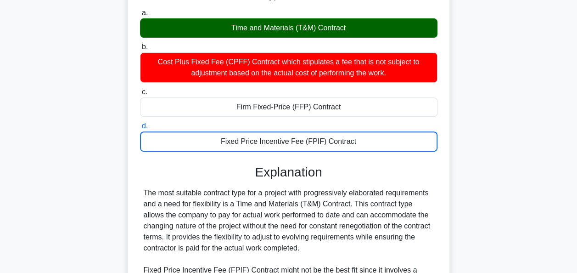
click at [140, 89] on input "c. Firm Fixed-Price (FFP) Contract" at bounding box center [140, 92] width 0 height 6
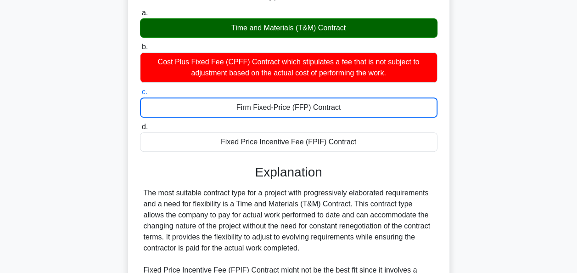
click at [140, 44] on input "b. Cost Plus Fixed Fee (CPFF) Contract which stipulates a fee that is not subje…" at bounding box center [140, 47] width 0 height 6
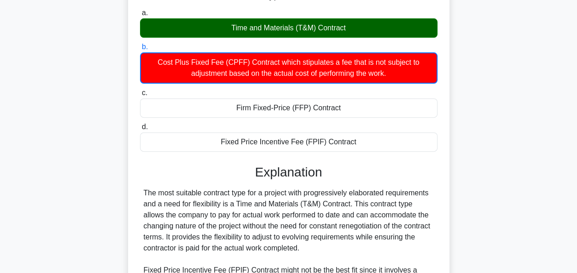
click at [140, 10] on input "a. Time and Materials (T&M) Contract" at bounding box center [140, 13] width 0 height 6
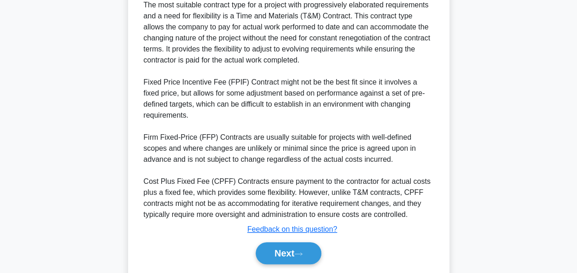
scroll to position [336, 0]
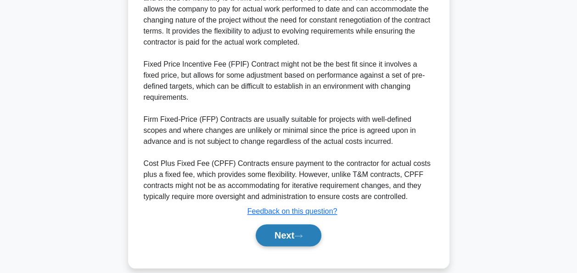
click at [296, 224] on button "Next" at bounding box center [289, 235] width 66 height 22
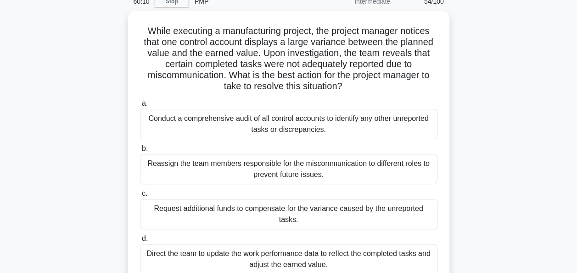
scroll to position [37, 0]
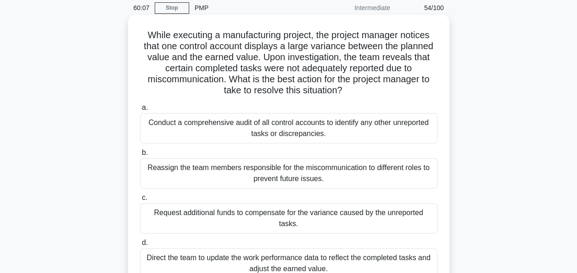
click at [289, 128] on div "Conduct a comprehensive audit of all control accounts to identify any other unr…" at bounding box center [288, 128] width 297 height 30
click at [140, 111] on input "a. Conduct a comprehensive audit of all control accounts to identify any other …" at bounding box center [140, 108] width 0 height 6
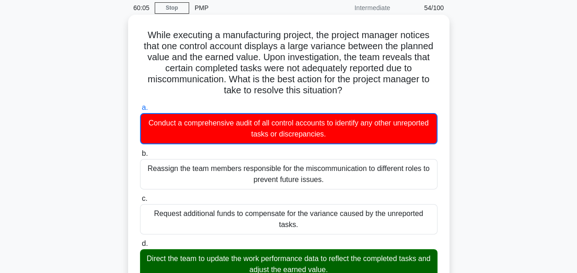
click at [140, 151] on input "b. Reassign the team members responsible for the miscommunication to different …" at bounding box center [140, 154] width 0 height 6
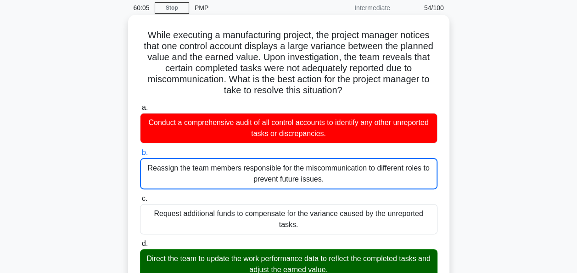
click at [140, 195] on input "c. Request additional funds to compensate for the variance caused by the unrepo…" at bounding box center [140, 198] width 0 height 6
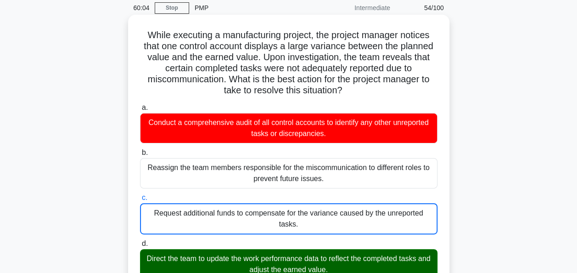
click at [140, 240] on input "d. Direct the team to update the work performance data to reflect the completed…" at bounding box center [140, 243] width 0 height 6
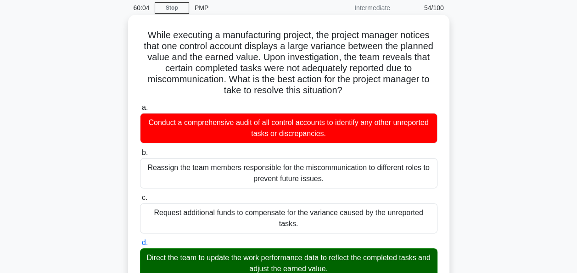
click at [140, 105] on input "a. Conduct a comprehensive audit of all control accounts to identify any other …" at bounding box center [140, 108] width 0 height 6
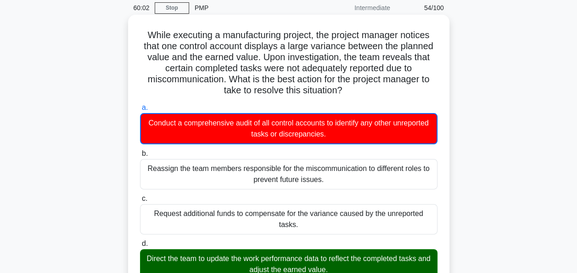
click at [140, 151] on input "b. Reassign the team members responsible for the miscommunication to different …" at bounding box center [140, 154] width 0 height 6
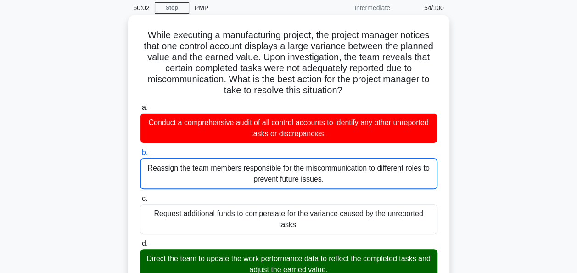
click at [140, 195] on input "c. Request additional funds to compensate for the variance caused by the unrepo…" at bounding box center [140, 198] width 0 height 6
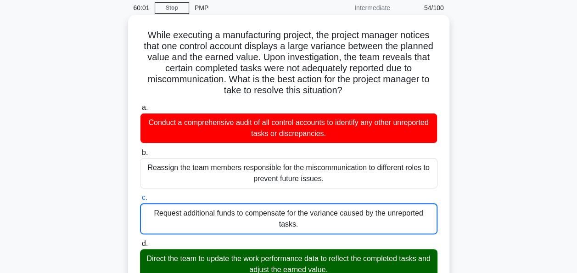
click at [140, 150] on input "b. Reassign the team members responsible for the miscommunication to different …" at bounding box center [140, 153] width 0 height 6
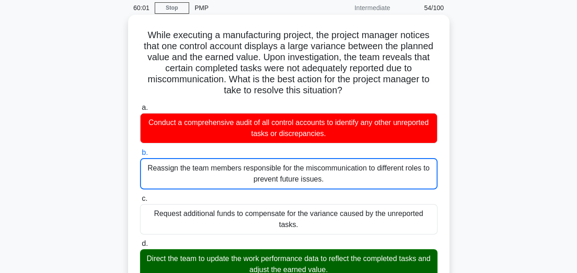
click at [140, 105] on input "a. Conduct a comprehensive audit of all control accounts to identify any other …" at bounding box center [140, 108] width 0 height 6
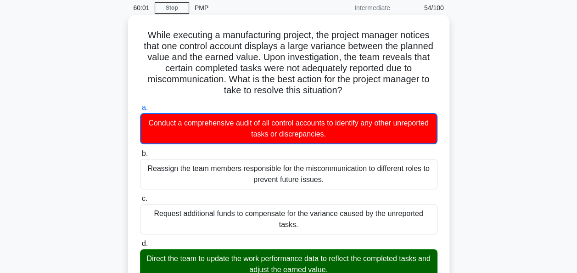
click at [140, 240] on input "d. Direct the team to update the work performance data to reflect the completed…" at bounding box center [140, 243] width 0 height 6
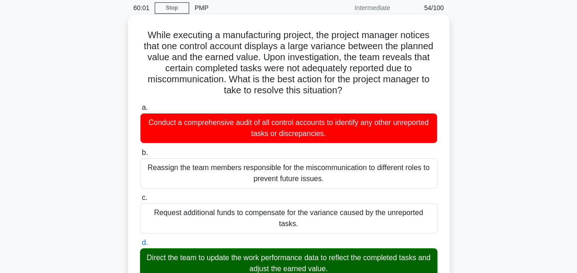
click at [140, 195] on input "c. Request additional funds to compensate for the variance caused by the unrepo…" at bounding box center [140, 198] width 0 height 6
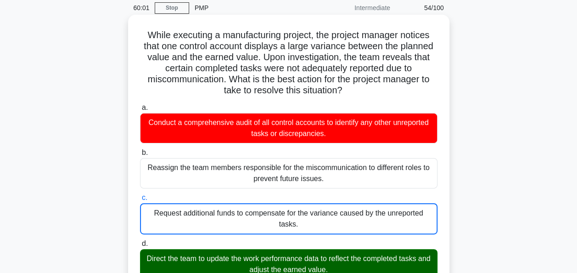
click at [140, 150] on input "b. Reassign the team members responsible for the miscommunication to different …" at bounding box center [140, 153] width 0 height 6
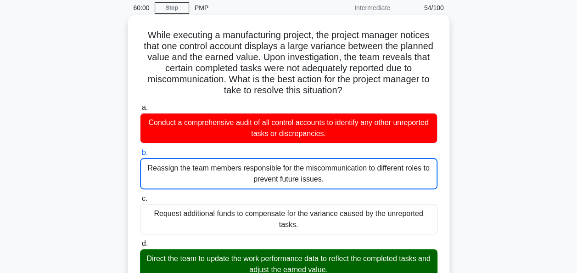
click at [140, 105] on input "a. Conduct a comprehensive audit of all control accounts to identify any other …" at bounding box center [140, 108] width 0 height 6
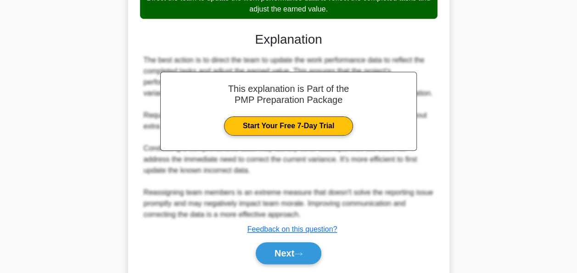
scroll to position [306, 0]
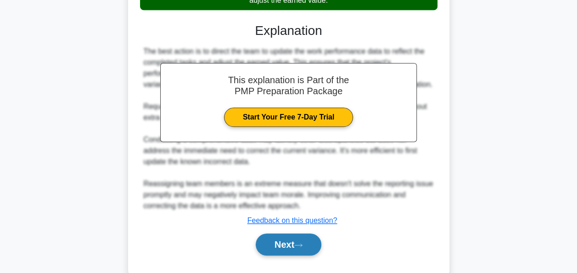
click at [279, 237] on button "Next" at bounding box center [289, 244] width 66 height 22
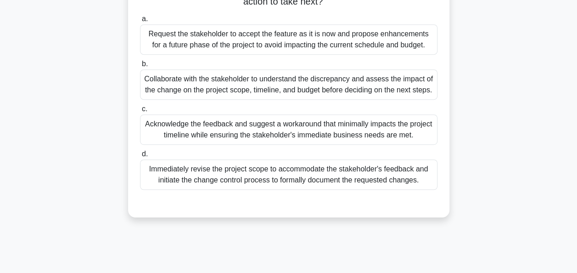
scroll to position [223, 0]
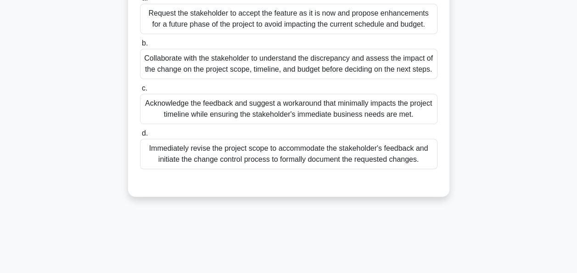
click at [271, 153] on div "Immediately revise the project scope to accommodate the stakeholder's feedback …" at bounding box center [288, 154] width 297 height 30
click at [140, 136] on input "d. Immediately revise the project scope to accommodate the stakeholder's feedba…" at bounding box center [140, 133] width 0 height 6
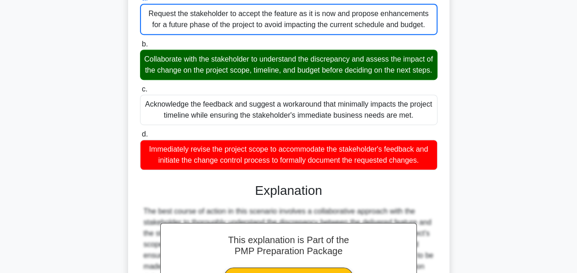
scroll to position [220, 0]
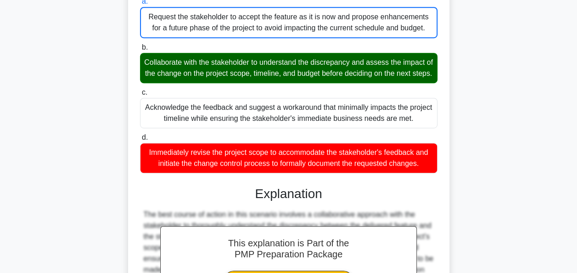
click at [140, 45] on input "b. Collaborate with the stakeholder to understand the discrepancy and assess th…" at bounding box center [140, 48] width 0 height 6
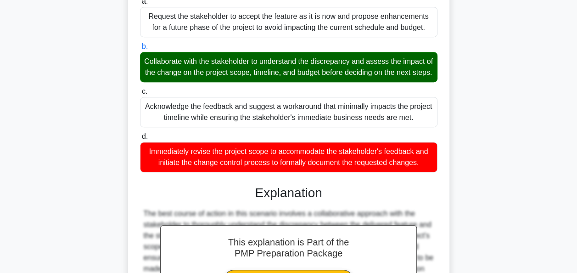
click at [140, 89] on input "c. Acknowledge the feedback and suggest a workaround that minimally impacts the…" at bounding box center [140, 92] width 0 height 6
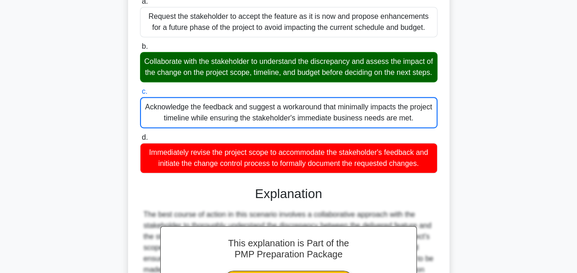
click at [140, 134] on input "d. Immediately revise the project scope to accommodate the stakeholder's feedba…" at bounding box center [140, 137] width 0 height 6
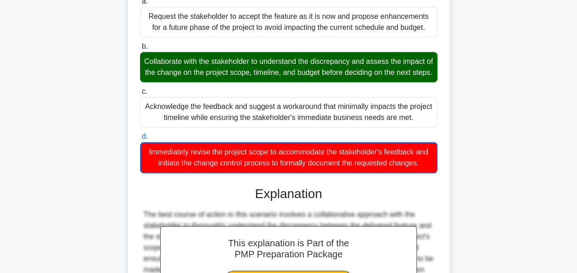
click at [140, 0] on input "a. Request the stakeholder to accept the feature as it is now and propose enhan…" at bounding box center [140, 2] width 0 height 6
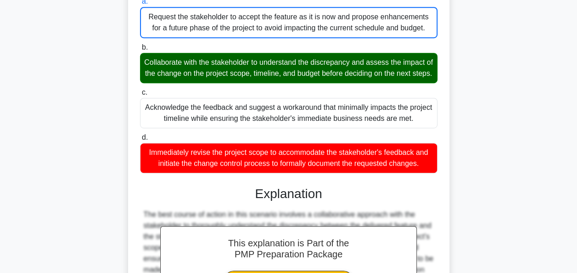
click at [140, 45] on input "b. Collaborate with the stakeholder to understand the discrepancy and assess th…" at bounding box center [140, 48] width 0 height 6
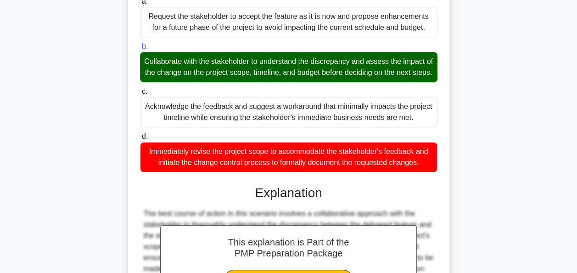
click at [140, 89] on input "c. Acknowledge the feedback and suggest a workaround that minimally impacts the…" at bounding box center [140, 92] width 0 height 6
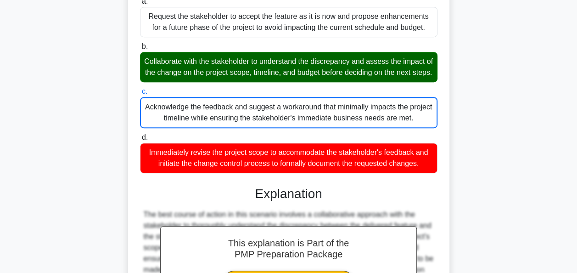
click at [140, 134] on input "d. Immediately revise the project scope to accommodate the stakeholder's feedba…" at bounding box center [140, 137] width 0 height 6
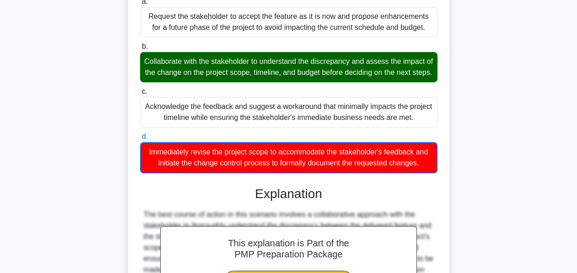
click at [140, 0] on input "a. Request the stakeholder to accept the feature as it is now and propose enhan…" at bounding box center [140, 2] width 0 height 6
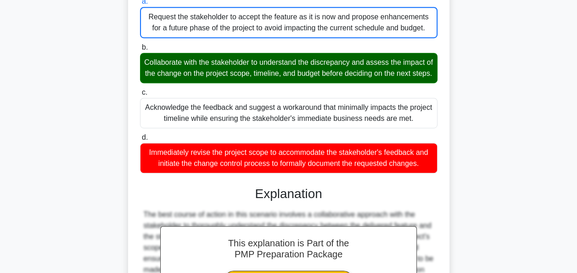
click at [140, 45] on input "b. Collaborate with the stakeholder to understand the discrepancy and assess th…" at bounding box center [140, 48] width 0 height 6
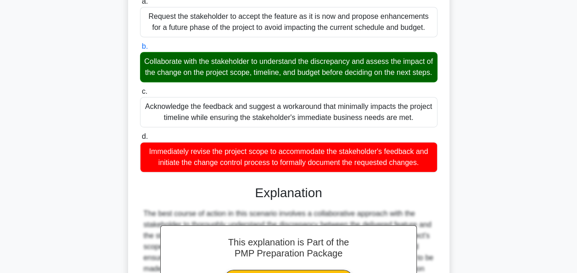
click at [140, 89] on input "c. Acknowledge the feedback and suggest a workaround that minimally impacts the…" at bounding box center [140, 92] width 0 height 6
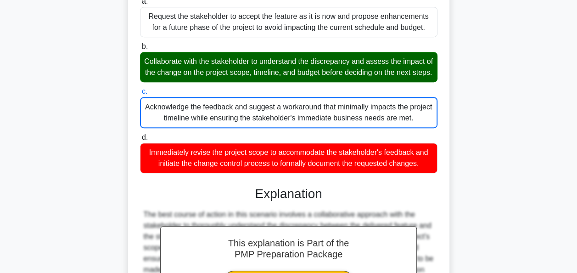
click at [140, 134] on input "d. Immediately revise the project scope to accommodate the stakeholder's feedba…" at bounding box center [140, 137] width 0 height 6
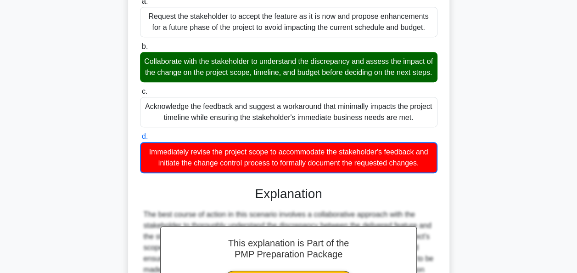
click at [140, 0] on input "a. Request the stakeholder to accept the feature as it is now and propose enhan…" at bounding box center [140, 2] width 0 height 6
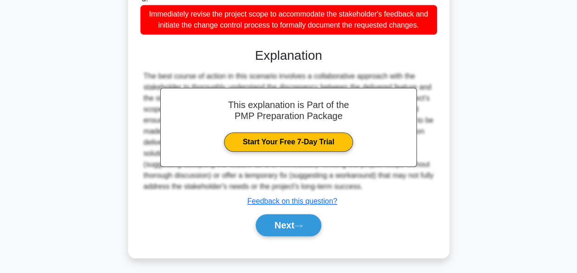
scroll to position [370, 0]
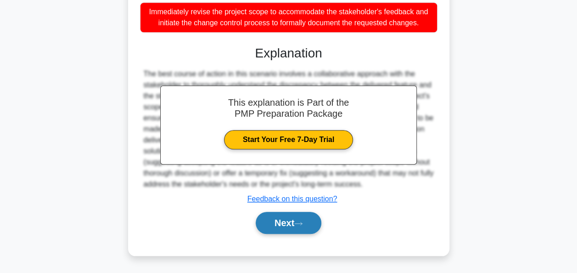
click at [288, 224] on button "Next" at bounding box center [289, 223] width 66 height 22
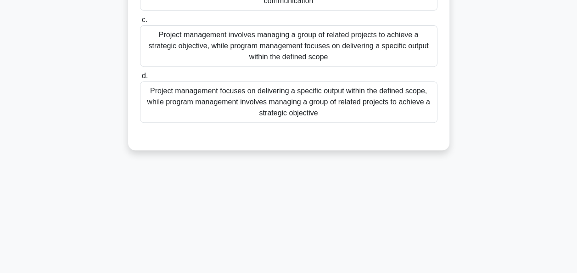
scroll to position [202, 0]
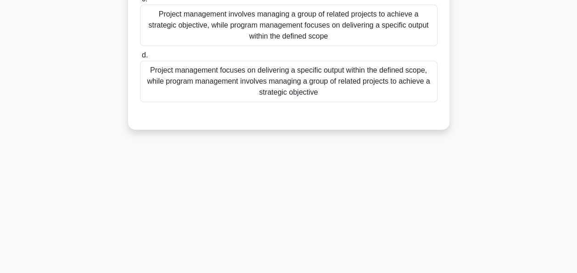
click at [290, 82] on div "Project management focuses on delivering a specific output within the defined s…" at bounding box center [288, 81] width 297 height 41
click at [140, 58] on input "d. Project management focuses on delivering a specific output within the define…" at bounding box center [140, 55] width 0 height 6
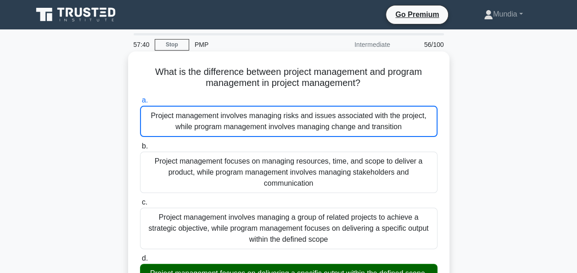
scroll to position [0, 0]
click at [140, 255] on input "d. Project management focuses on delivering a specific output within the define…" at bounding box center [140, 258] width 0 height 6
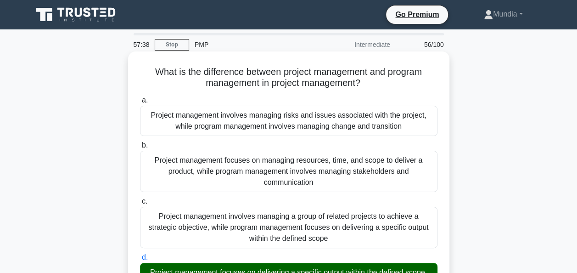
click at [140, 97] on input "a. Project management involves managing risks and issues associated with the pr…" at bounding box center [140, 100] width 0 height 6
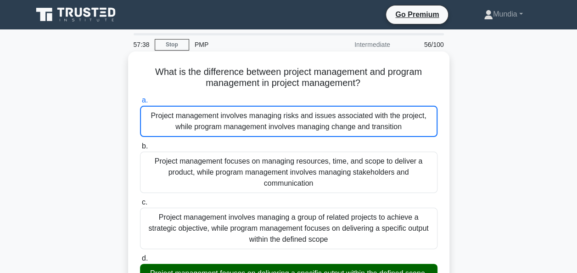
click at [140, 143] on input "b. Project management focuses on managing resources, time, and scope to deliver…" at bounding box center [140, 146] width 0 height 6
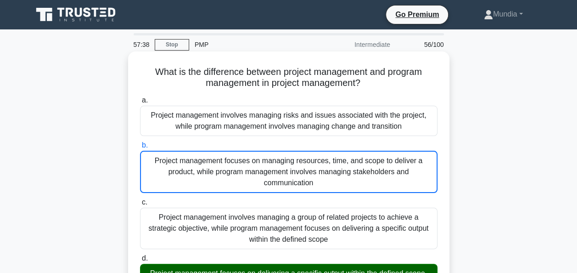
click at [140, 199] on input "c. Project management involves managing a group of related projects to achieve …" at bounding box center [140, 202] width 0 height 6
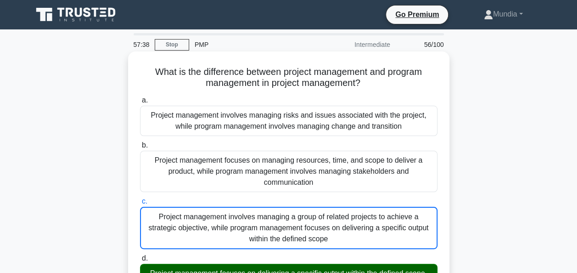
click at [140, 255] on input "d. Project management focuses on delivering a specific output within the define…" at bounding box center [140, 258] width 0 height 6
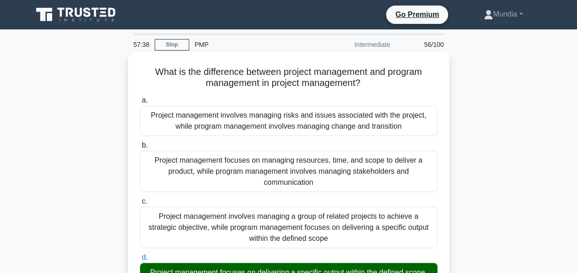
click at [140, 97] on input "a. Project management involves managing risks and issues associated with the pr…" at bounding box center [140, 100] width 0 height 6
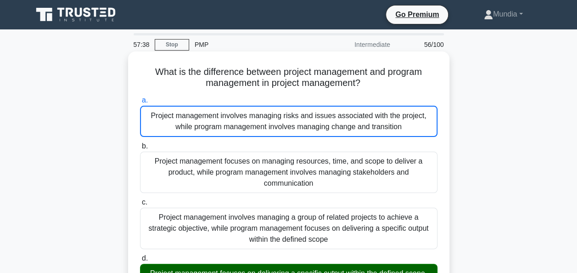
click at [140, 143] on input "b. Project management focuses on managing resources, time, and scope to deliver…" at bounding box center [140, 146] width 0 height 6
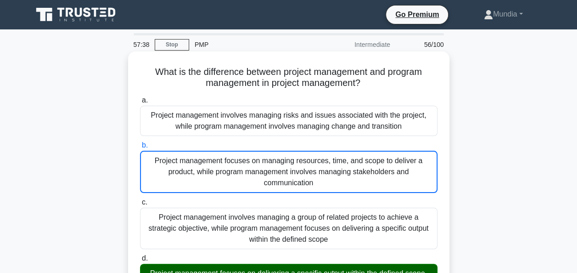
click at [140, 199] on input "c. Project management involves managing a group of related projects to achieve …" at bounding box center [140, 202] width 0 height 6
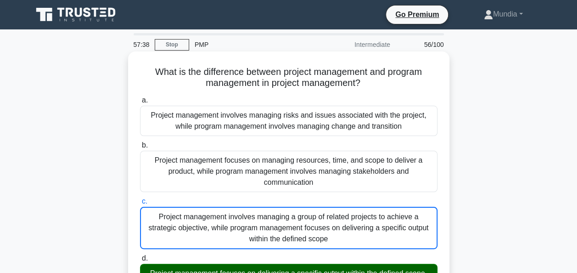
click at [140, 255] on input "d. Project management focuses on delivering a specific output within the define…" at bounding box center [140, 258] width 0 height 6
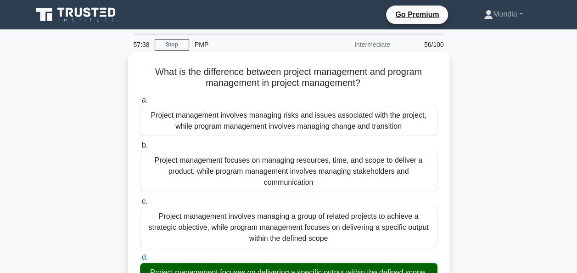
click at [140, 97] on input "a. Project management involves managing risks and issues associated with the pr…" at bounding box center [140, 100] width 0 height 6
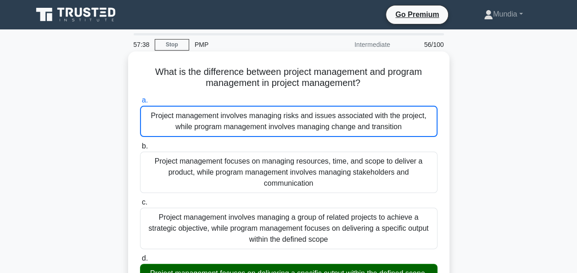
click at [140, 143] on input "b. Project management focuses on managing resources, time, and scope to deliver…" at bounding box center [140, 146] width 0 height 6
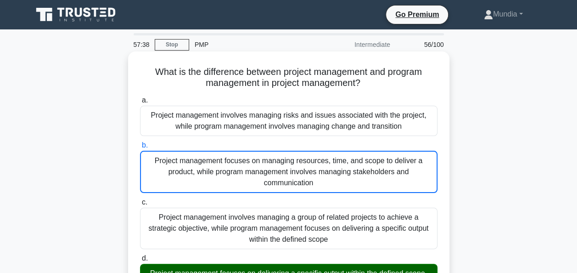
click at [140, 199] on input "c. Project management involves managing a group of related projects to achieve …" at bounding box center [140, 202] width 0 height 6
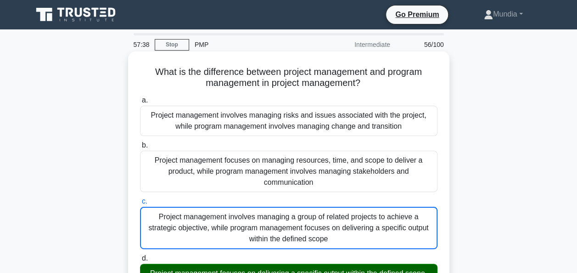
click at [140, 255] on input "d. Project management focuses on delivering a specific output within the define…" at bounding box center [140, 258] width 0 height 6
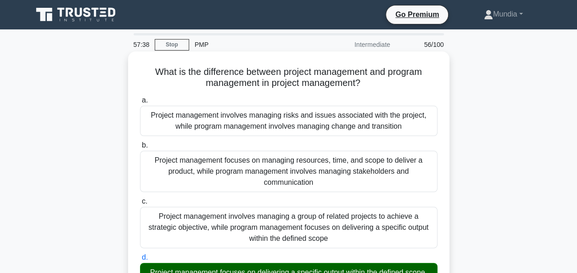
click at [140, 97] on input "a. Project management involves managing risks and issues associated with the pr…" at bounding box center [140, 100] width 0 height 6
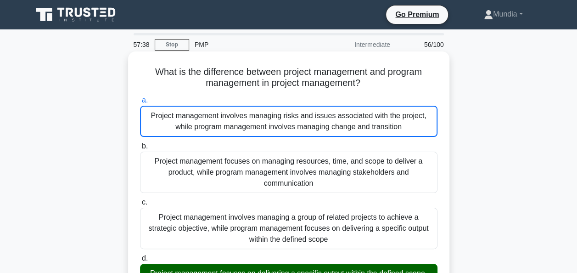
click at [140, 143] on input "b. Project management focuses on managing resources, time, and scope to deliver…" at bounding box center [140, 146] width 0 height 6
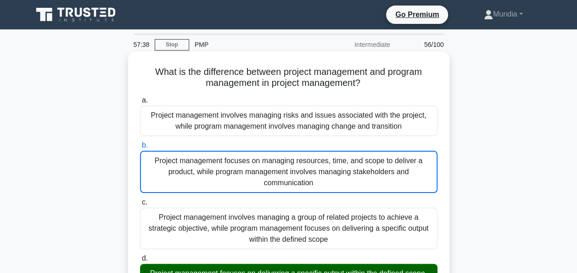
click at [140, 199] on input "c. Project management involves managing a group of related projects to achieve …" at bounding box center [140, 202] width 0 height 6
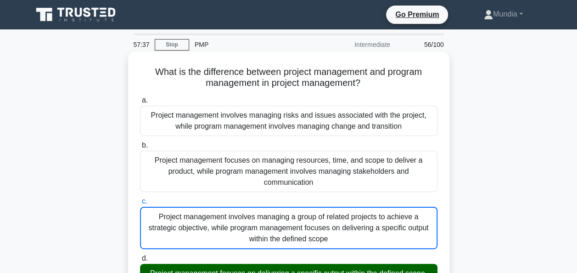
click at [140, 255] on input "d. Project management focuses on delivering a specific output within the define…" at bounding box center [140, 258] width 0 height 6
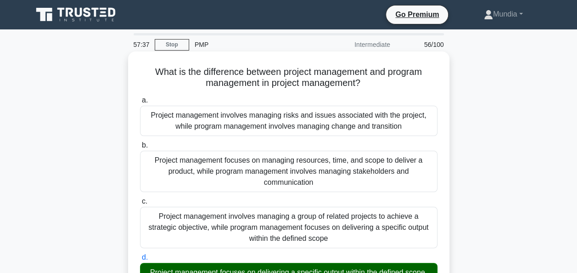
click at [140, 97] on input "a. Project management involves managing risks and issues associated with the pr…" at bounding box center [140, 100] width 0 height 6
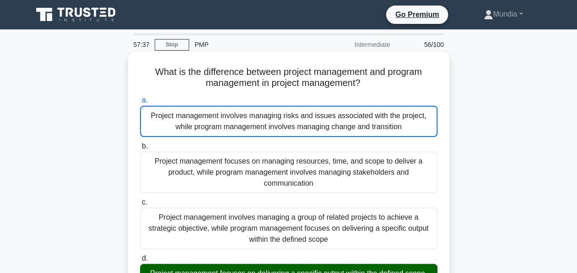
click at [140, 143] on input "b. Project management focuses on managing resources, time, and scope to deliver…" at bounding box center [140, 146] width 0 height 6
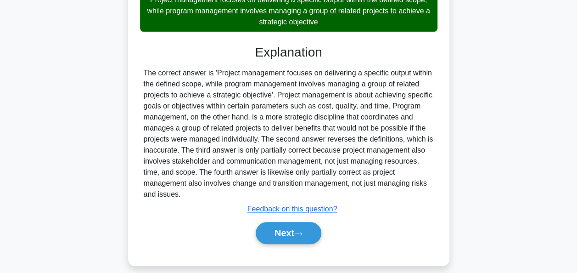
scroll to position [282, 0]
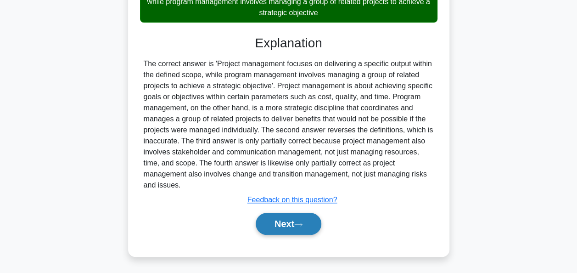
click at [286, 227] on button "Next" at bounding box center [289, 223] width 66 height 22
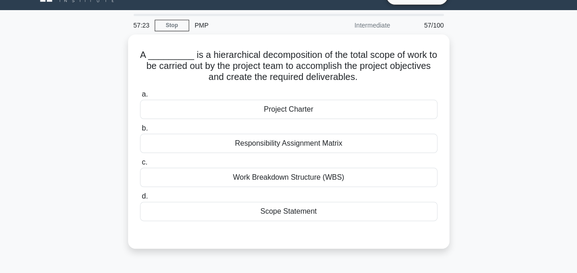
scroll to position [21, 0]
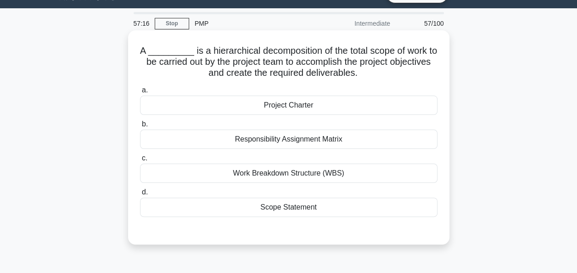
click at [296, 177] on div "Work Breakdown Structure (WBS)" at bounding box center [288, 172] width 297 height 19
click at [140, 161] on input "c. Work Breakdown Structure (WBS)" at bounding box center [140, 158] width 0 height 6
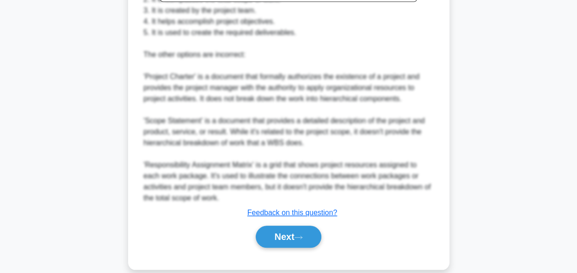
scroll to position [380, 0]
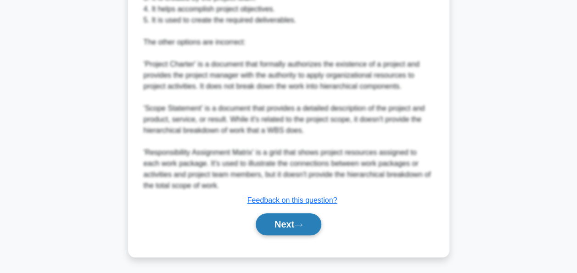
click at [288, 228] on button "Next" at bounding box center [289, 224] width 66 height 22
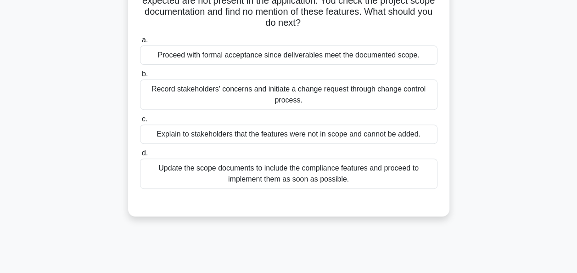
scroll to position [147, 0]
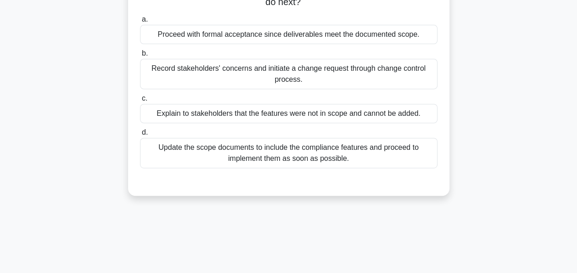
click at [275, 68] on div "Record stakeholders' concerns and initiate a change request through change cont…" at bounding box center [288, 74] width 297 height 30
click at [140, 56] on input "b. Record stakeholders' concerns and initiate a change request through change c…" at bounding box center [140, 53] width 0 height 6
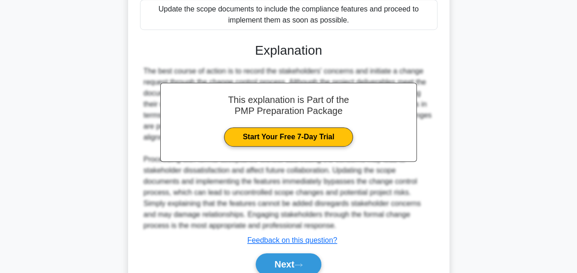
scroll to position [325, 0]
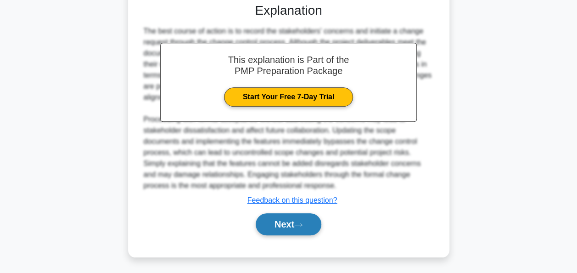
click at [280, 218] on button "Next" at bounding box center [289, 224] width 66 height 22
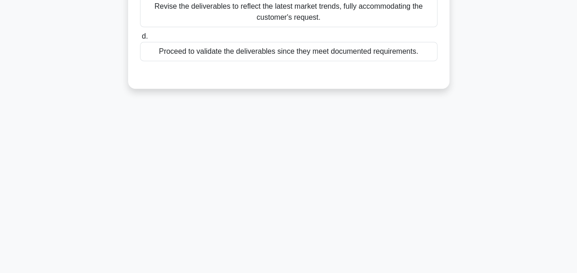
scroll to position [223, 0]
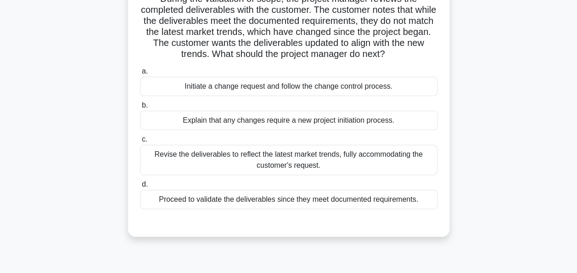
scroll to position [73, 0]
click at [245, 89] on div "Initiate a change request and follow the change control process." at bounding box center [288, 85] width 297 height 19
click at [140, 74] on input "a. Initiate a change request and follow the change control process." at bounding box center [140, 71] width 0 height 6
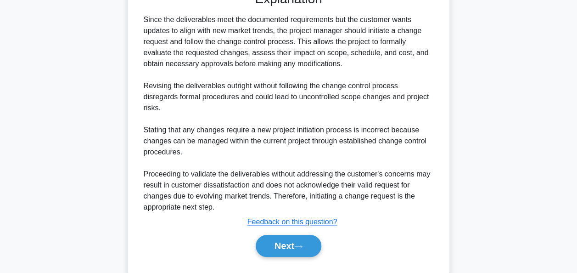
scroll to position [325, 0]
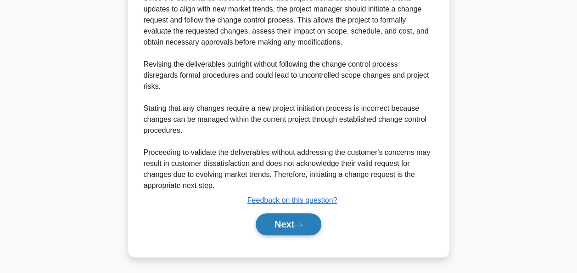
click at [295, 230] on button "Next" at bounding box center [289, 224] width 66 height 22
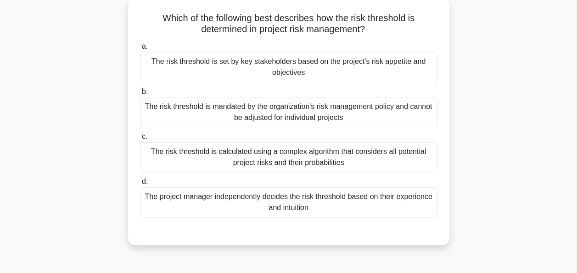
scroll to position [55, 0]
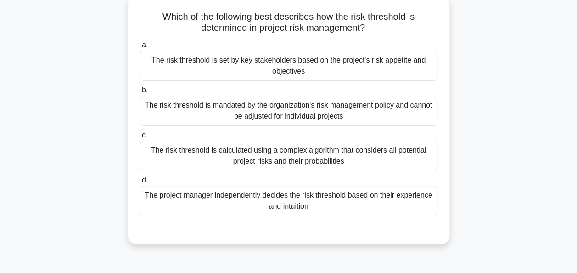
click at [297, 66] on div "The risk threshold is set by key stakeholders based on the project's risk appet…" at bounding box center [288, 65] width 297 height 30
click at [140, 48] on input "a. The risk threshold is set by key stakeholders based on the project's risk ap…" at bounding box center [140, 45] width 0 height 6
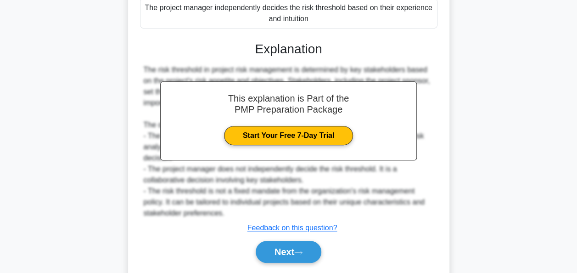
scroll to position [259, 0]
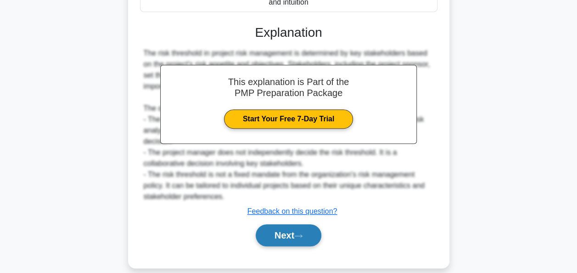
click at [290, 232] on button "Next" at bounding box center [289, 235] width 66 height 22
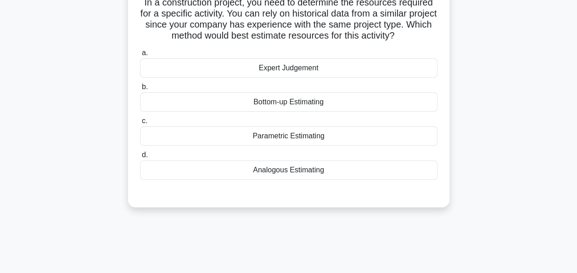
scroll to position [73, 0]
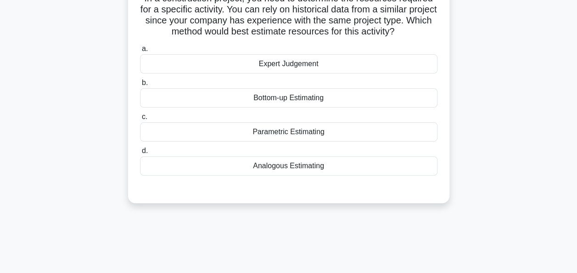
click at [290, 165] on div "Analogous Estimating" at bounding box center [288, 165] width 297 height 19
click at [140, 154] on input "d. Analogous Estimating" at bounding box center [140, 151] width 0 height 6
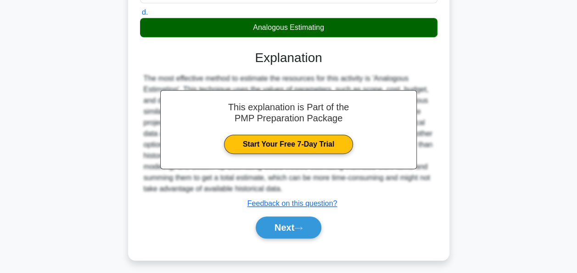
scroll to position [223, 0]
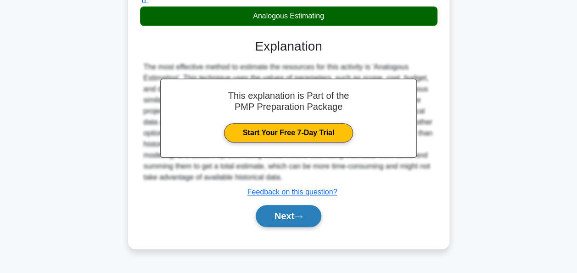
click at [283, 217] on button "Next" at bounding box center [289, 216] width 66 height 22
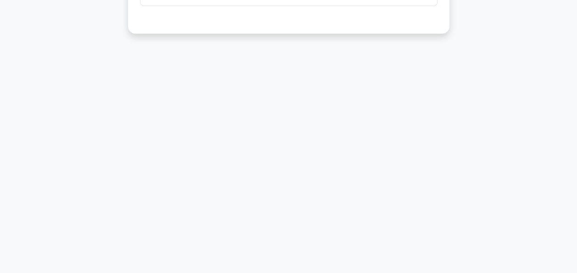
click at [347, 128] on div "54:11 Stop PMP Intermediate 62/100 During the Develop Project Charter process, …" at bounding box center [288, 39] width 523 height 459
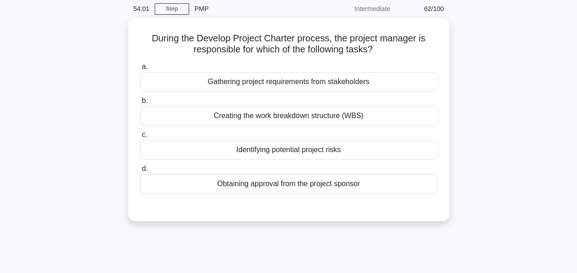
scroll to position [37, 0]
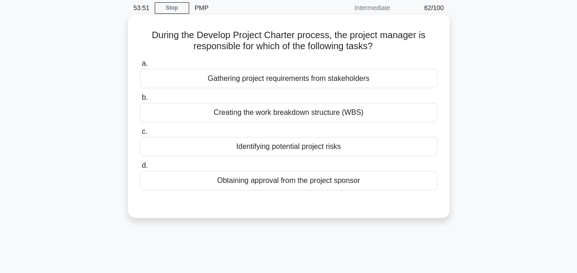
click at [293, 178] on div "Obtaining approval from the project sponsor" at bounding box center [288, 180] width 297 height 19
click at [140, 168] on input "d. Obtaining approval from the project sponsor" at bounding box center [140, 165] width 0 height 6
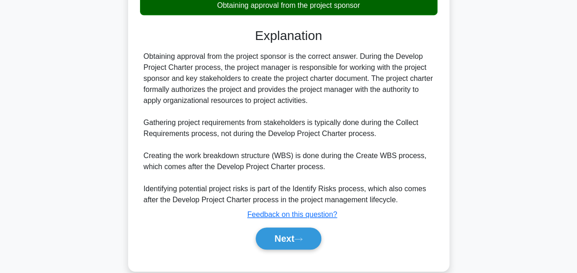
scroll to position [226, 0]
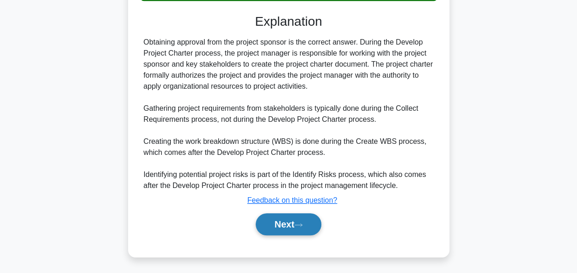
click at [289, 225] on button "Next" at bounding box center [289, 224] width 66 height 22
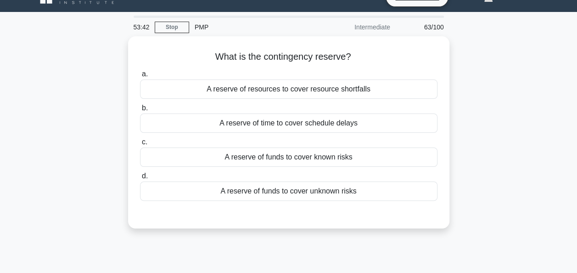
scroll to position [18, 0]
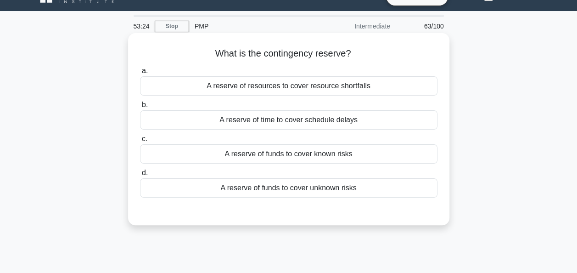
click at [281, 187] on div "A reserve of funds to cover unknown risks" at bounding box center [288, 187] width 297 height 19
click at [140, 176] on input "d. A reserve of funds to cover unknown risks" at bounding box center [140, 173] width 0 height 6
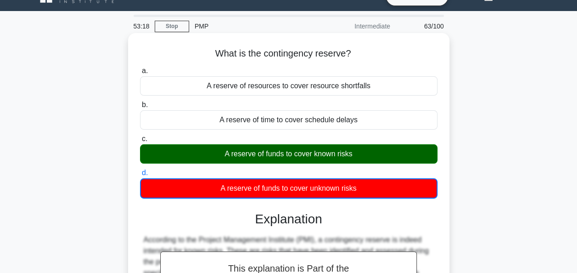
click at [140, 68] on input "a. A reserve of resources to cover resource shortfalls" at bounding box center [140, 71] width 0 height 6
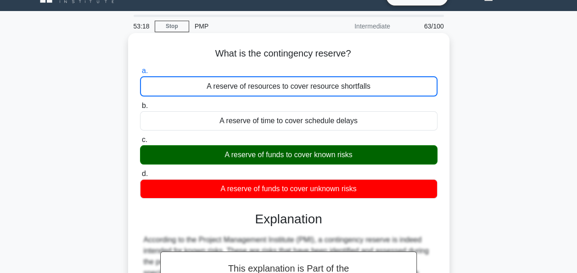
click at [140, 103] on input "b. A reserve of time to cover schedule delays" at bounding box center [140, 106] width 0 height 6
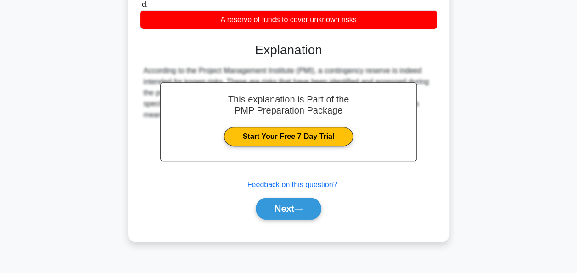
scroll to position [223, 0]
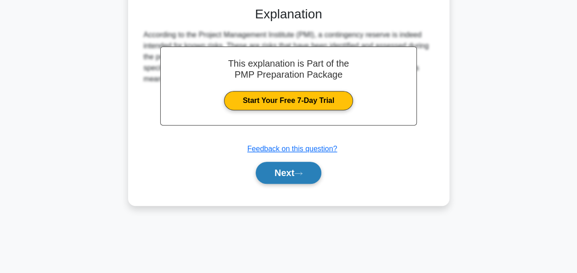
click at [287, 178] on button "Next" at bounding box center [289, 173] width 66 height 22
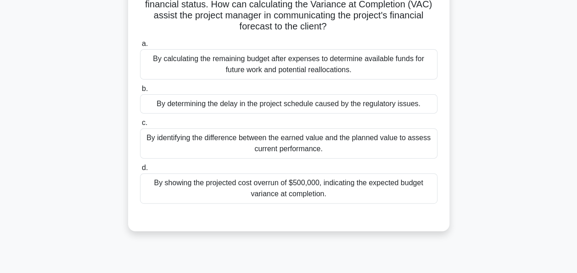
scroll to position [110, 0]
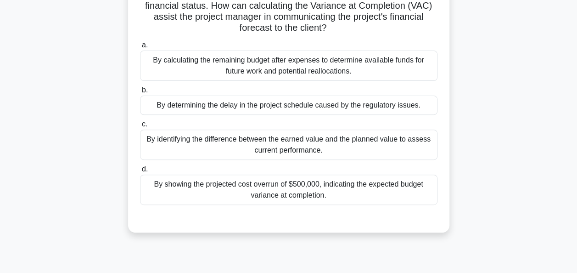
click at [309, 143] on div "By identifying the difference between the earned value and the planned value to…" at bounding box center [288, 144] width 297 height 30
click at [140, 127] on input "c. By identifying the difference between the earned value and the planned value…" at bounding box center [140, 124] width 0 height 6
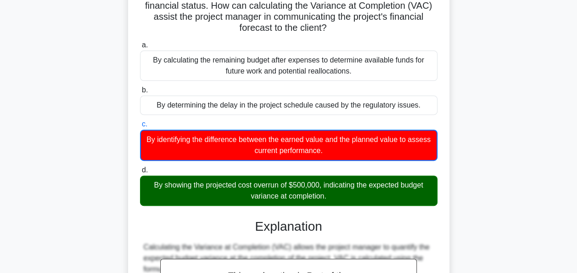
click at [140, 167] on input "d. By showing the projected cost overrun of $500,000, indicating the expected b…" at bounding box center [140, 170] width 0 height 6
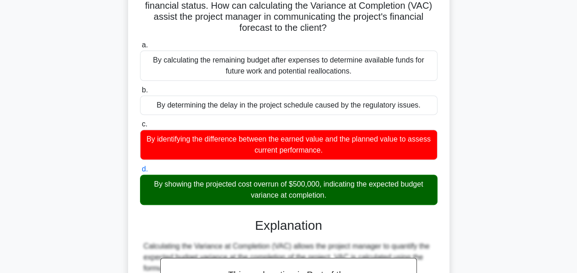
click at [140, 42] on input "a. By calculating the remaining budget after expenses to determine available fu…" at bounding box center [140, 45] width 0 height 6
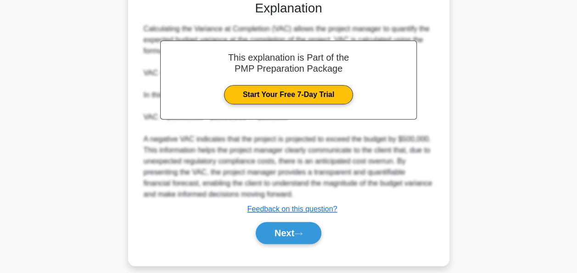
scroll to position [337, 0]
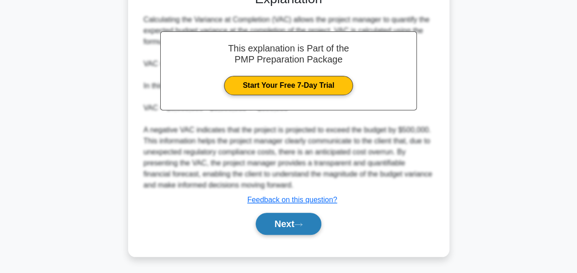
click at [290, 228] on button "Next" at bounding box center [289, 223] width 66 height 22
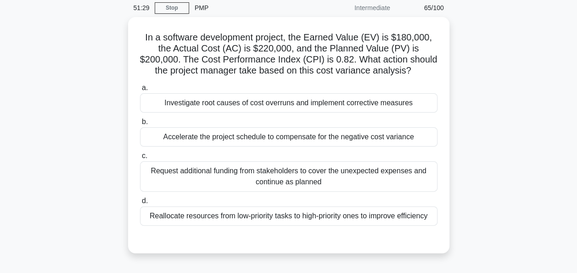
scroll to position [55, 0]
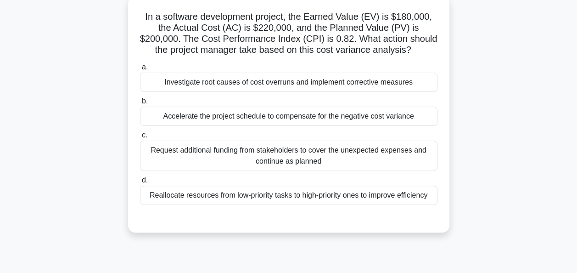
click at [244, 194] on div "Reallocate resources from low-priority tasks to high-priority ones to improve e…" at bounding box center [288, 194] width 297 height 19
click at [140, 183] on input "d. Reallocate resources from low-priority tasks to high-priority ones to improv…" at bounding box center [140, 180] width 0 height 6
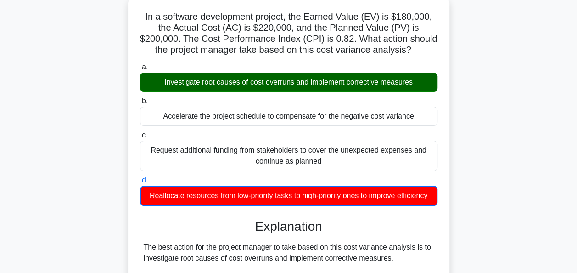
click at [140, 64] on input "a. Investigate root causes of cost overruns and implement corrective measures" at bounding box center [140, 67] width 0 height 6
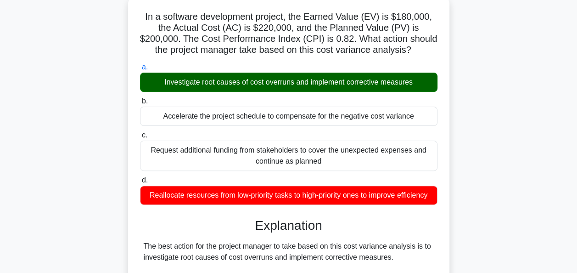
click at [140, 98] on input "b. Accelerate the project schedule to compensate for the negative cost variance" at bounding box center [140, 101] width 0 height 6
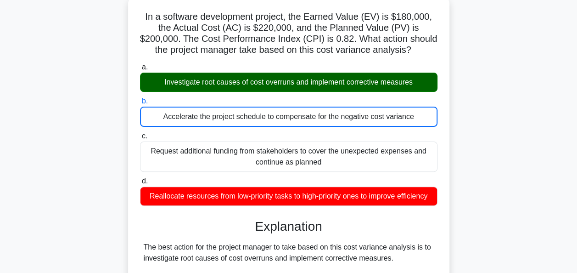
click at [140, 133] on input "c. Request additional funding from stakeholders to cover the unexpected expense…" at bounding box center [140, 136] width 0 height 6
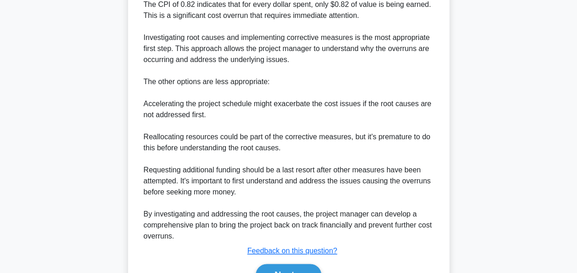
scroll to position [434, 0]
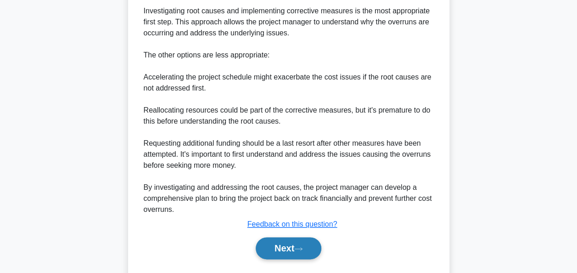
click at [294, 250] on button "Next" at bounding box center [289, 248] width 66 height 22
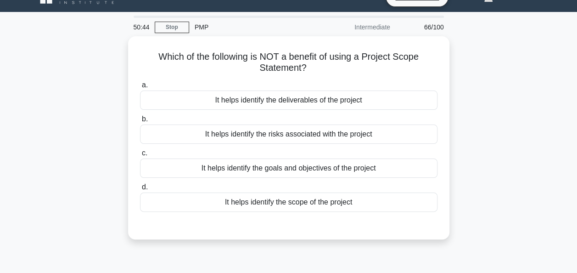
scroll to position [18, 0]
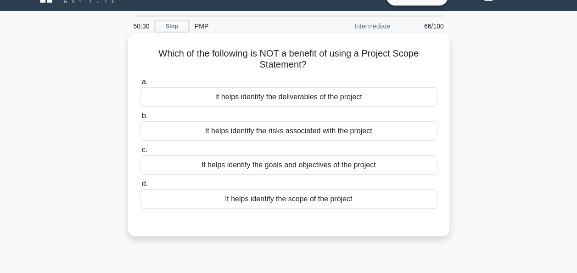
click at [290, 130] on div "It helps identify the risks associated with the project" at bounding box center [288, 130] width 297 height 19
click at [140, 119] on input "b. It helps identify the risks associated with the project" at bounding box center [140, 116] width 0 height 6
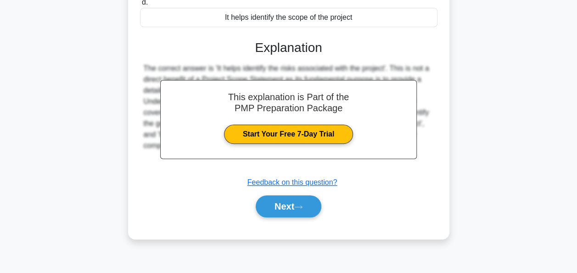
scroll to position [223, 0]
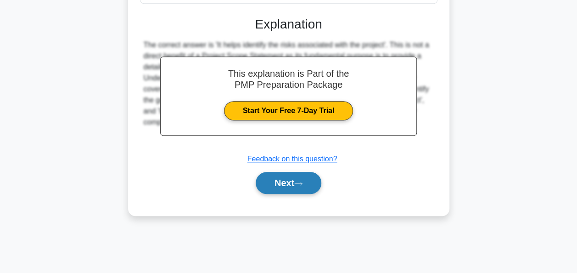
click at [290, 187] on button "Next" at bounding box center [289, 183] width 66 height 22
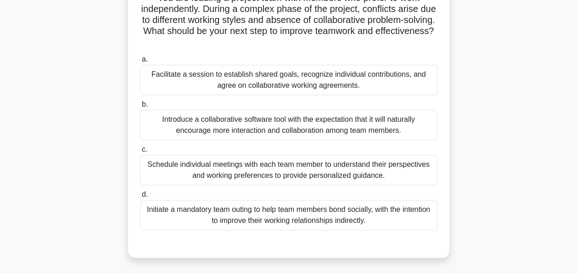
scroll to position [52, 0]
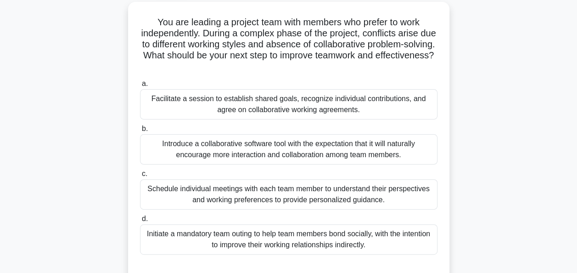
click at [489, 66] on div "You are leading a project team with members who prefer to work independently. D…" at bounding box center [288, 147] width 523 height 291
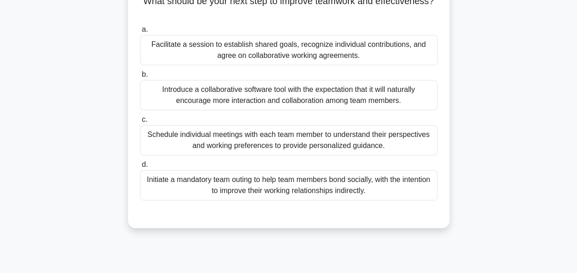
scroll to position [107, 0]
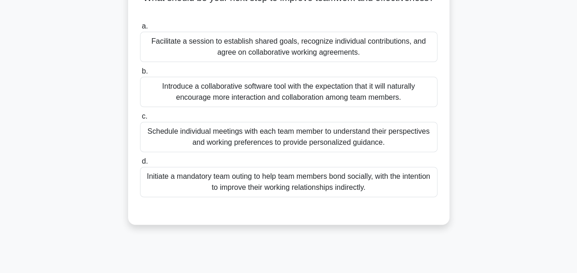
click at [291, 45] on div "Facilitate a session to establish shared goals, recognize individual contributi…" at bounding box center [288, 47] width 297 height 30
click at [140, 29] on input "a. Facilitate a session to establish shared goals, recognize individual contrib…" at bounding box center [140, 26] width 0 height 6
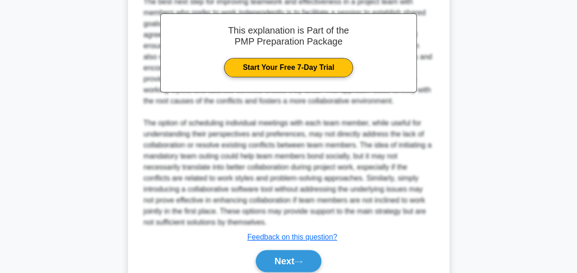
scroll to position [380, 0]
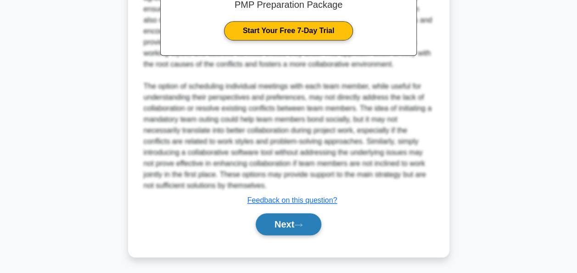
click at [287, 229] on button "Next" at bounding box center [289, 224] width 66 height 22
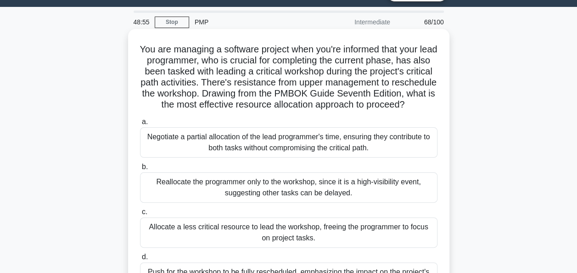
scroll to position [21, 0]
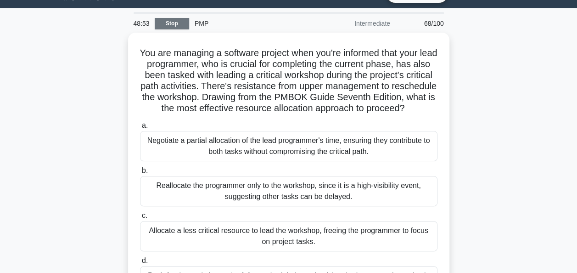
click at [171, 21] on link "Stop" at bounding box center [172, 23] width 34 height 11
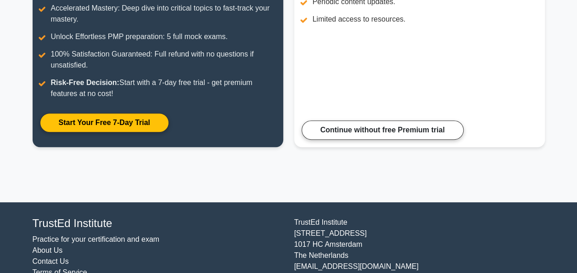
scroll to position [225, 0]
